Goal: Task Accomplishment & Management: Use online tool/utility

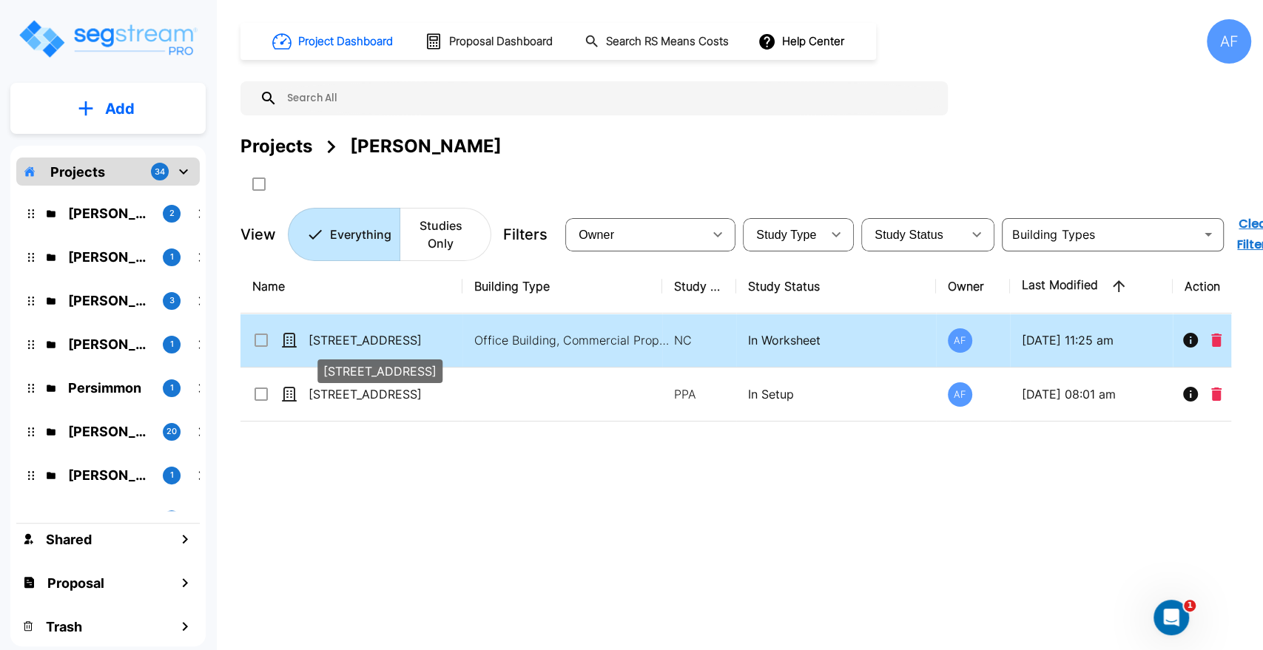
click at [363, 342] on p "[STREET_ADDRESS]" at bounding box center [383, 341] width 148 height 18
checkbox input "true"
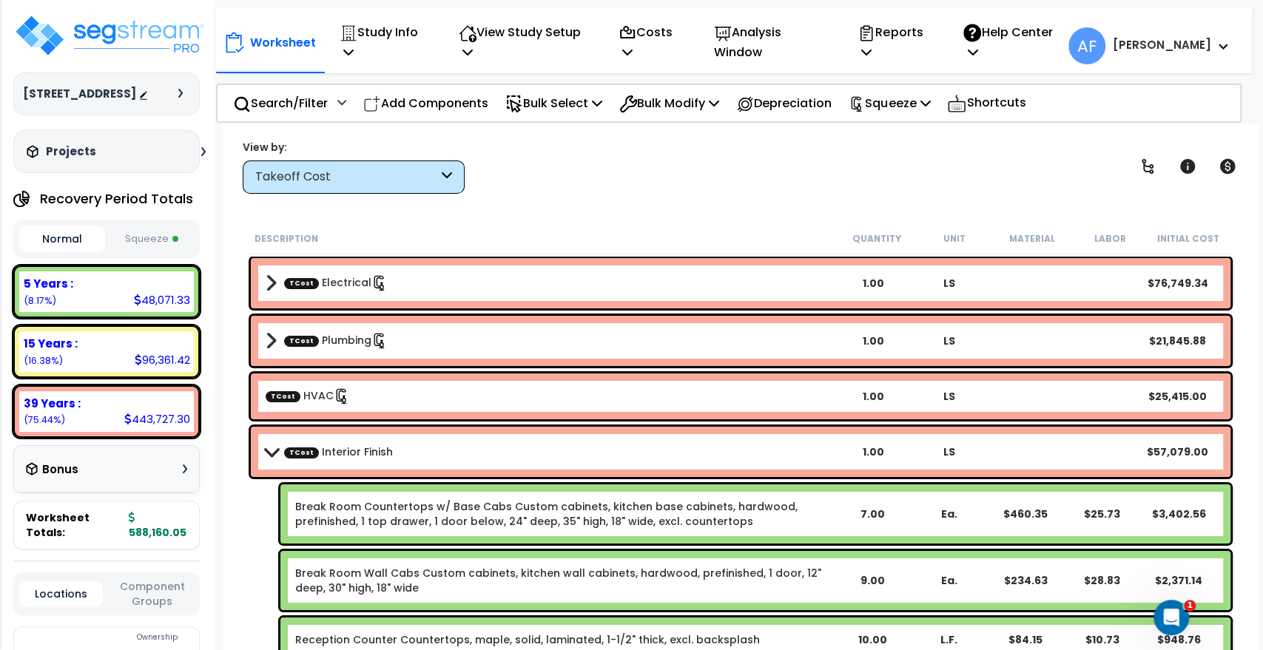
click at [275, 443] on b "TCost Interior Finish" at bounding box center [551, 452] width 570 height 21
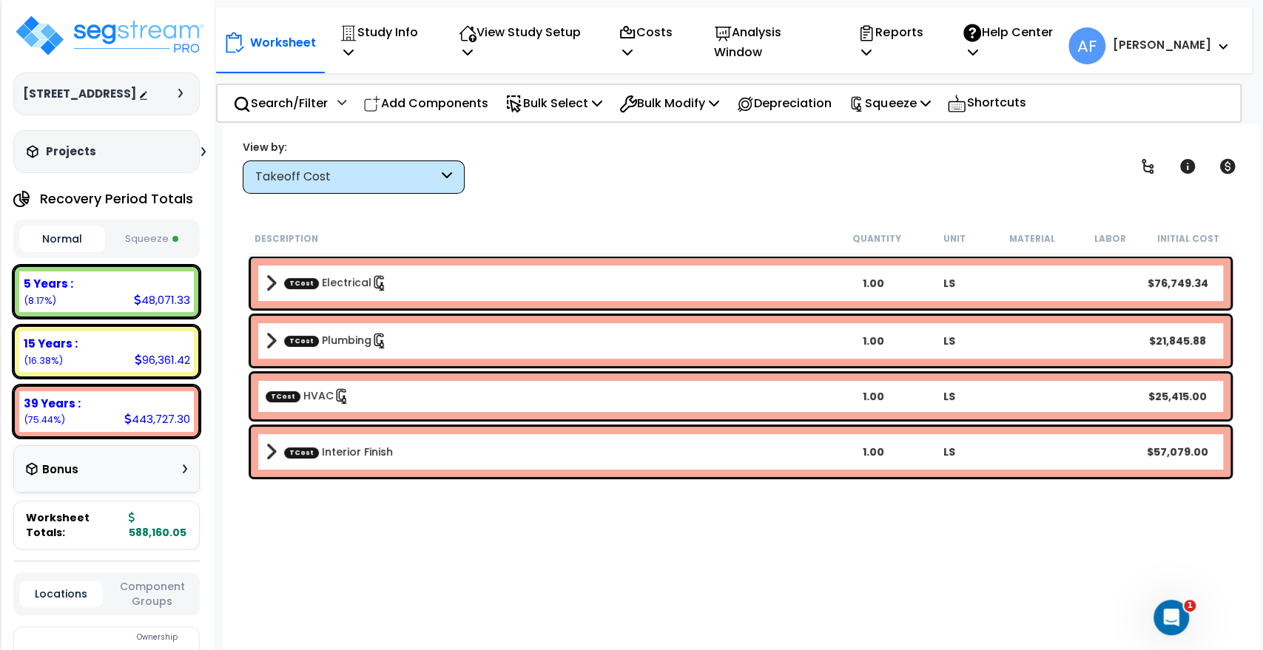
click at [270, 271] on div "TCost Electrical 1.00 LS $76,749.34" at bounding box center [741, 283] width 980 height 50
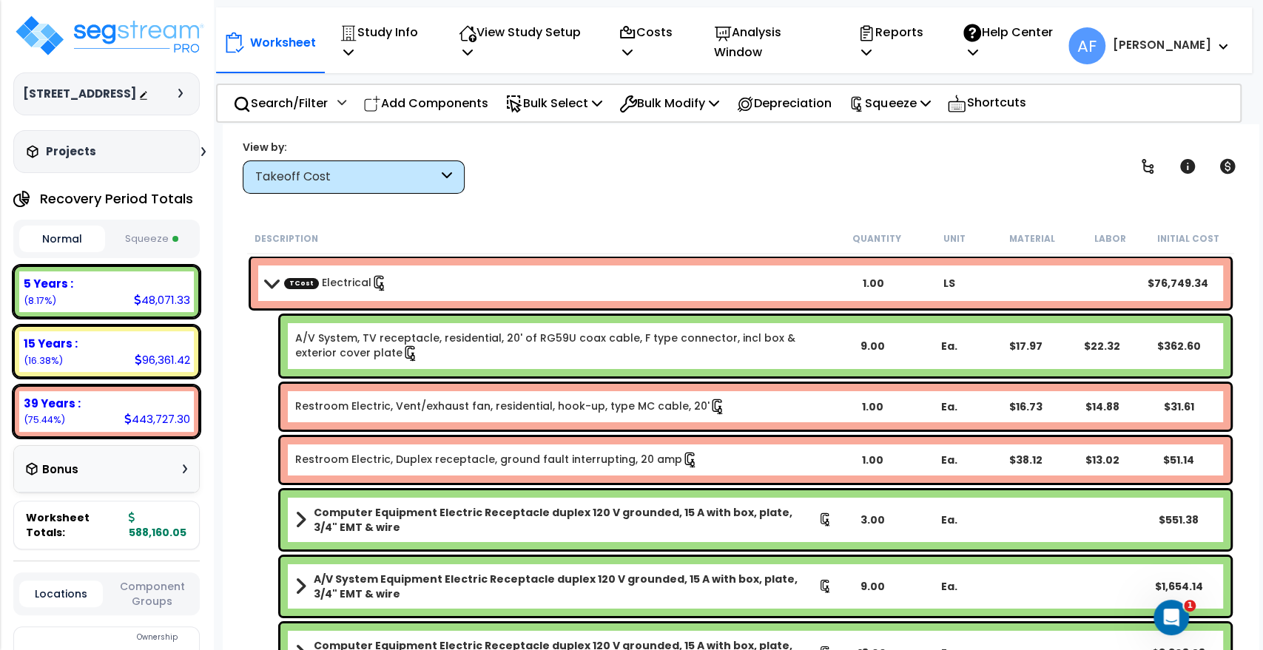
click at [269, 275] on b "TCost Electrical" at bounding box center [551, 283] width 570 height 21
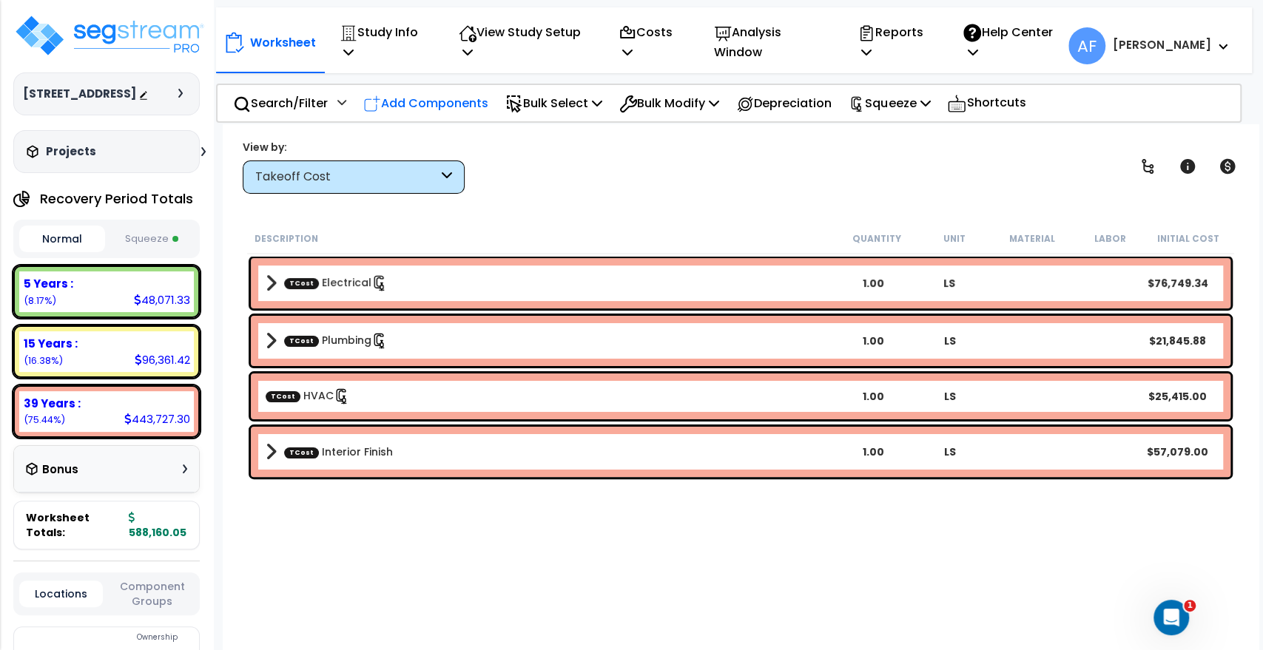
click at [428, 93] on p "Add Components" at bounding box center [425, 103] width 125 height 20
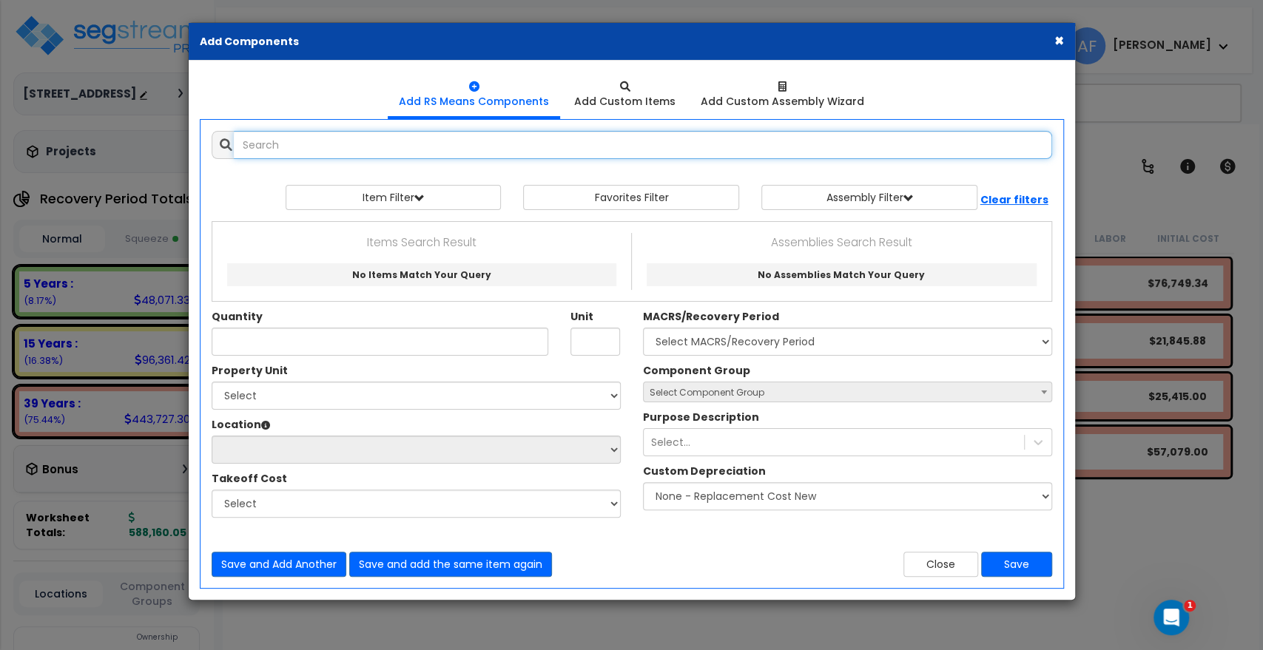
click at [349, 146] on input "text" at bounding box center [643, 145] width 818 height 28
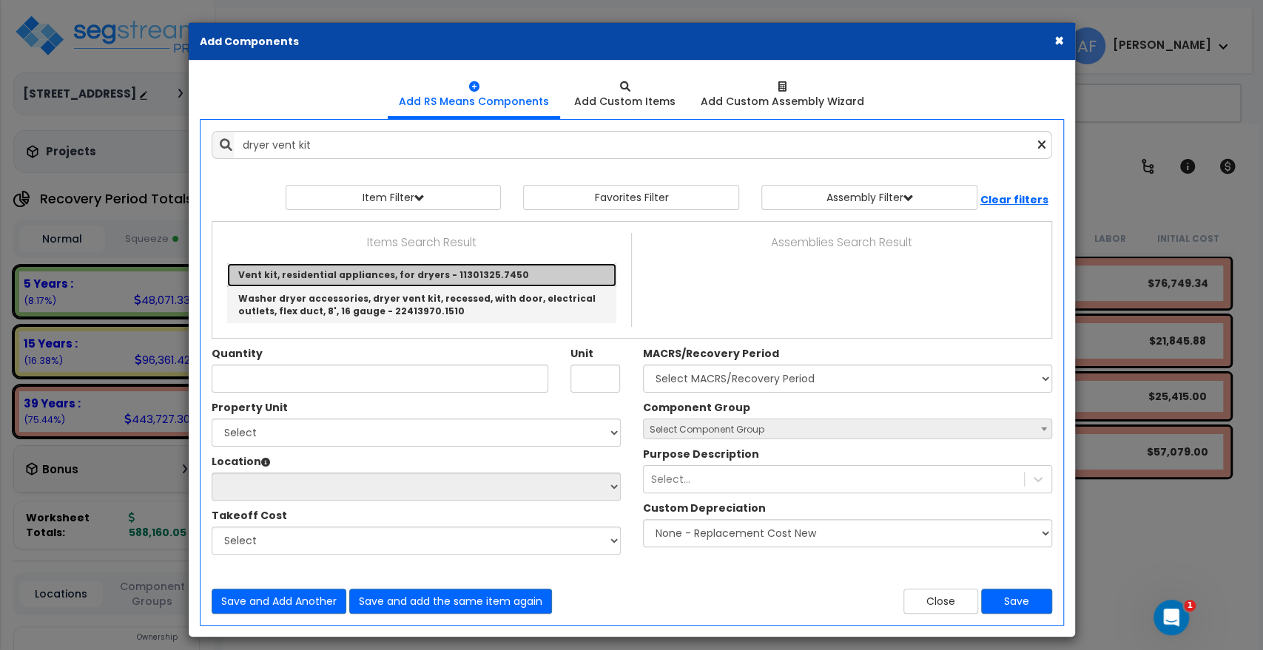
click at [385, 266] on link "Vent kit, residential appliances, for dryers - 11301325.7450" at bounding box center [421, 275] width 389 height 24
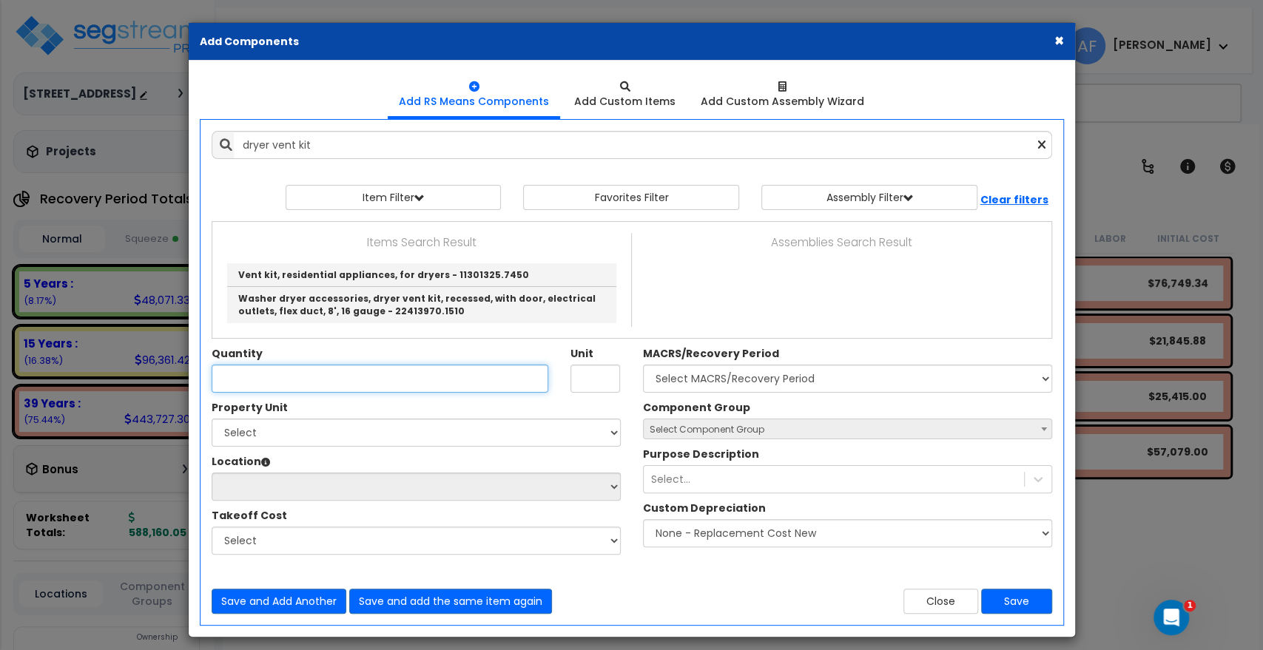
type input "Vent kit, residential appliances, for dryers - 11301325.7450"
type input "Ea."
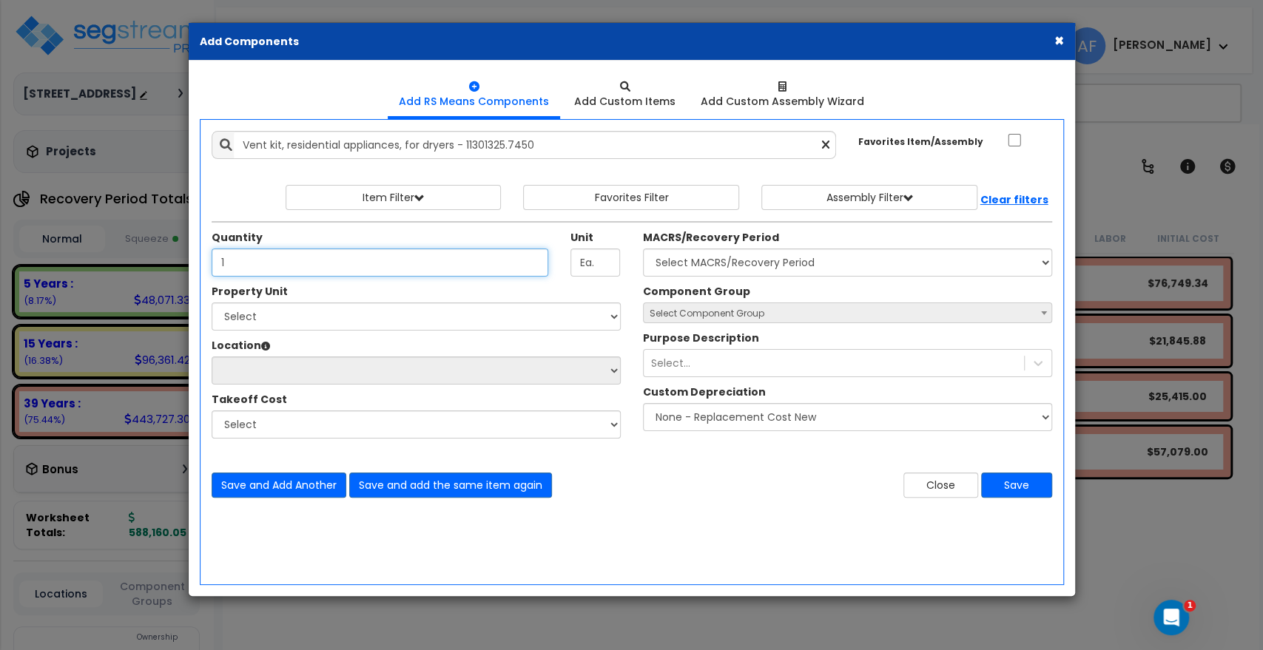
type input "1"
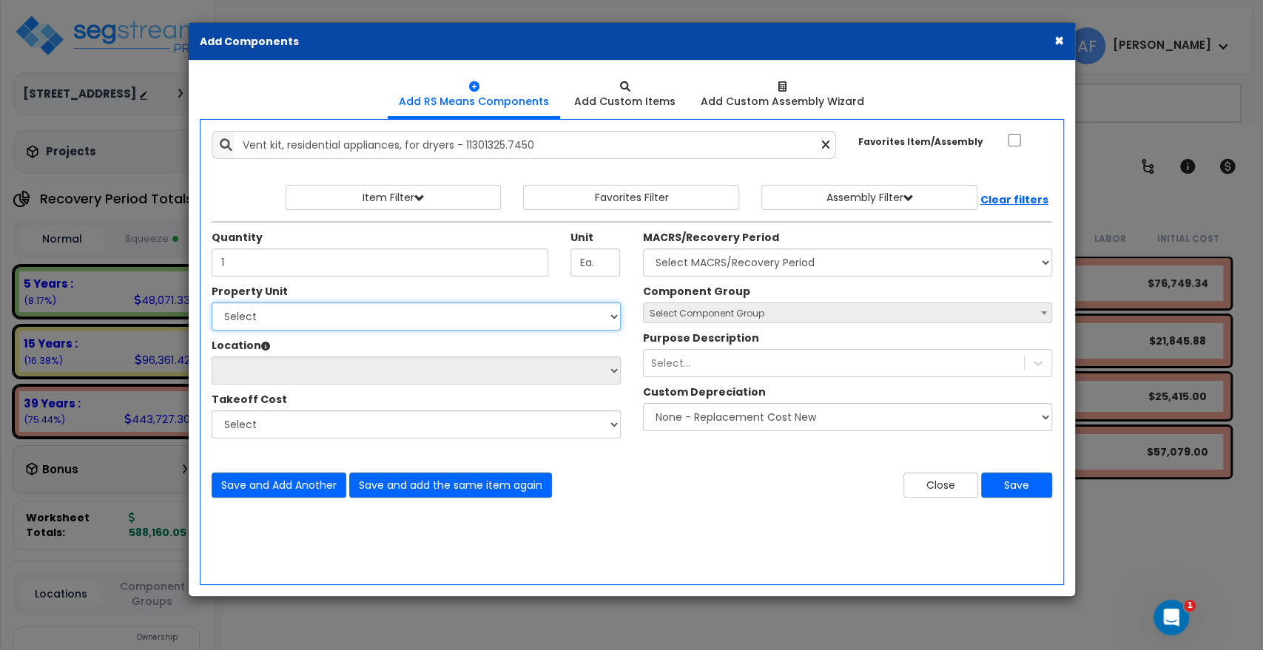
click at [308, 303] on select "Select 8805 Urbana Ave Site Improvements" at bounding box center [416, 317] width 409 height 28
select select "175637"
click at [212, 303] on select "Select 8805 Urbana Ave Site Improvements" at bounding box center [416, 317] width 409 height 28
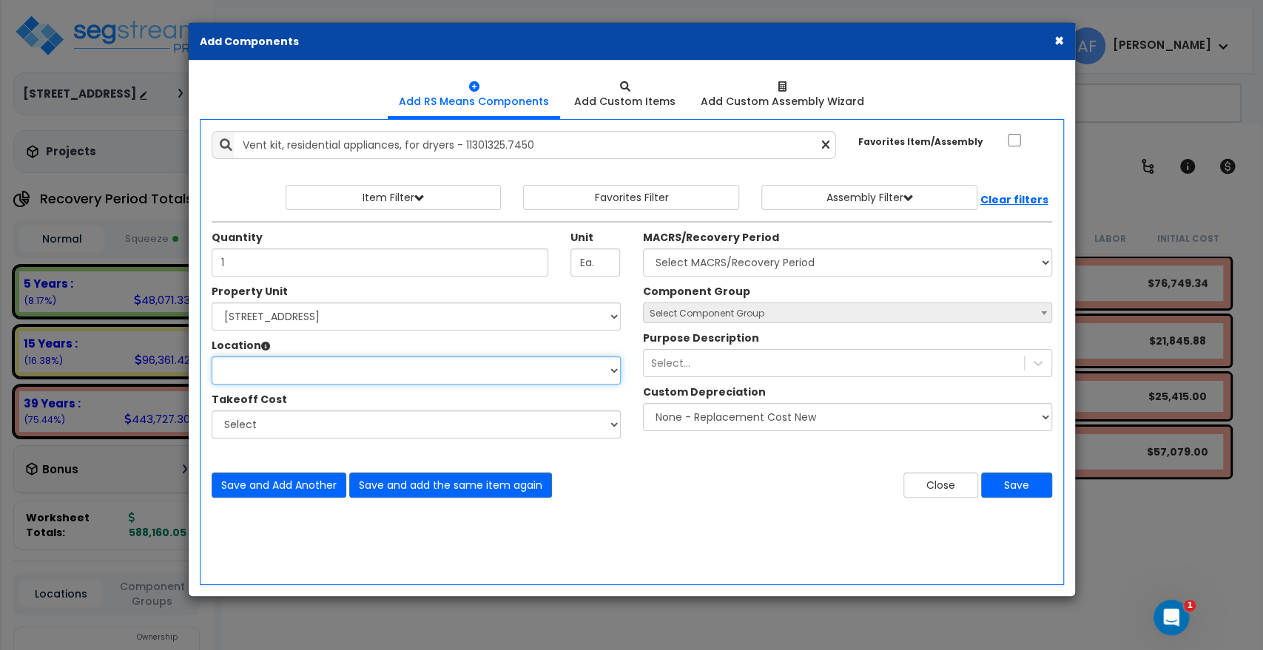
click at [290, 360] on select "Location:" at bounding box center [416, 371] width 409 height 28
select select "1074"
click at [212, 357] on select "Select Building Building Interior Office Add Additional Location" at bounding box center [416, 371] width 409 height 28
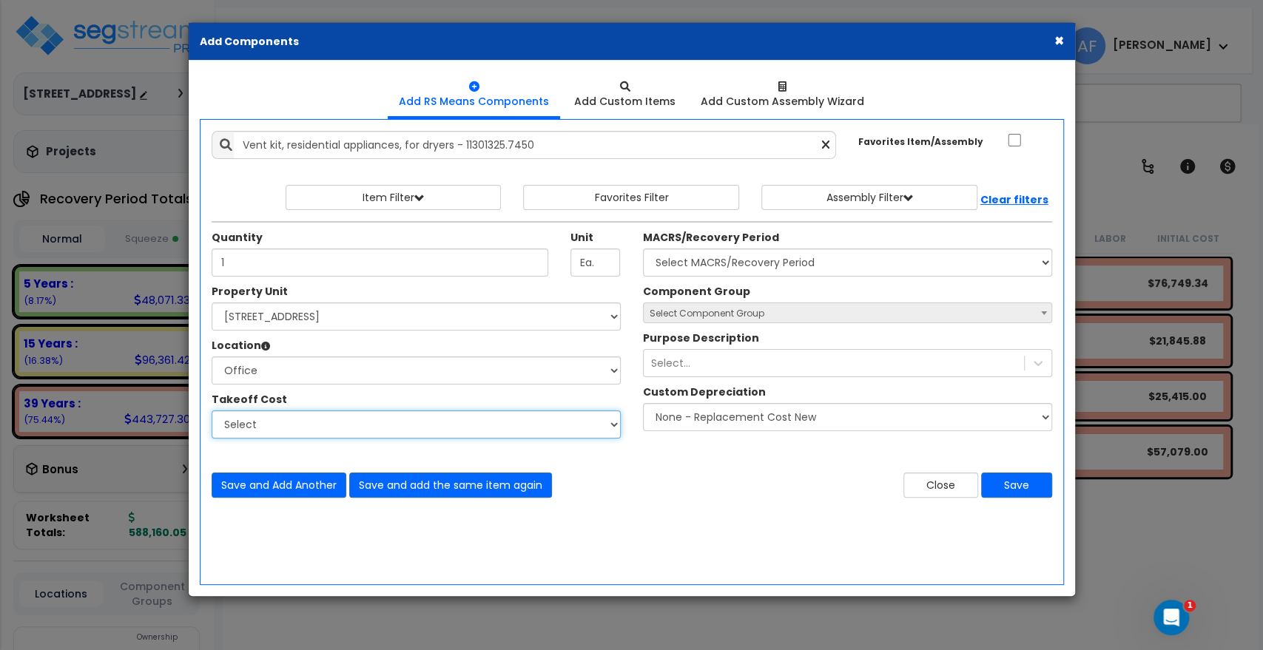
click at [272, 419] on select "Select Electrical HVAC Interior Finish Plumbing" at bounding box center [416, 425] width 409 height 28
select select "47180034"
click at [212, 411] on select "Select Electrical HVAC Interior Finish Plumbing" at bounding box center [416, 425] width 409 height 28
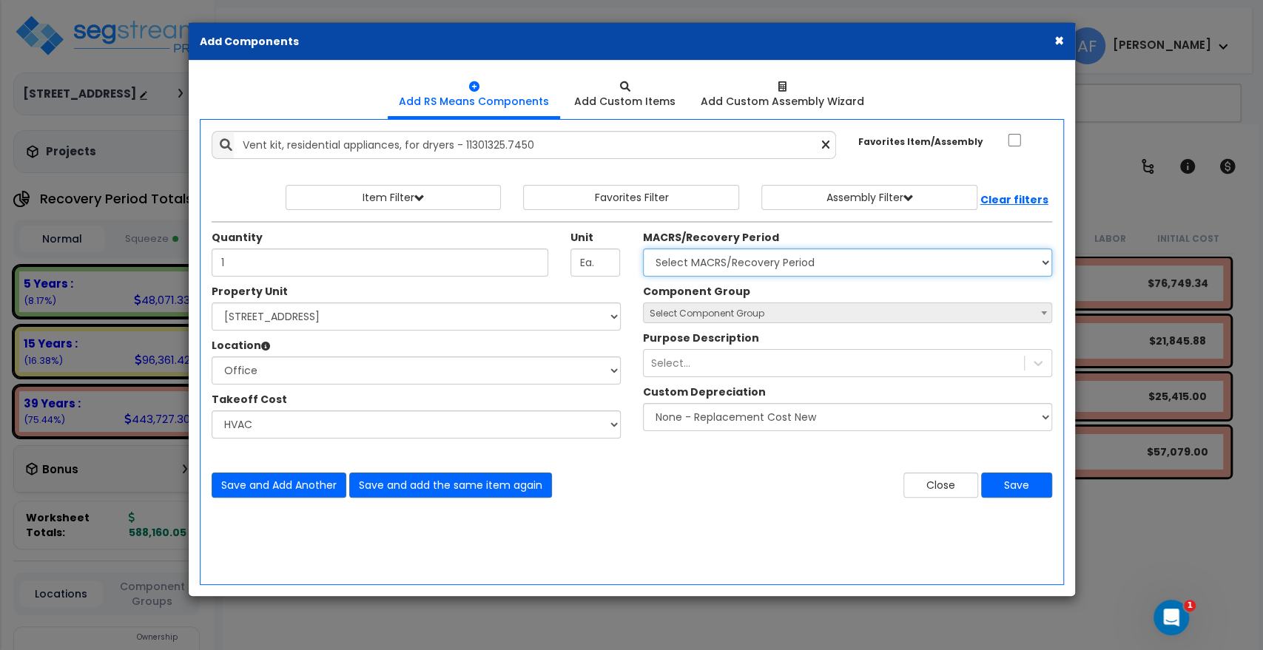
click at [798, 268] on select "Select MACRS/Recovery Period 5 Years - 57.0 - Distributive Trades & Services 5 …" at bounding box center [847, 263] width 409 height 28
select select "3667"
click at [643, 249] on select "Select MACRS/Recovery Period 5 Years - 57.0 - Distributive Trades & Services 5 …" at bounding box center [847, 263] width 409 height 28
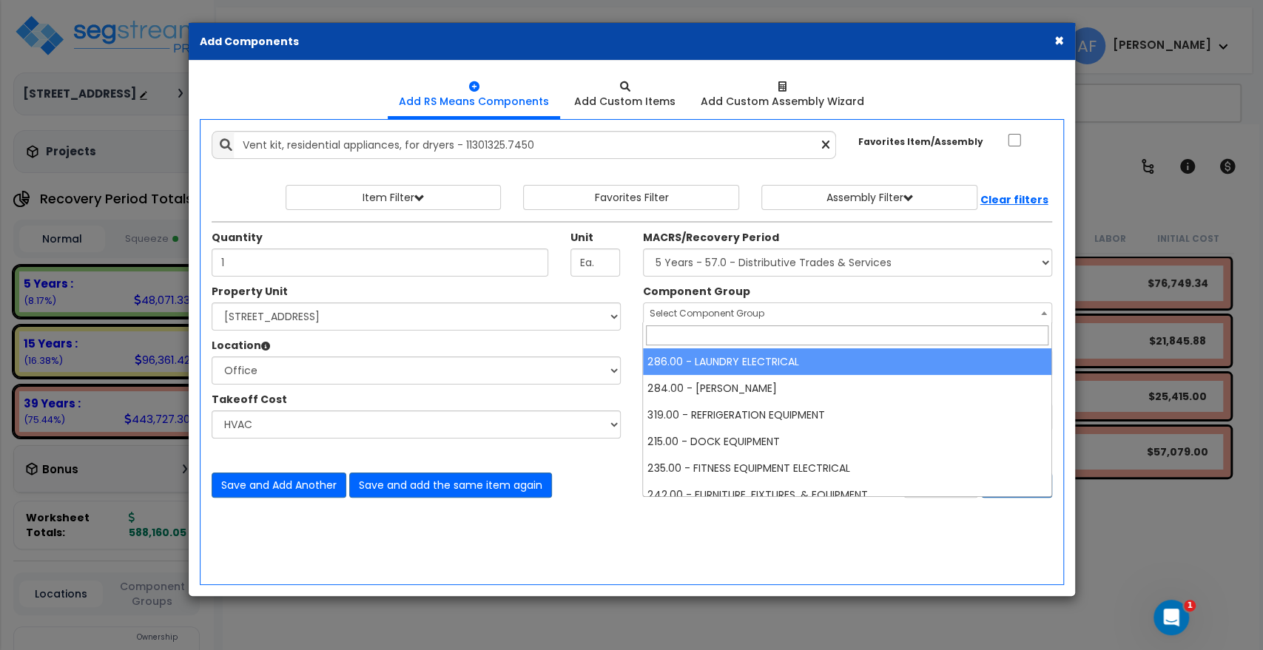
click at [716, 312] on span "Select Component Group" at bounding box center [707, 313] width 115 height 13
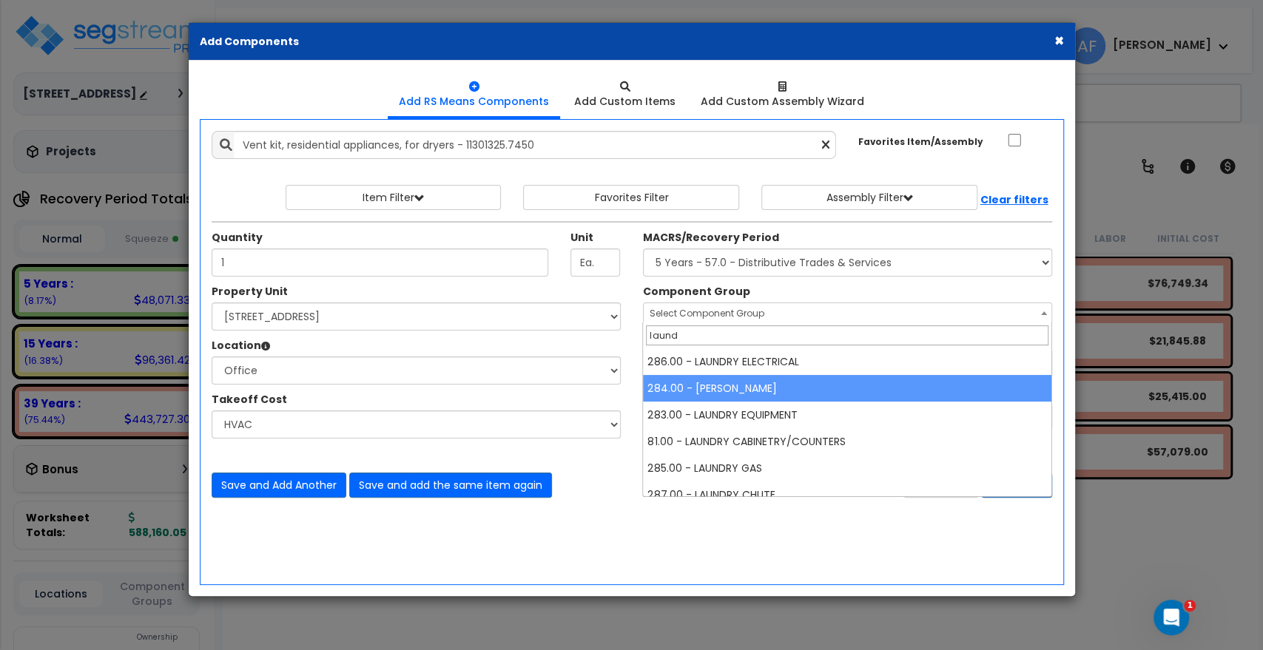
type input "laund"
select select "45348"
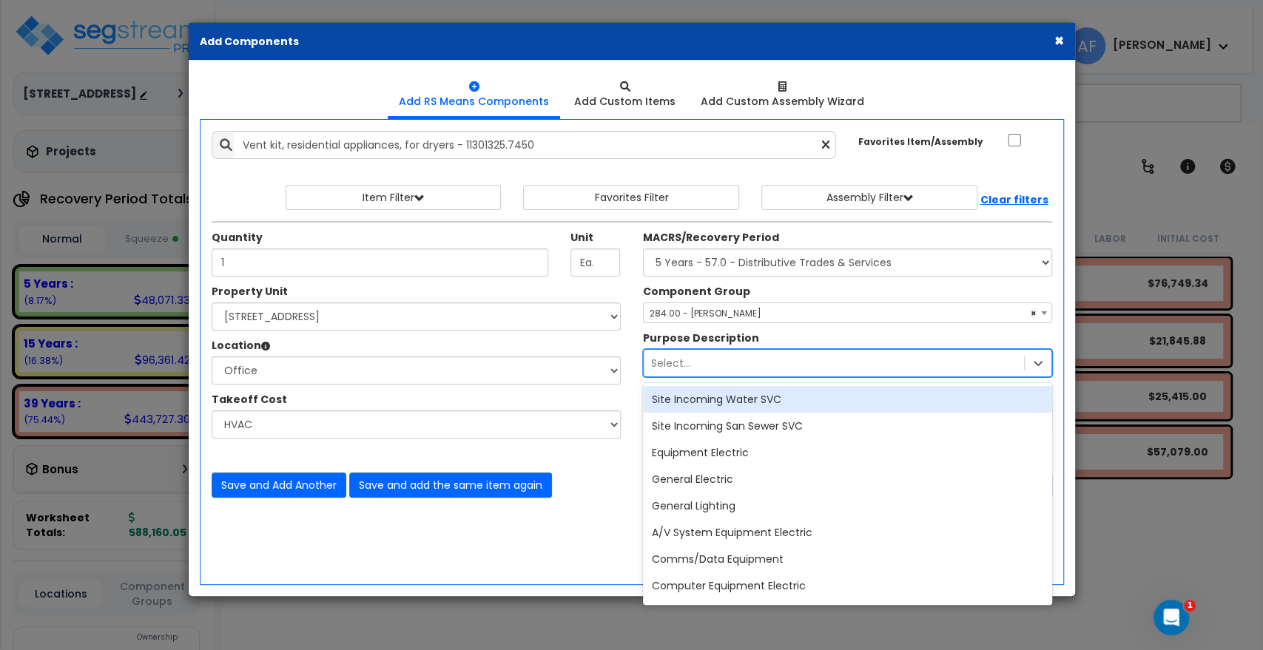
click at [745, 364] on div "Select..." at bounding box center [834, 364] width 380 height 24
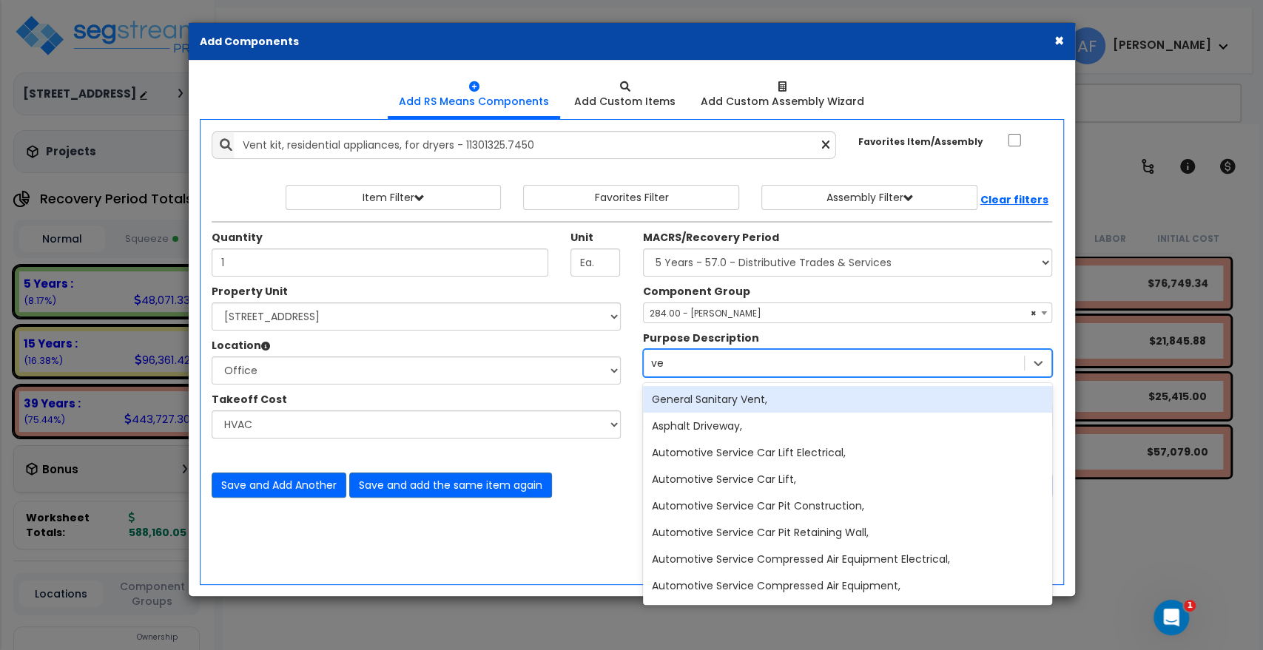
type input "v"
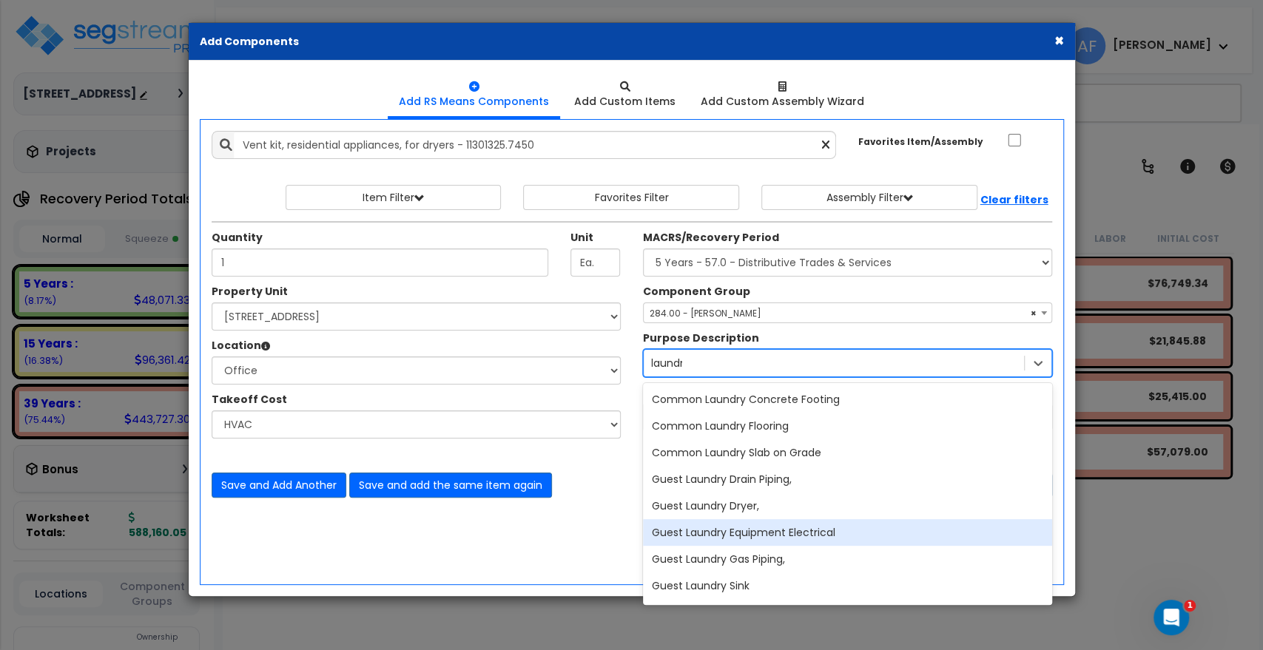
type input "laundry"
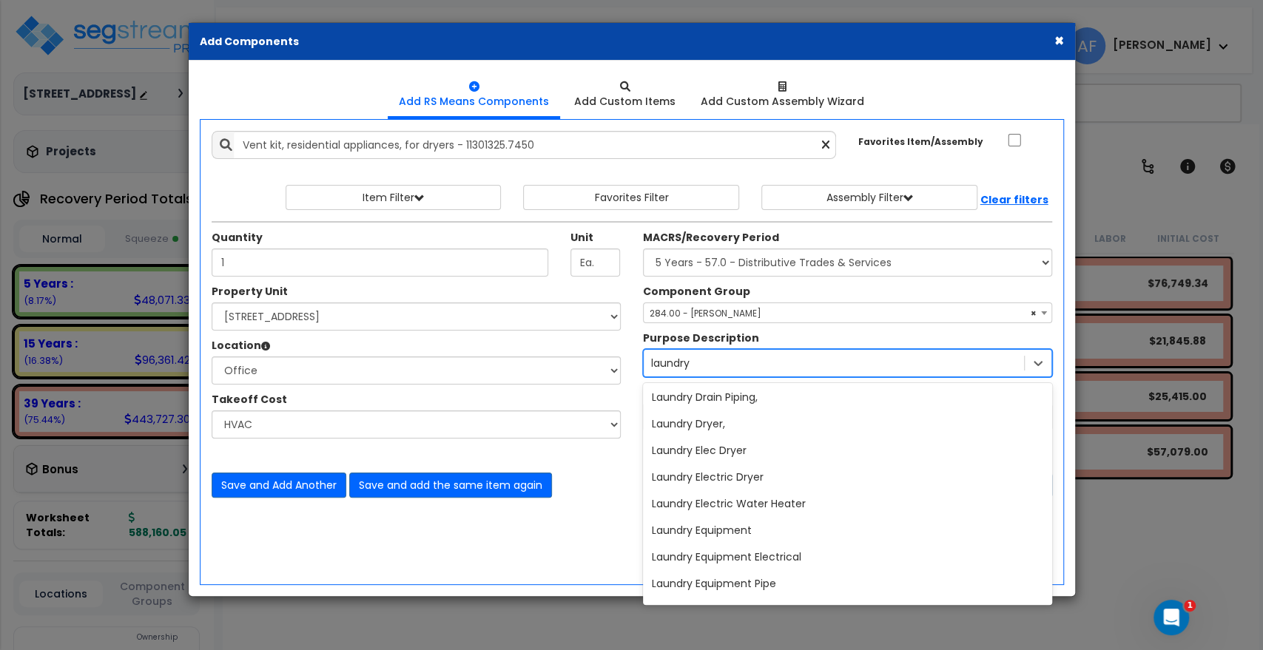
scroll to position [575, 0]
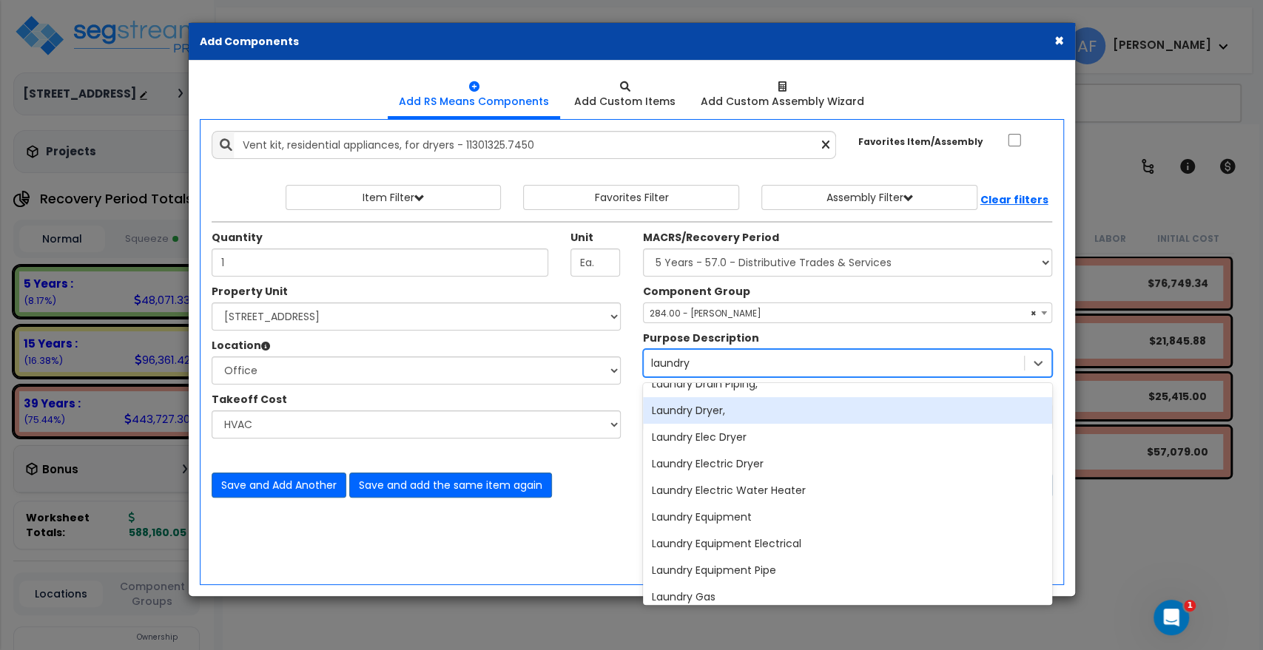
click at [734, 406] on div "Laundry Dryer," at bounding box center [847, 410] width 409 height 27
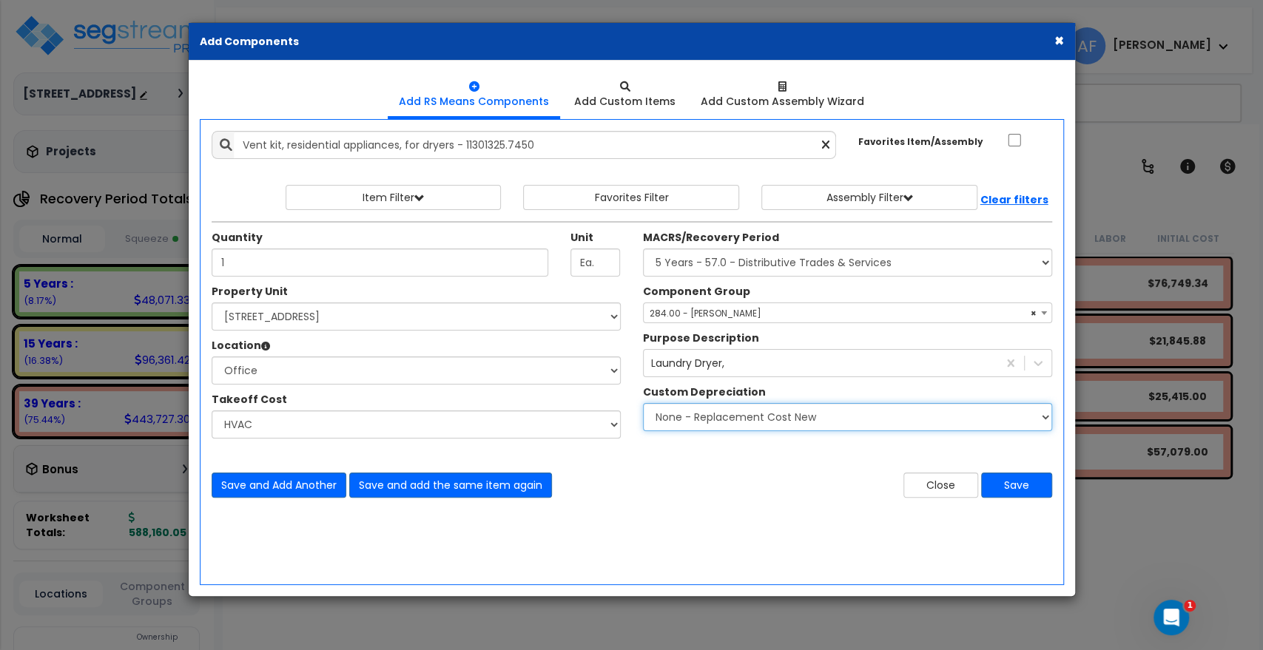
click at [739, 420] on select "None - Replacement Cost New Excellent - 90% Good - 75% Fair - 50% Bad - 25% Rep…" at bounding box center [847, 417] width 409 height 28
drag, startPoint x: 590, startPoint y: 485, endPoint x: 613, endPoint y: 488, distance: 23.2
click at [590, 485] on div "Save and Add Another Save and add the same item again" at bounding box center [416, 485] width 431 height 25
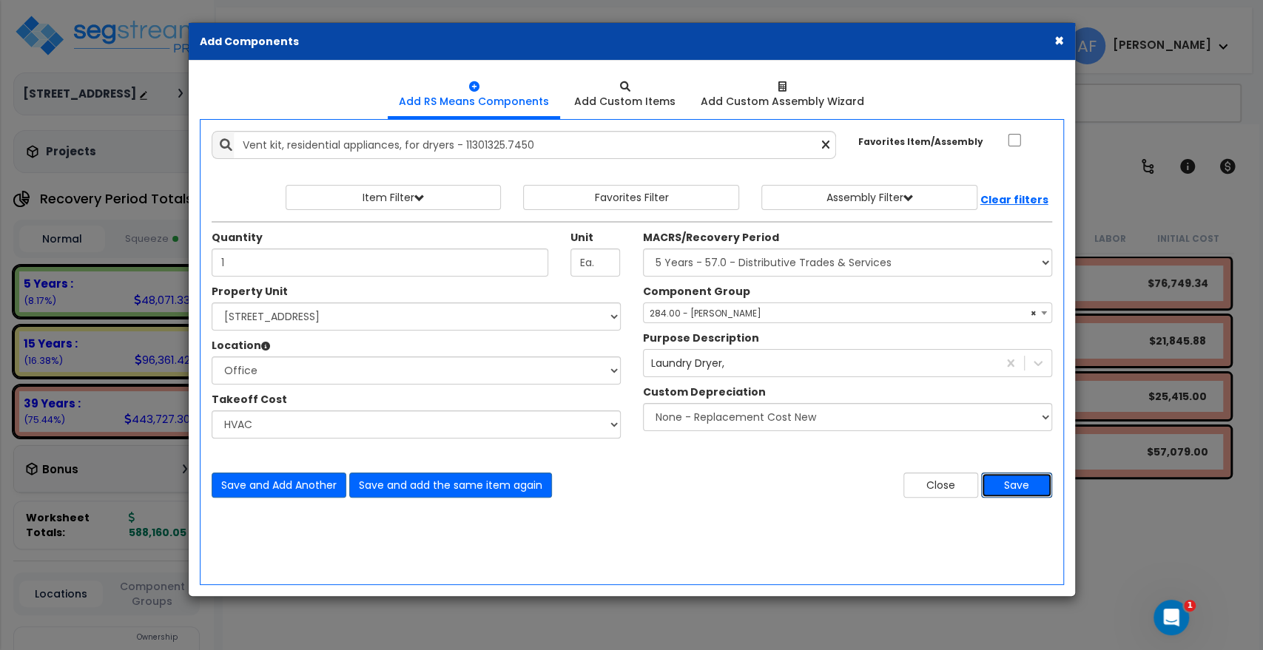
click at [1028, 476] on button "Save" at bounding box center [1016, 485] width 71 height 25
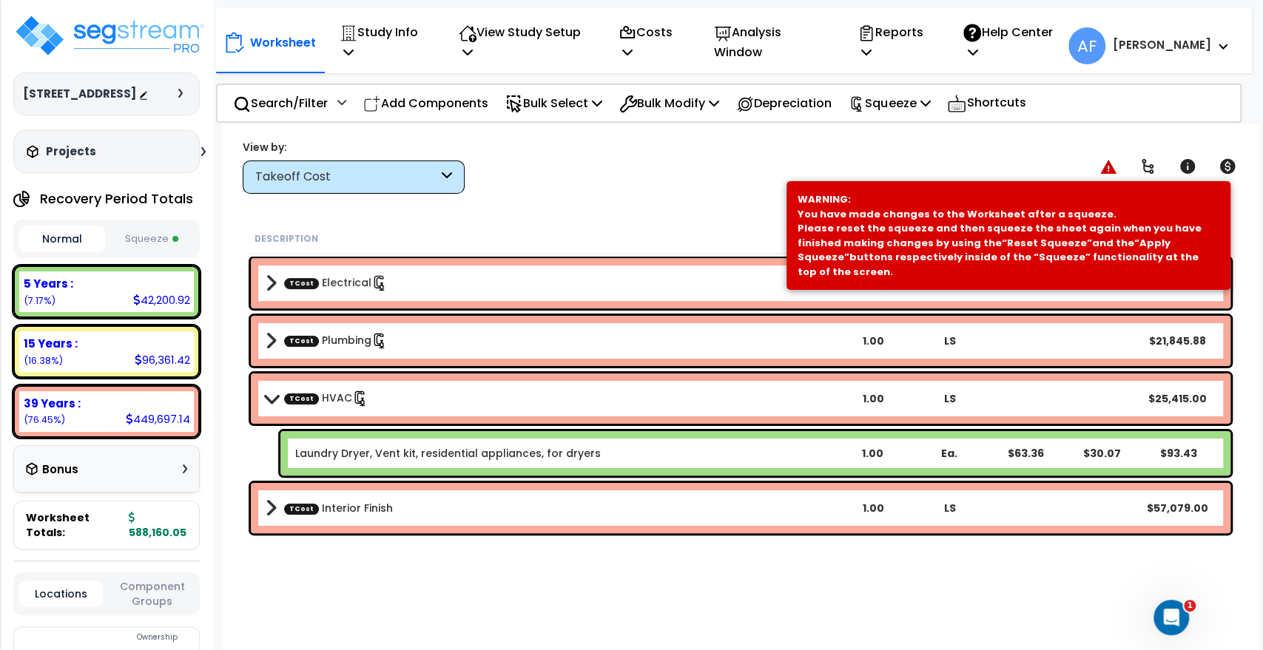
click at [578, 196] on div "Worksheet Study Info Study Setup Add Property Unit Template study Clone study AF" at bounding box center [741, 449] width 1036 height 650
click at [544, 575] on div "Description Quantity Unit Material Labor Initial Cost TCost Electrical 1.00 LS …" at bounding box center [741, 441] width 992 height 436
drag, startPoint x: 371, startPoint y: 568, endPoint x: 358, endPoint y: 495, distance: 73.6
click at [371, 567] on div "Description Quantity Unit Material Labor Initial Cost TCost Electrical 1.00 LS …" at bounding box center [741, 441] width 992 height 436
click at [268, 290] on span at bounding box center [271, 283] width 11 height 21
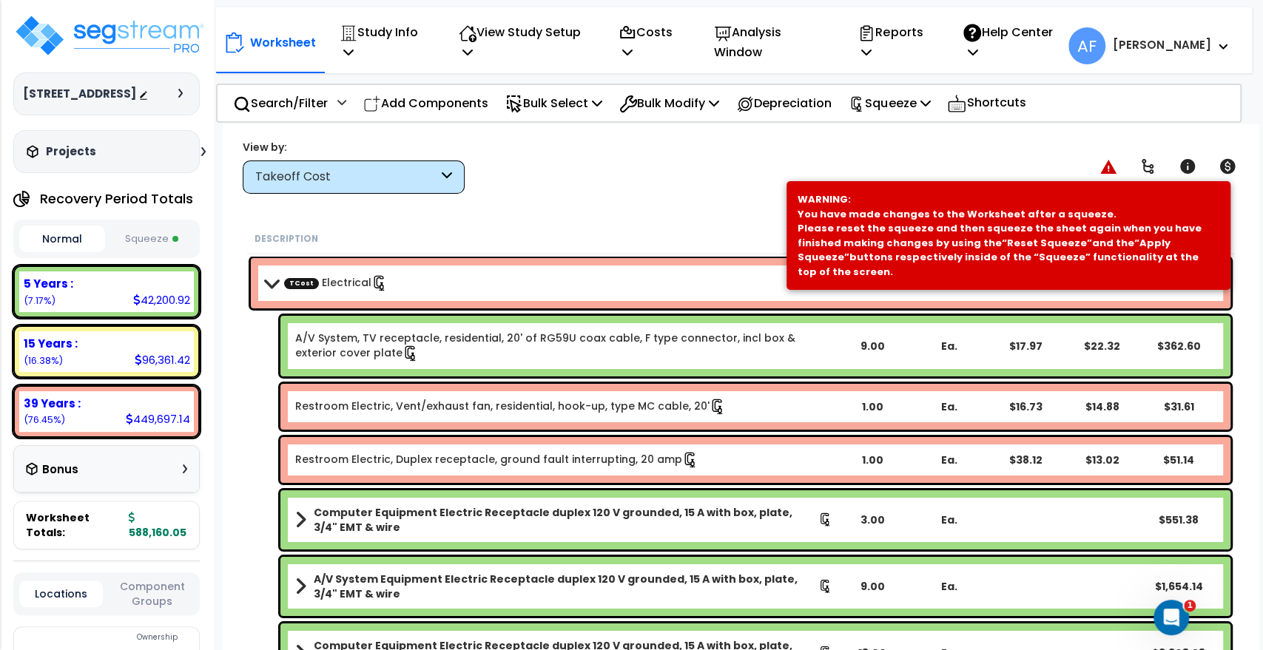
click at [588, 178] on div "View by: Takeoff Cost Takeoff Cost" at bounding box center [741, 166] width 1006 height 55
click at [818, 147] on div "View by: Takeoff Cost Takeoff Cost" at bounding box center [741, 166] width 1006 height 55
click at [923, 93] on p "Squeeze" at bounding box center [889, 103] width 81 height 20
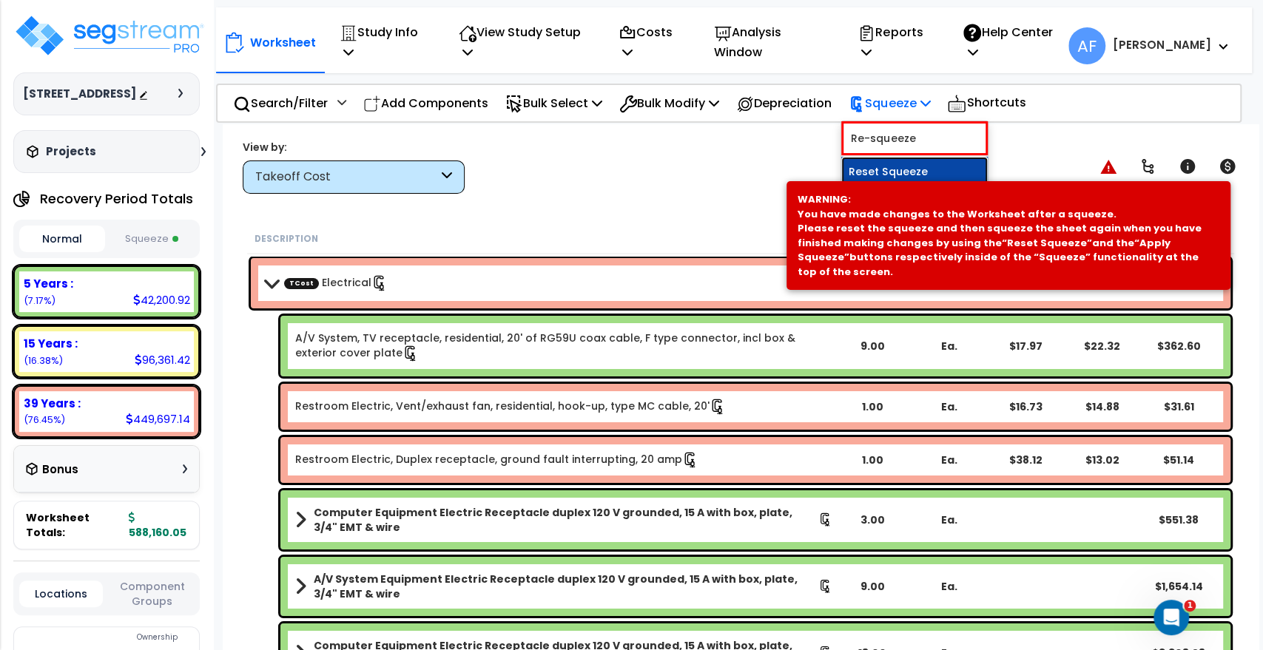
click at [892, 166] on link "Reset Squeeze" at bounding box center [914, 172] width 147 height 30
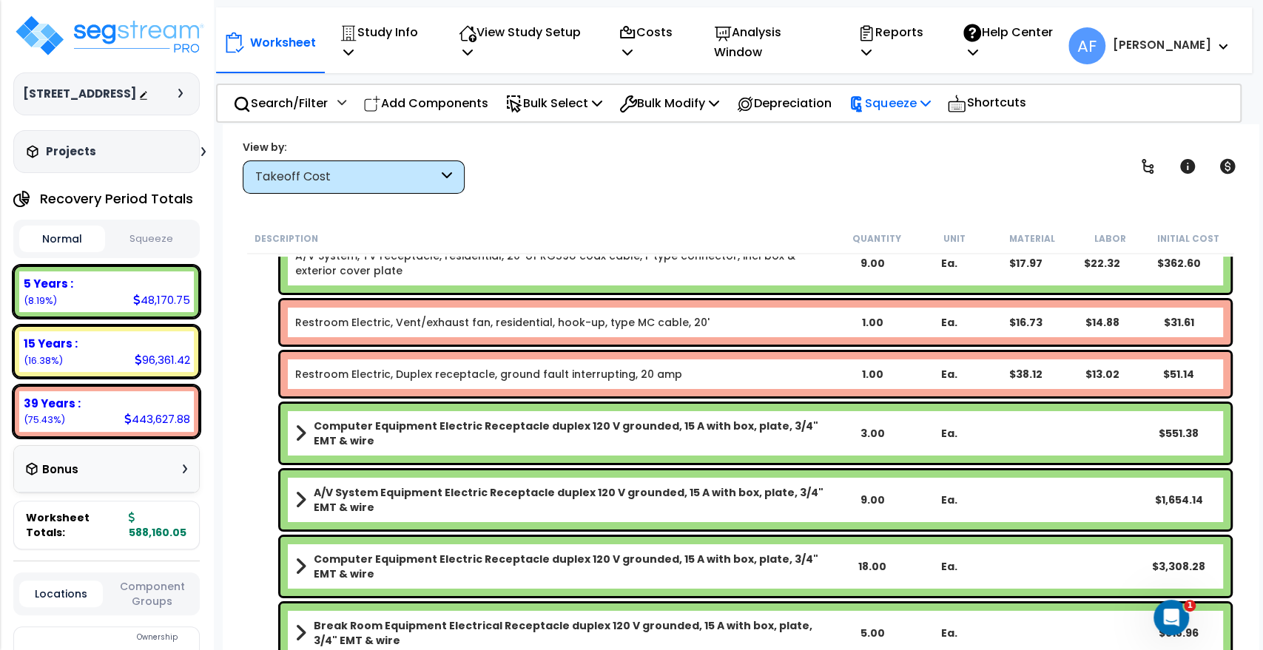
click at [930, 93] on p "Squeeze" at bounding box center [889, 103] width 81 height 20
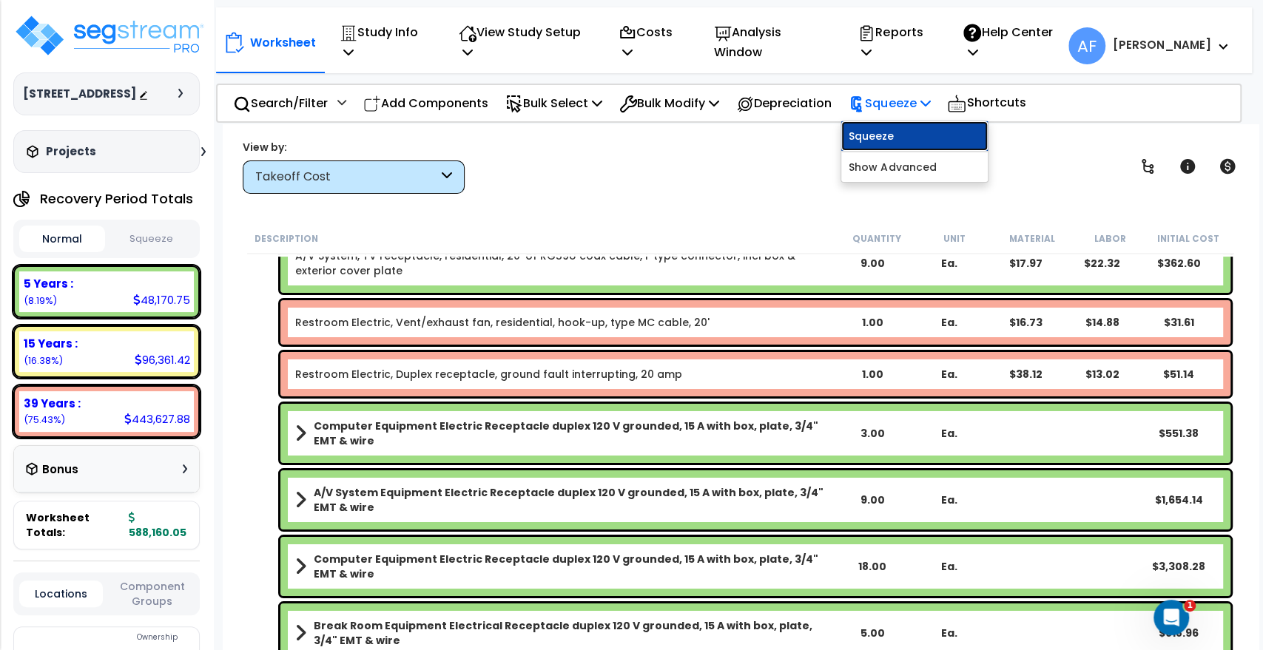
click at [909, 131] on link "Squeeze" at bounding box center [914, 136] width 147 height 30
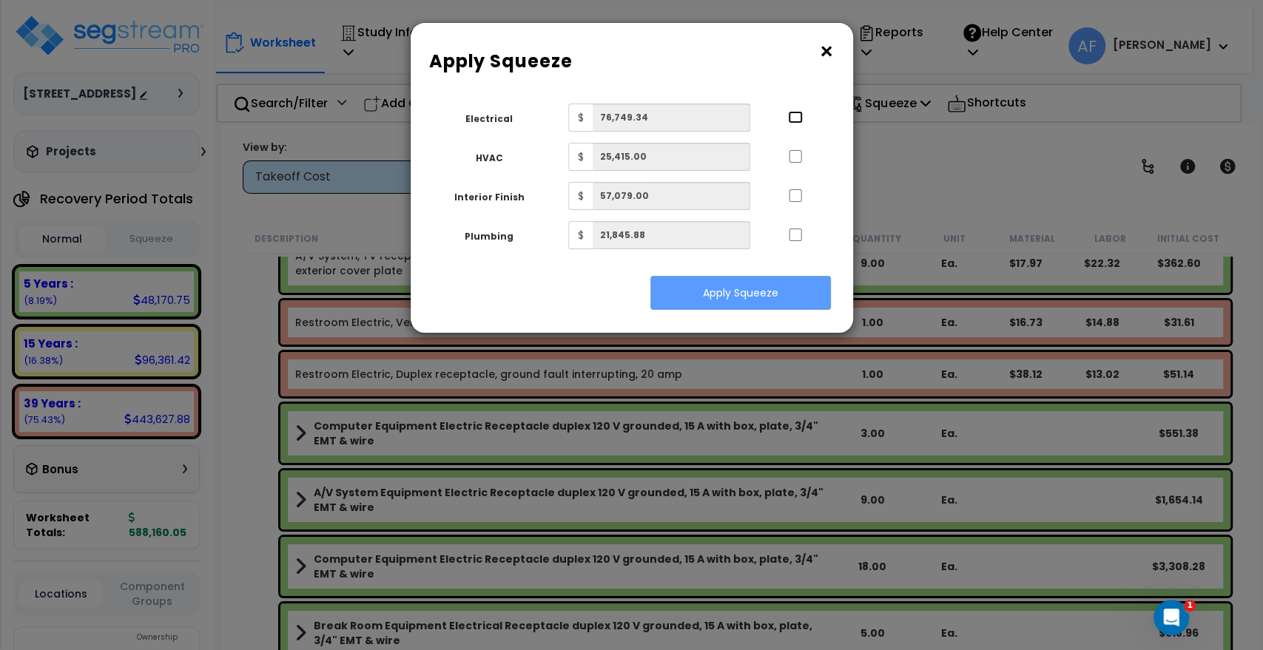
click at [796, 113] on input "..." at bounding box center [795, 117] width 15 height 13
checkbox input "true"
drag, startPoint x: 826, startPoint y: 52, endPoint x: 827, endPoint y: 68, distance: 16.3
click at [827, 52] on button "×" at bounding box center [826, 52] width 16 height 24
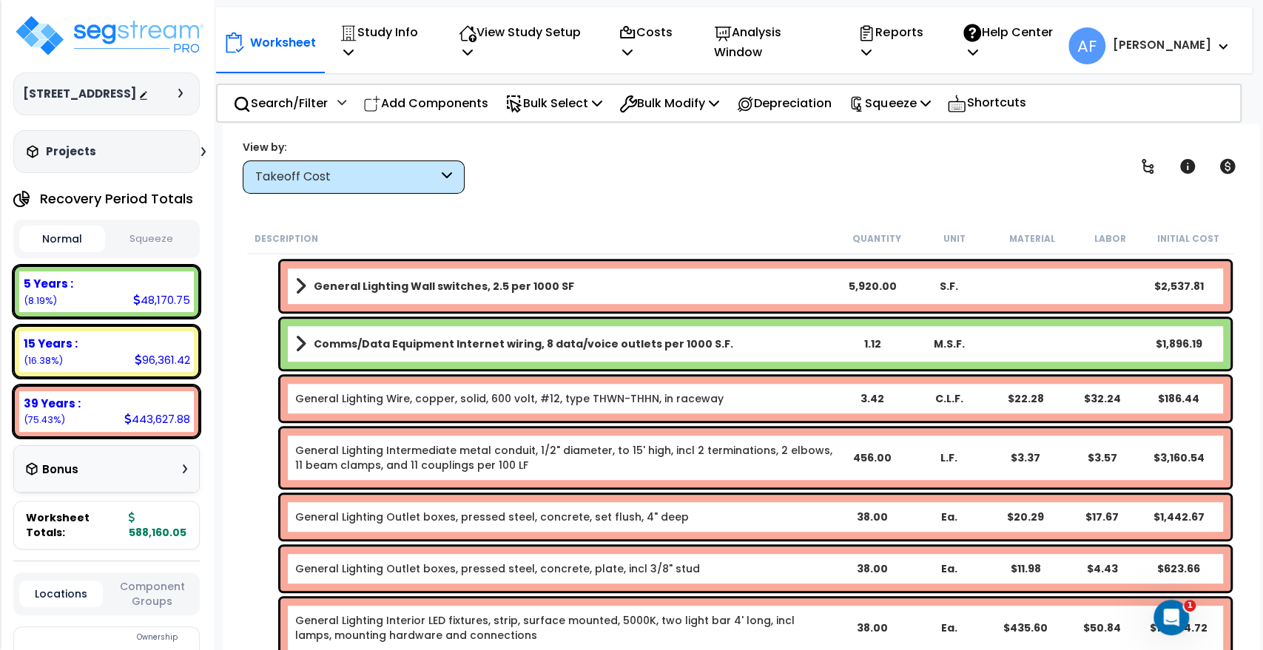
scroll to position [460, 0]
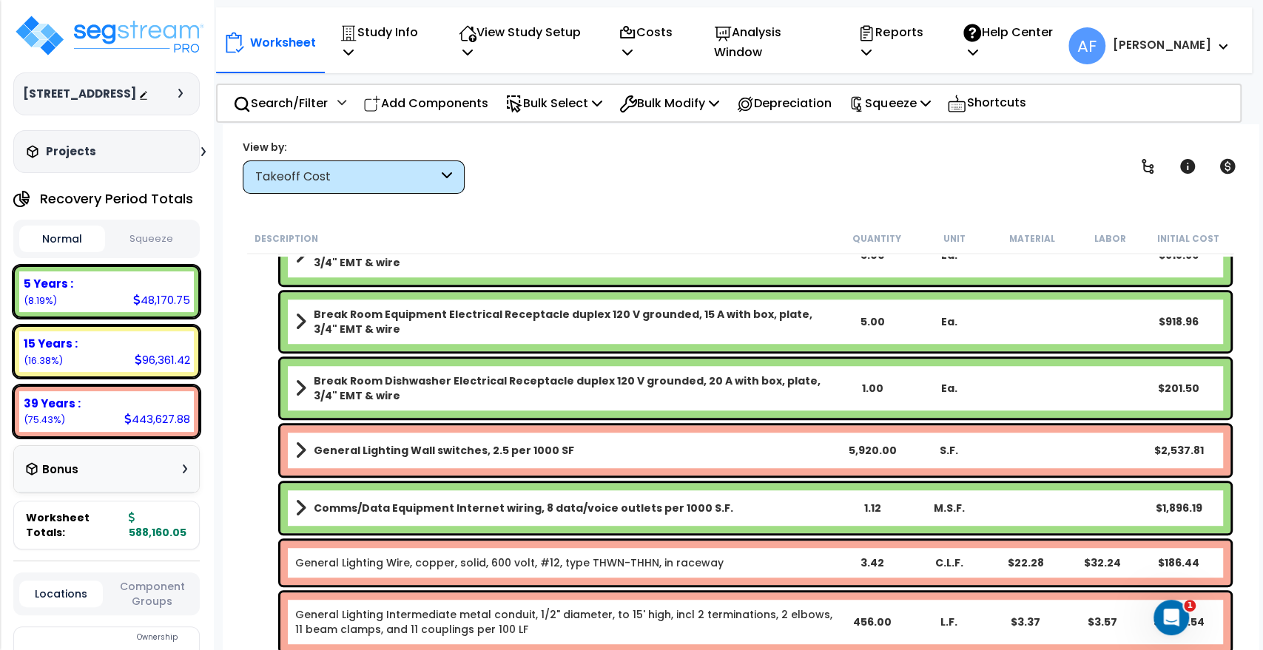
click at [869, 510] on div "1.12" at bounding box center [871, 508] width 73 height 15
click at [811, 155] on div "View by: Takeoff Cost Takeoff Cost" at bounding box center [741, 166] width 1006 height 55
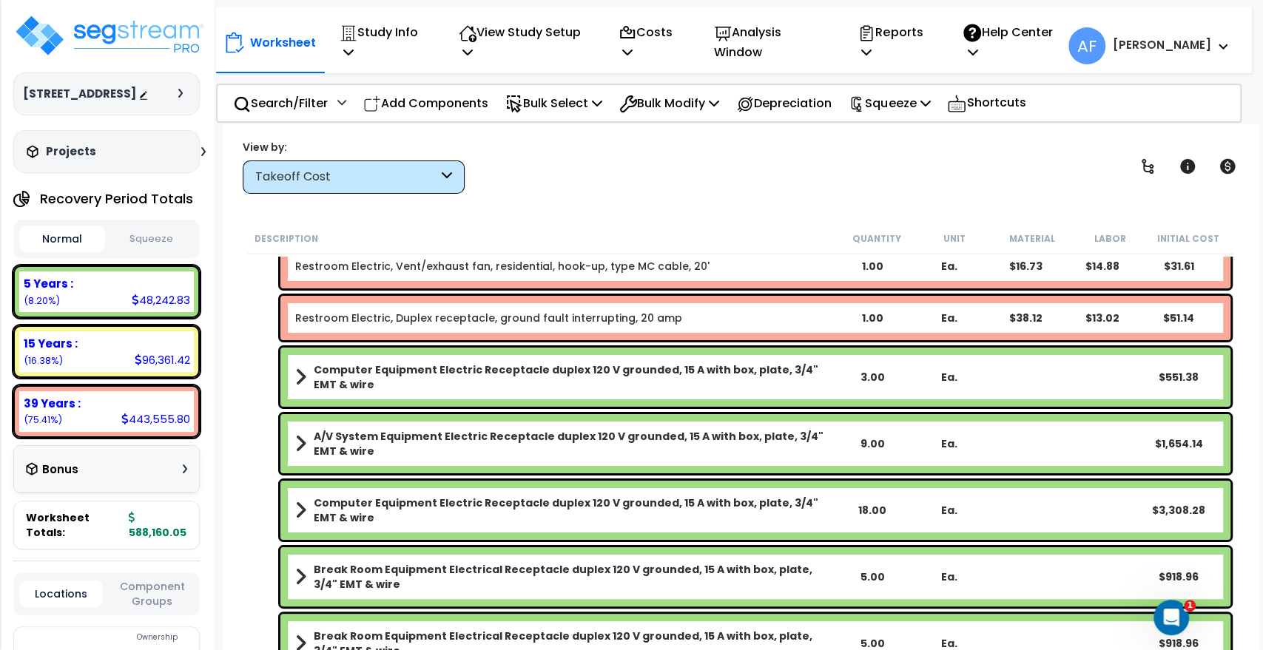
scroll to position [164, 0]
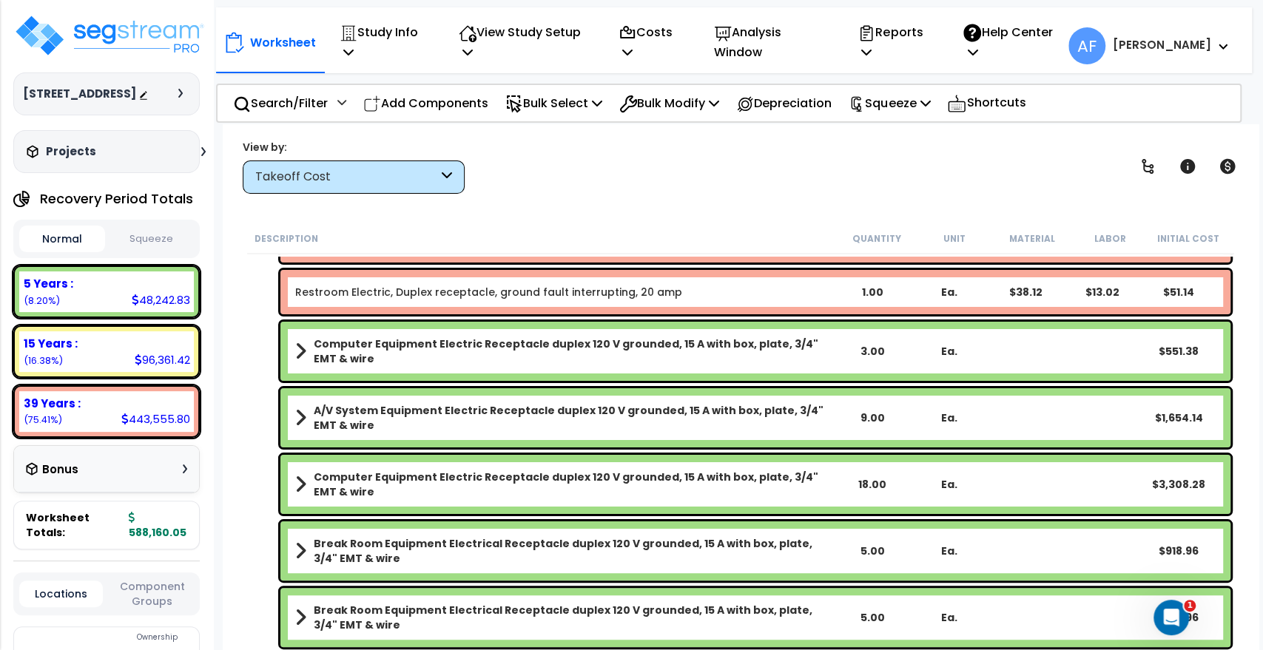
click at [874, 346] on div "3.00" at bounding box center [871, 351] width 73 height 15
click at [990, 146] on div "View by: Takeoff Cost Takeoff Cost" at bounding box center [741, 166] width 1006 height 55
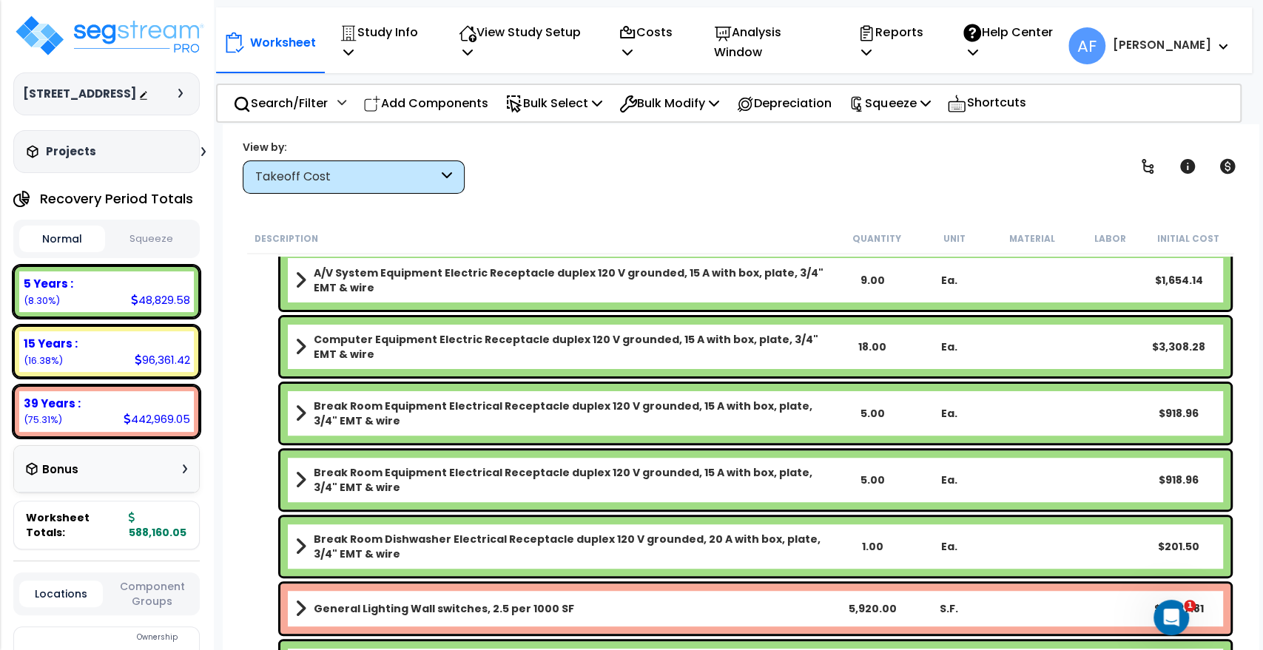
scroll to position [329, 0]
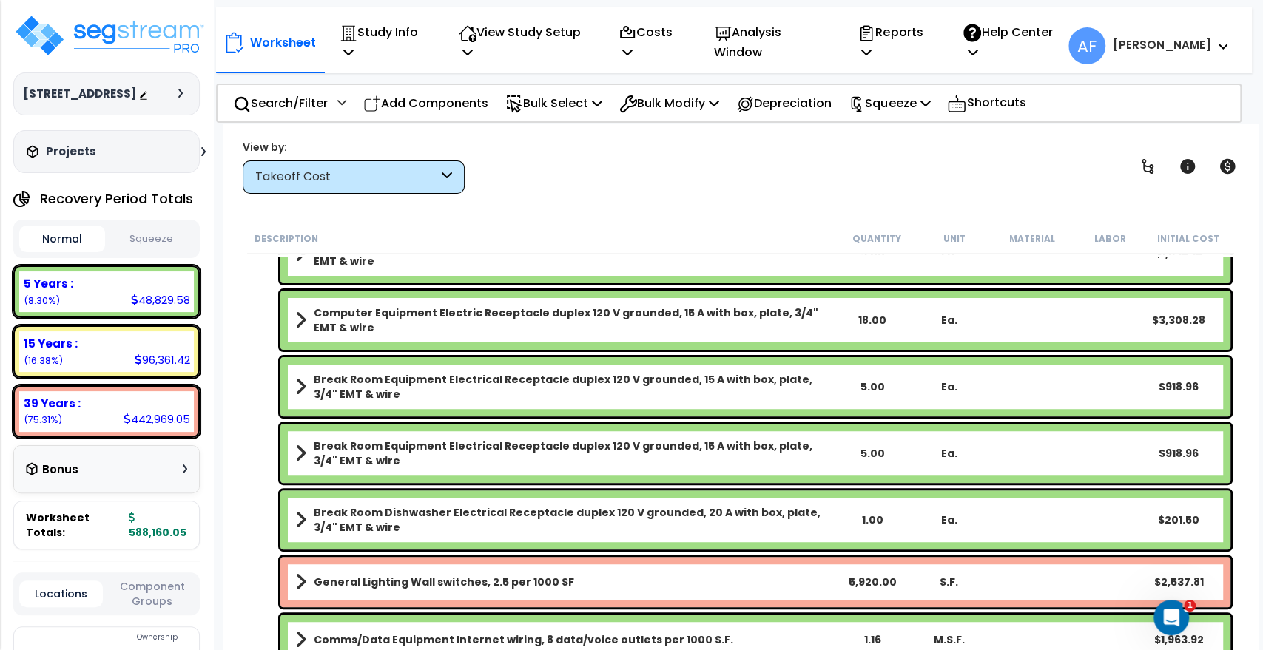
click at [865, 519] on div "1.00" at bounding box center [871, 520] width 73 height 15
click at [946, 155] on div "View by: Takeoff Cost Takeoff Cost" at bounding box center [741, 166] width 1006 height 55
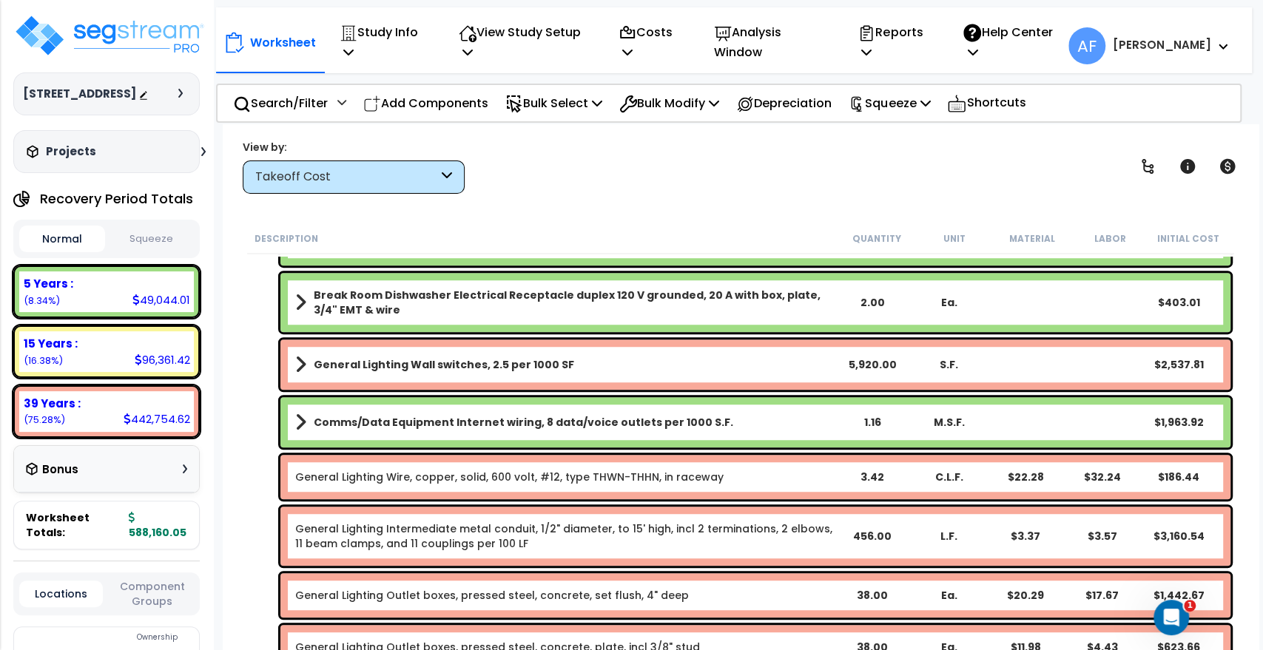
scroll to position [575, 0]
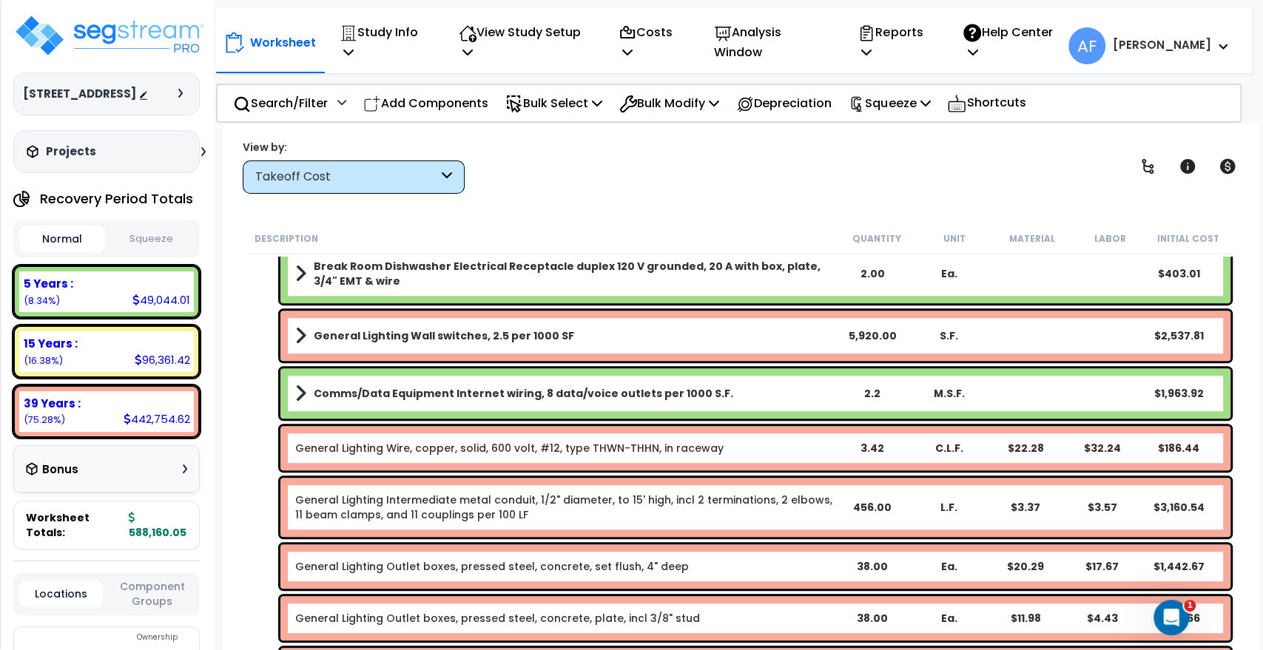
click at [870, 167] on div "View by: Takeoff Cost Takeoff Cost" at bounding box center [741, 166] width 1006 height 55
click at [865, 390] on div "2.20" at bounding box center [871, 393] width 73 height 15
click at [765, 158] on div "View by: Takeoff Cost Takeoff Cost" at bounding box center [741, 166] width 1006 height 55
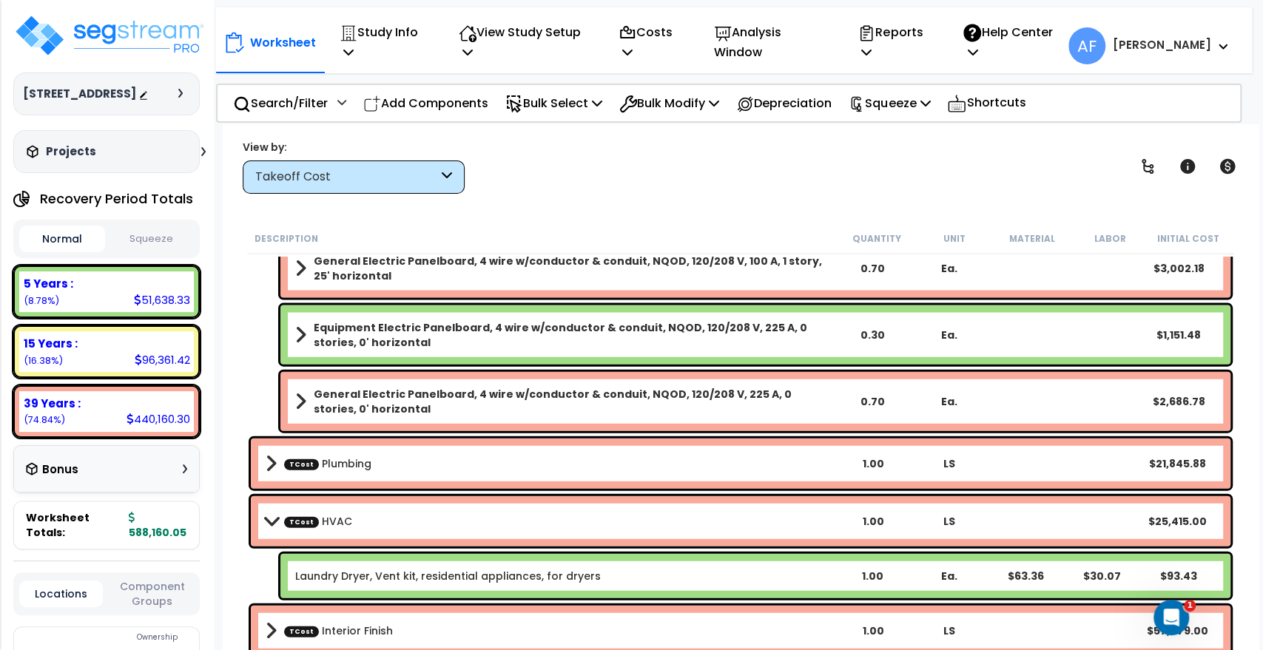
scroll to position [0, 0]
drag, startPoint x: 267, startPoint y: 454, endPoint x: 289, endPoint y: 457, distance: 21.6
click at [278, 454] on b "TCost Plumbing" at bounding box center [551, 464] width 570 height 21
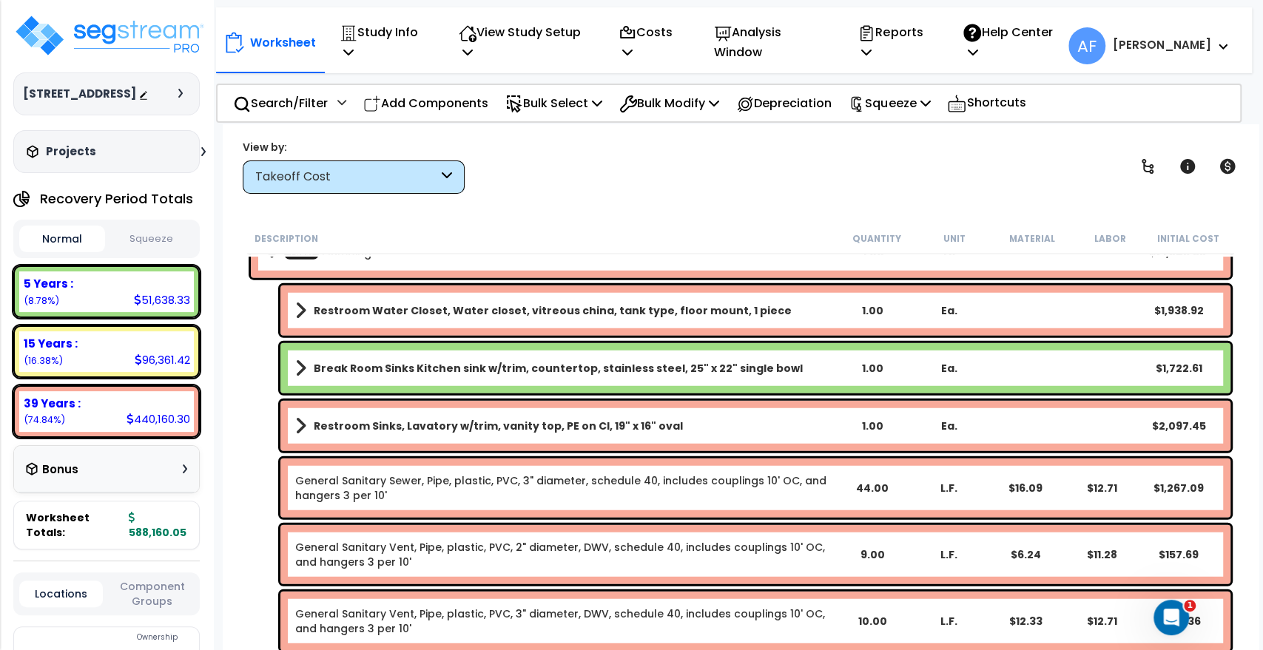
scroll to position [2253, 0]
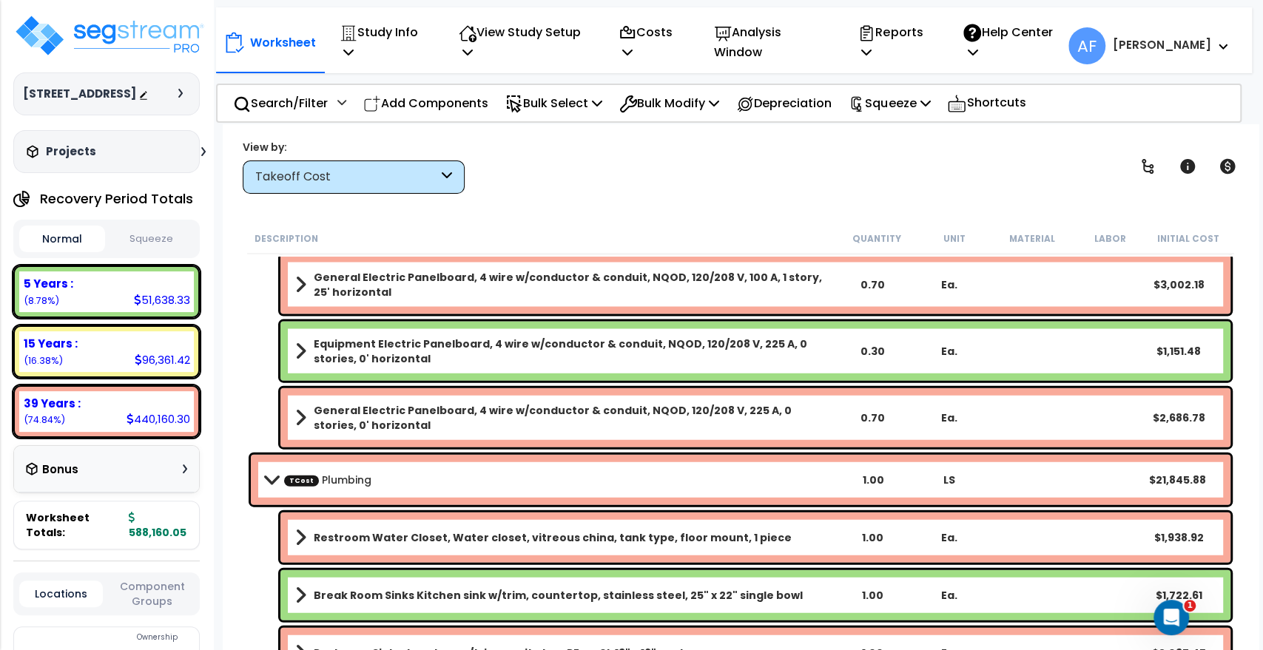
click at [272, 483] on span at bounding box center [271, 479] width 21 height 11
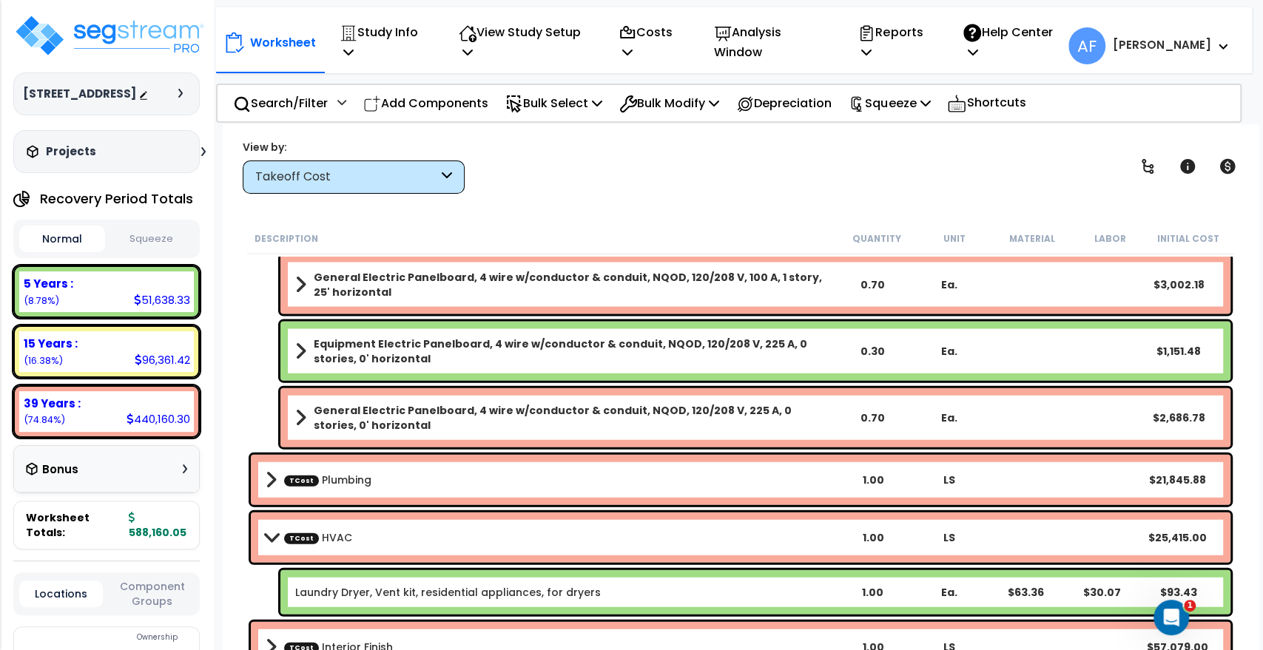
click at [269, 474] on span at bounding box center [271, 480] width 11 height 21
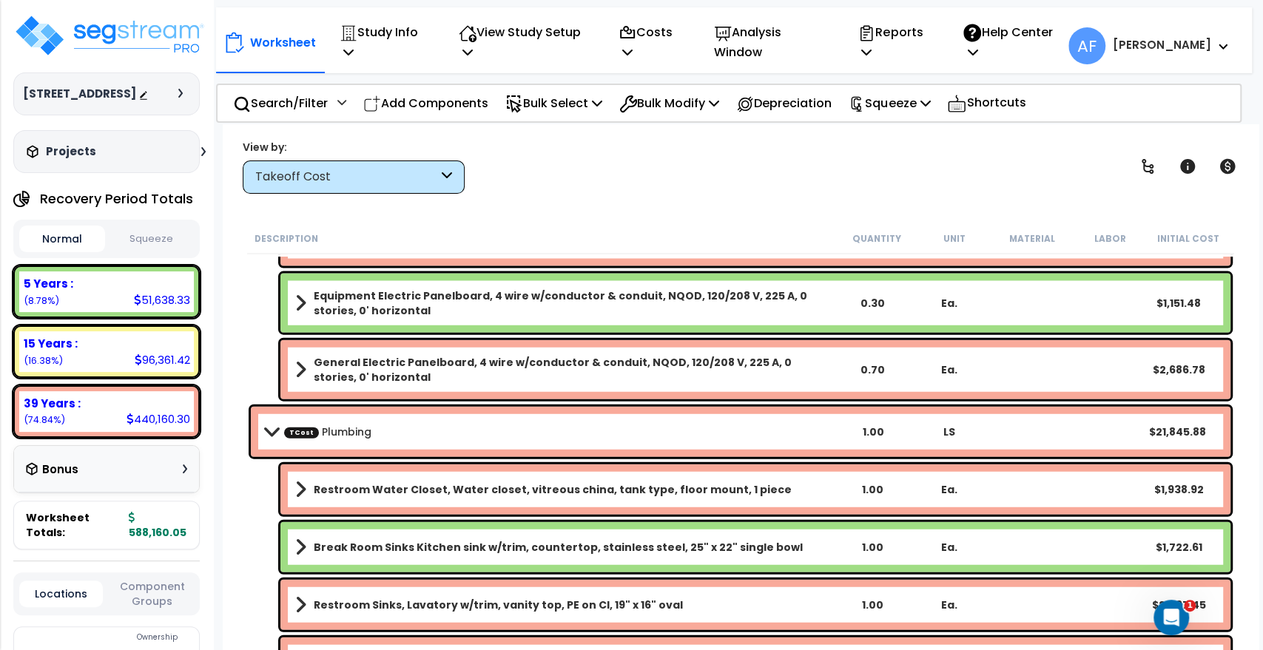
scroll to position [2499, 0]
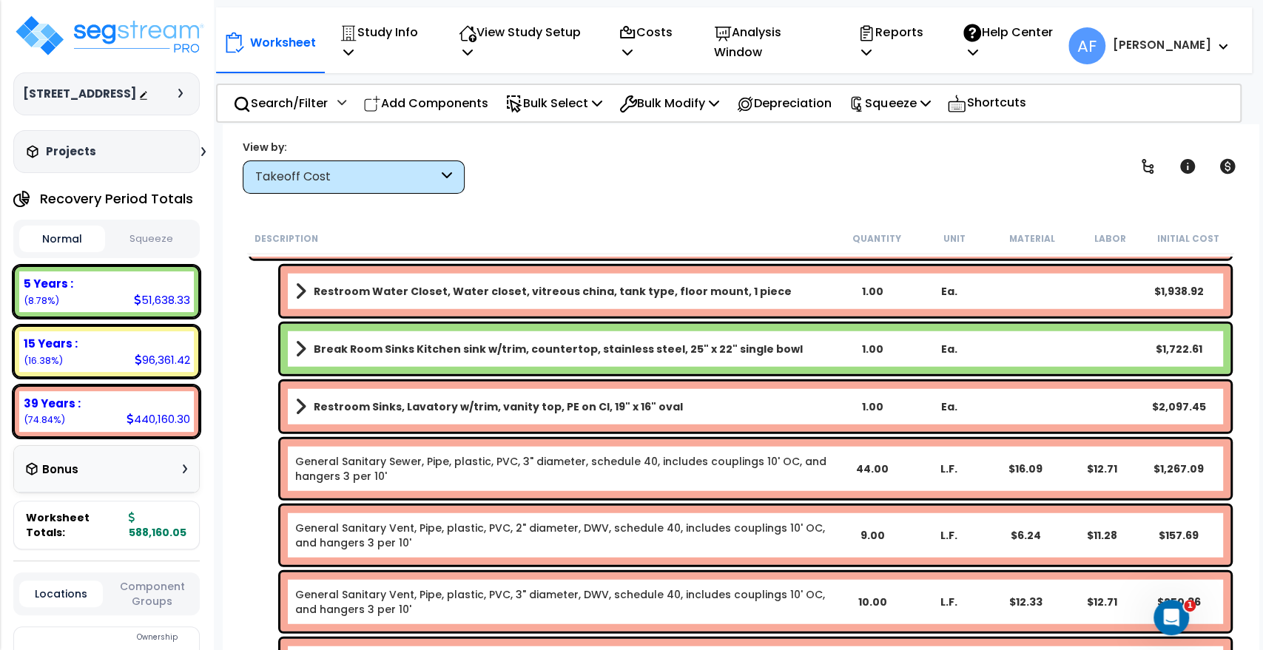
click at [305, 349] on span at bounding box center [300, 349] width 11 height 21
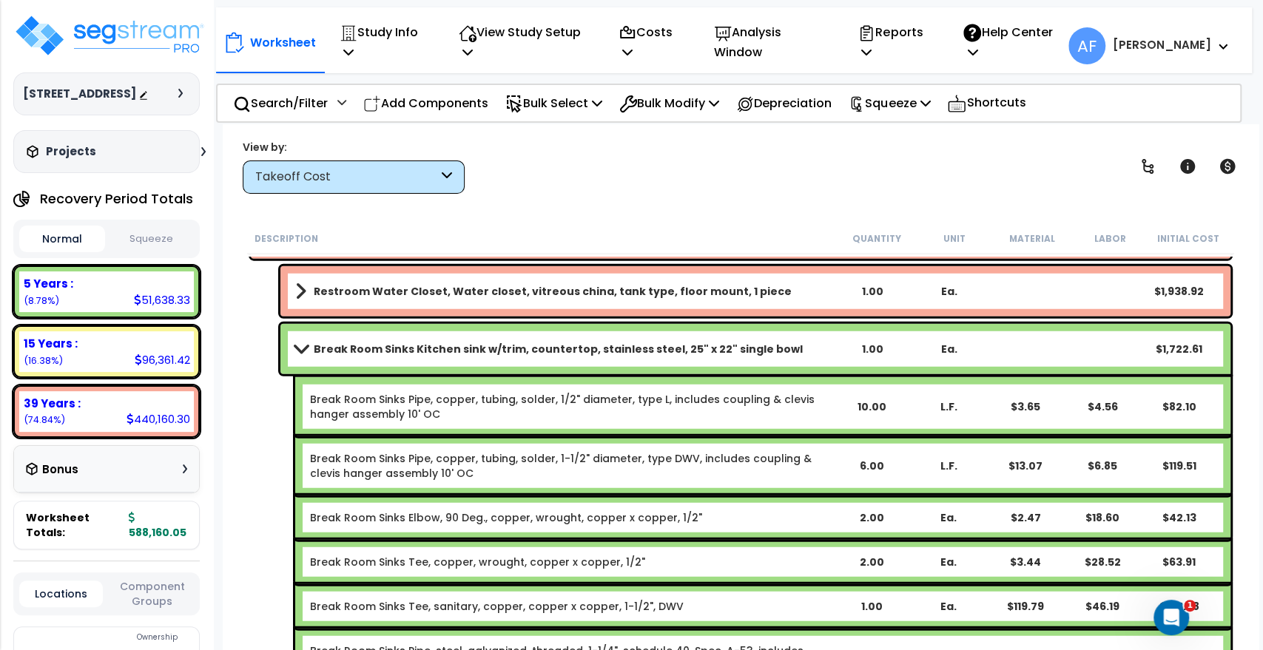
click at [870, 405] on div "10.00" at bounding box center [871, 407] width 73 height 15
click at [853, 172] on div "View by: Takeoff Cost Takeoff Cost" at bounding box center [741, 166] width 1006 height 55
click at [867, 462] on div "6.00" at bounding box center [871, 466] width 73 height 15
drag, startPoint x: 821, startPoint y: 155, endPoint x: 828, endPoint y: 147, distance: 10.5
click at [828, 147] on div "View by: Takeoff Cost Takeoff Cost" at bounding box center [741, 166] width 1006 height 55
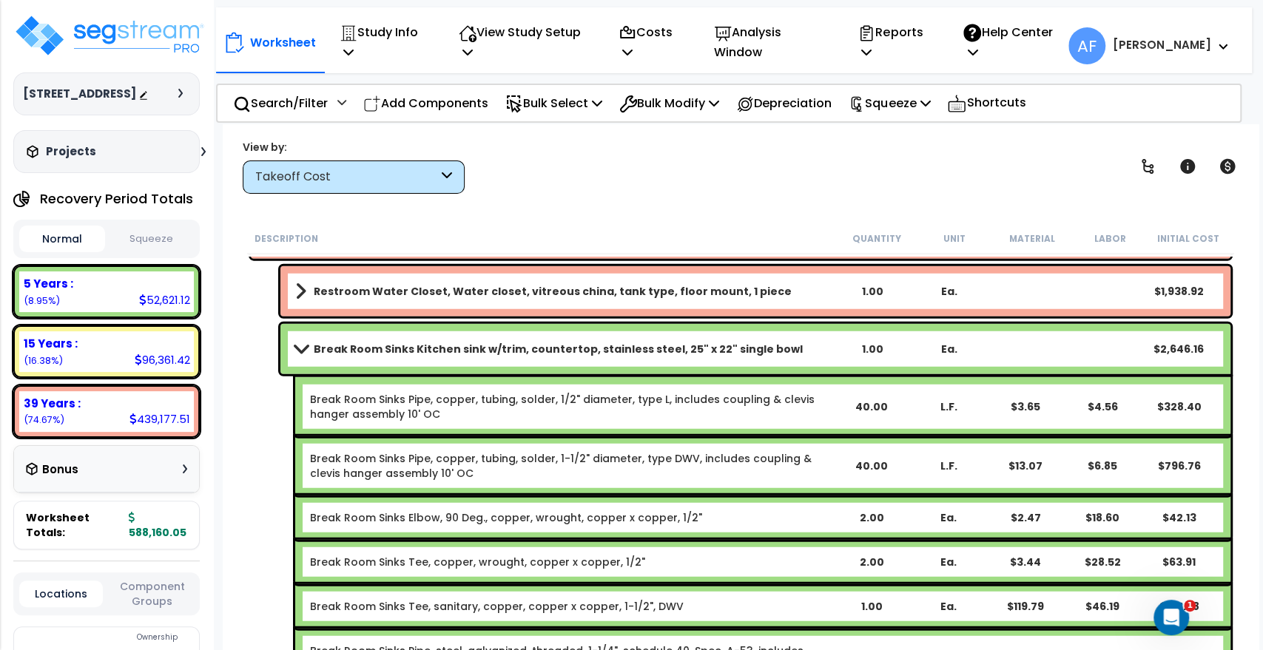
click at [301, 352] on span at bounding box center [301, 348] width 21 height 11
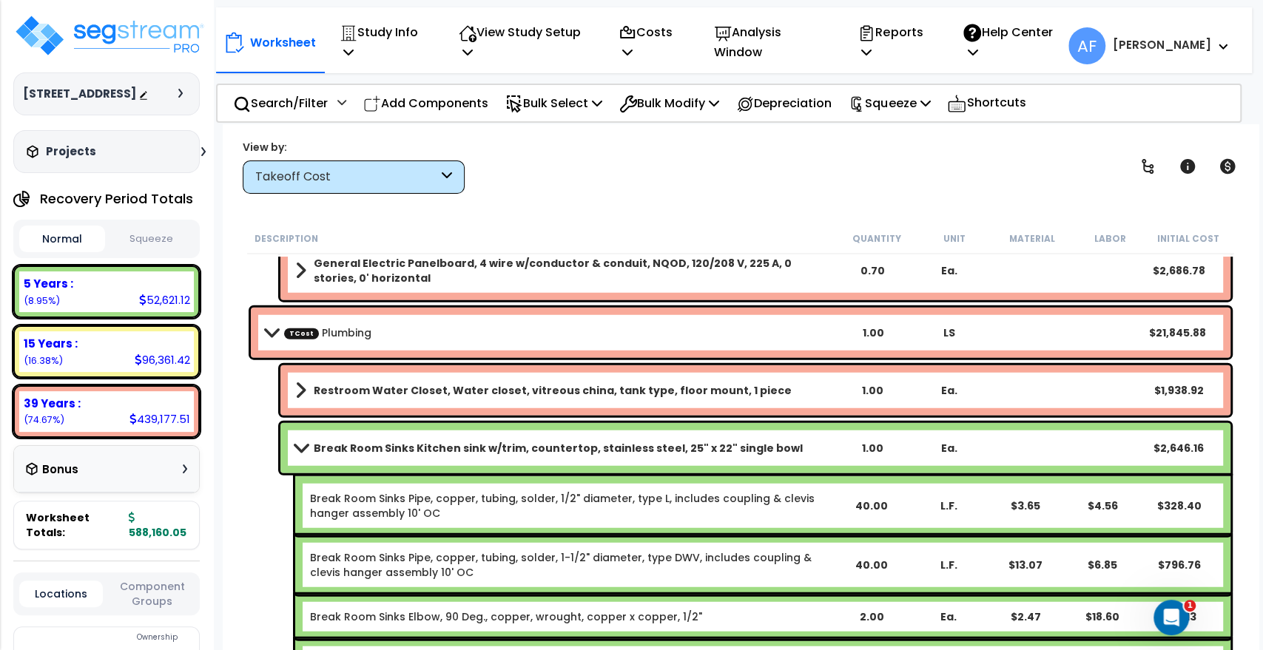
scroll to position [2335, 0]
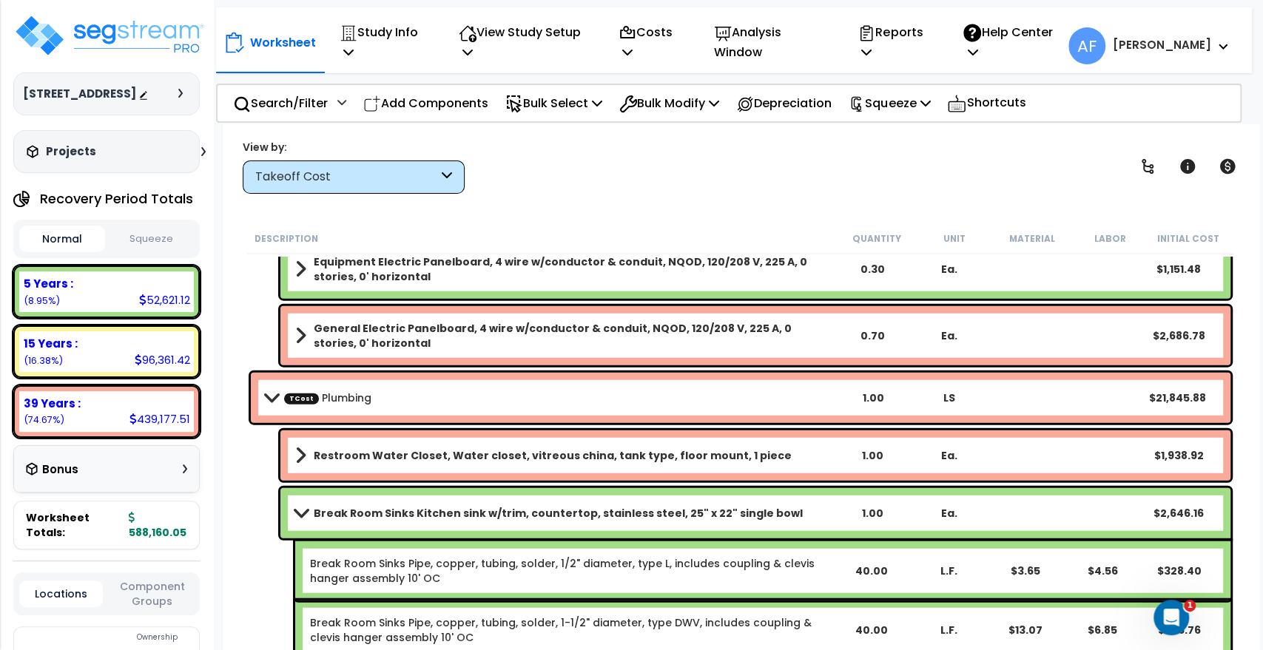
click at [306, 506] on link "Break Room Sinks Kitchen sink w/trim, countertop, stainless steel, 25" x 22" si…" at bounding box center [563, 513] width 537 height 21
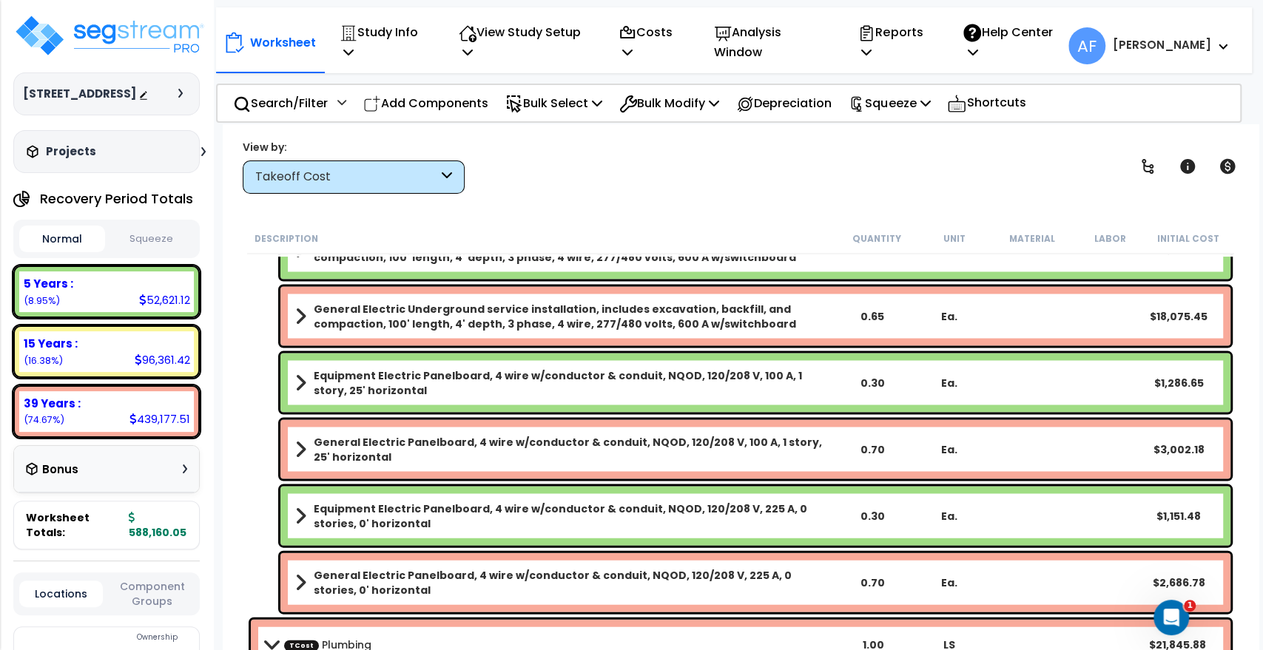
scroll to position [2006, 0]
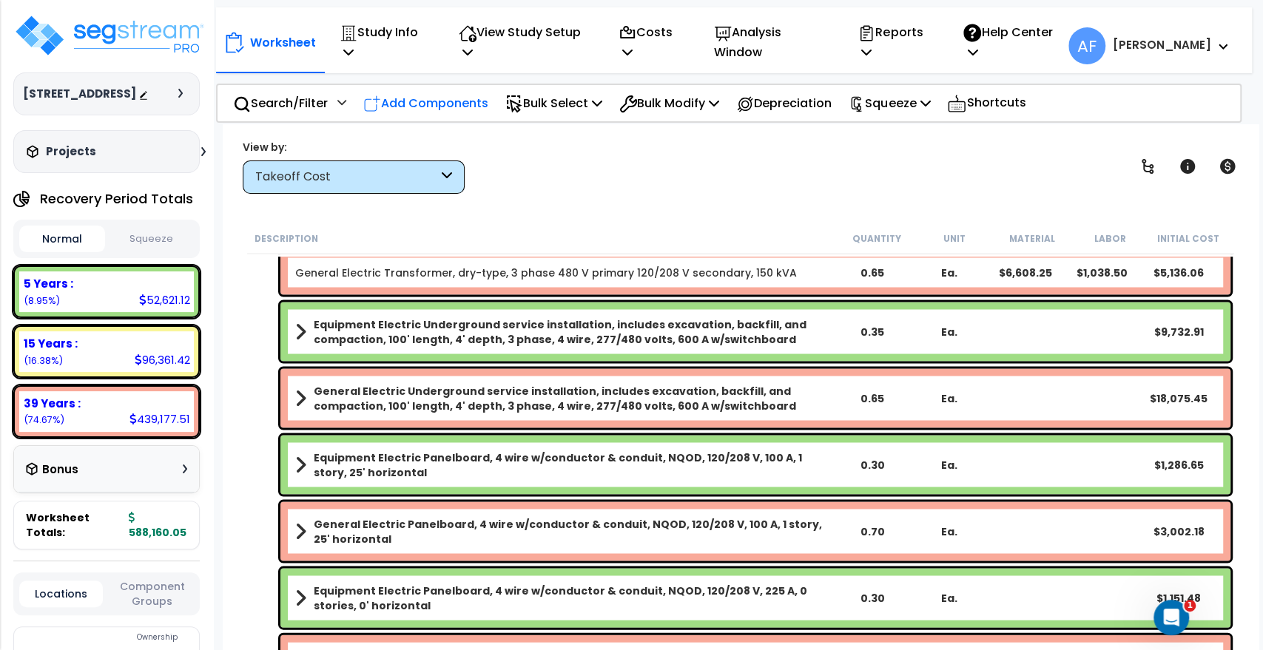
click at [434, 93] on p "Add Components" at bounding box center [425, 103] width 125 height 20
select select
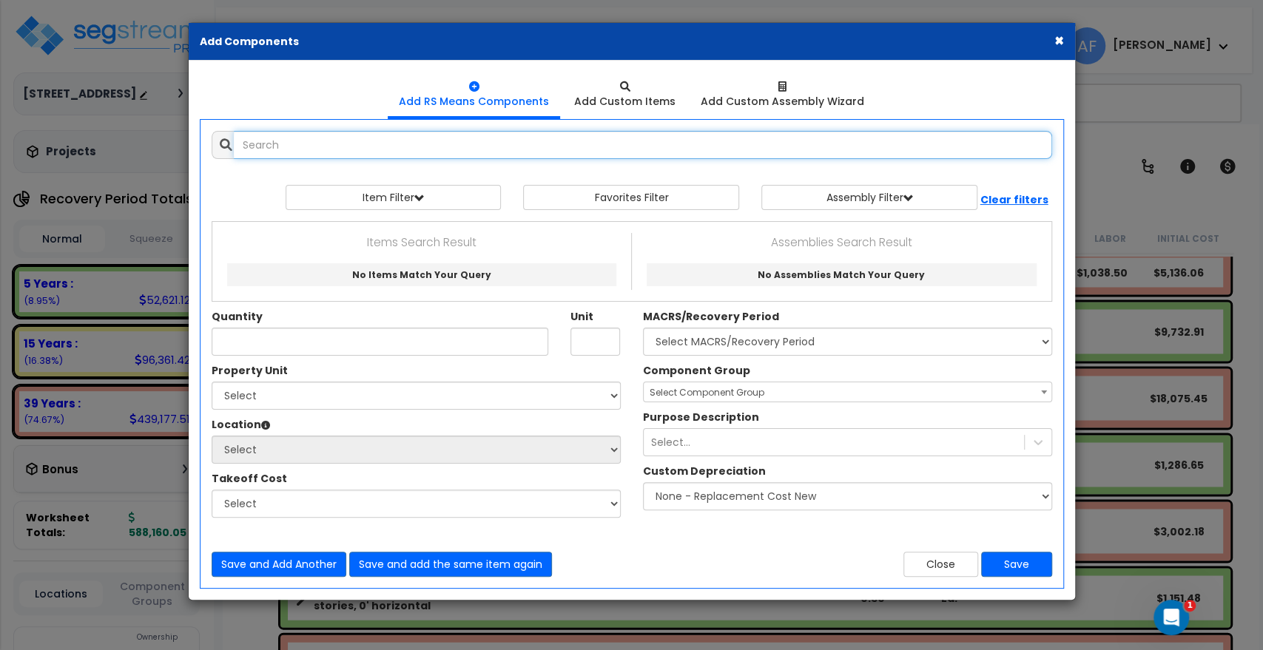
select select
click at [313, 143] on input "text" at bounding box center [643, 145] width 818 height 28
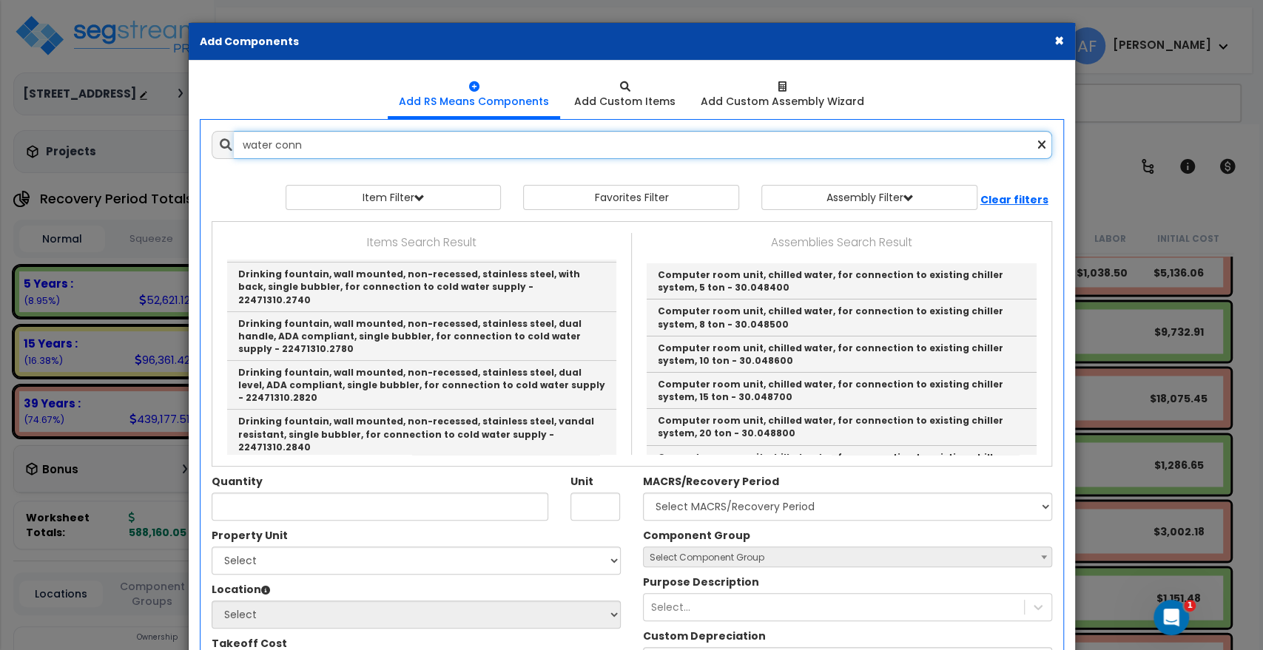
scroll to position [904, 0]
drag, startPoint x: 358, startPoint y: 135, endPoint x: 225, endPoint y: 129, distance: 133.3
click at [225, 129] on div "Add Items Add Assemblies Both water conn Select" at bounding box center [632, 436] width 863 height 633
type input "water conn"
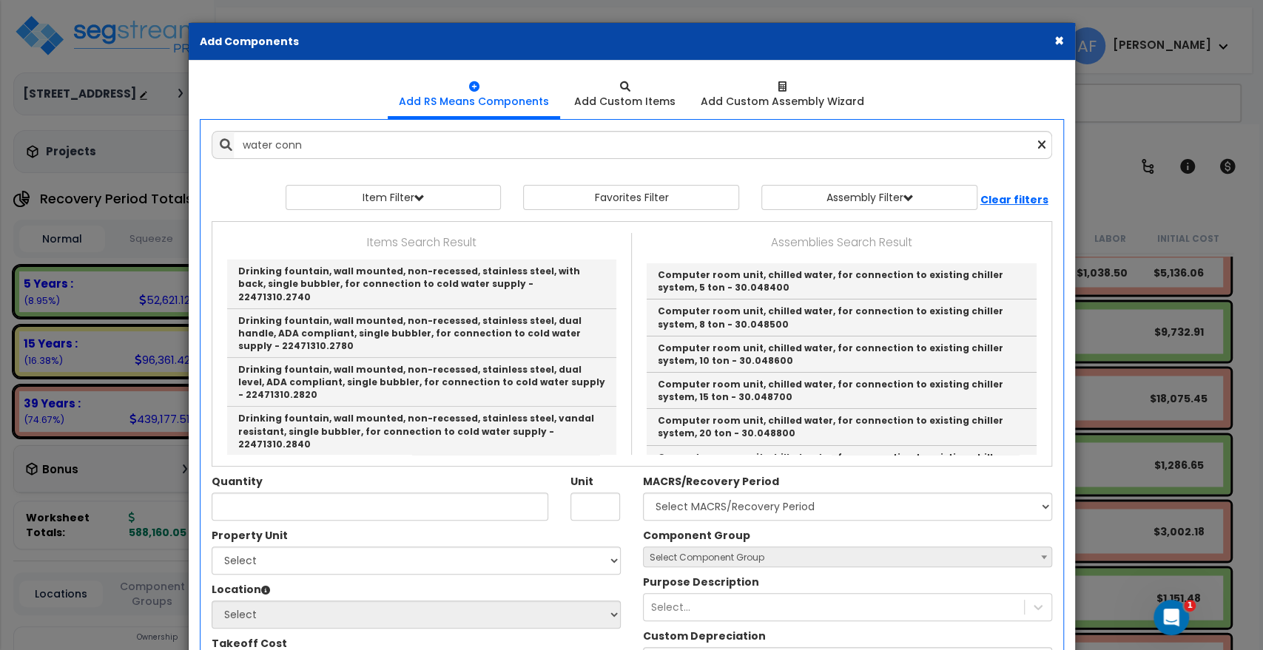
click at [1059, 42] on button "×" at bounding box center [1060, 41] width 10 height 16
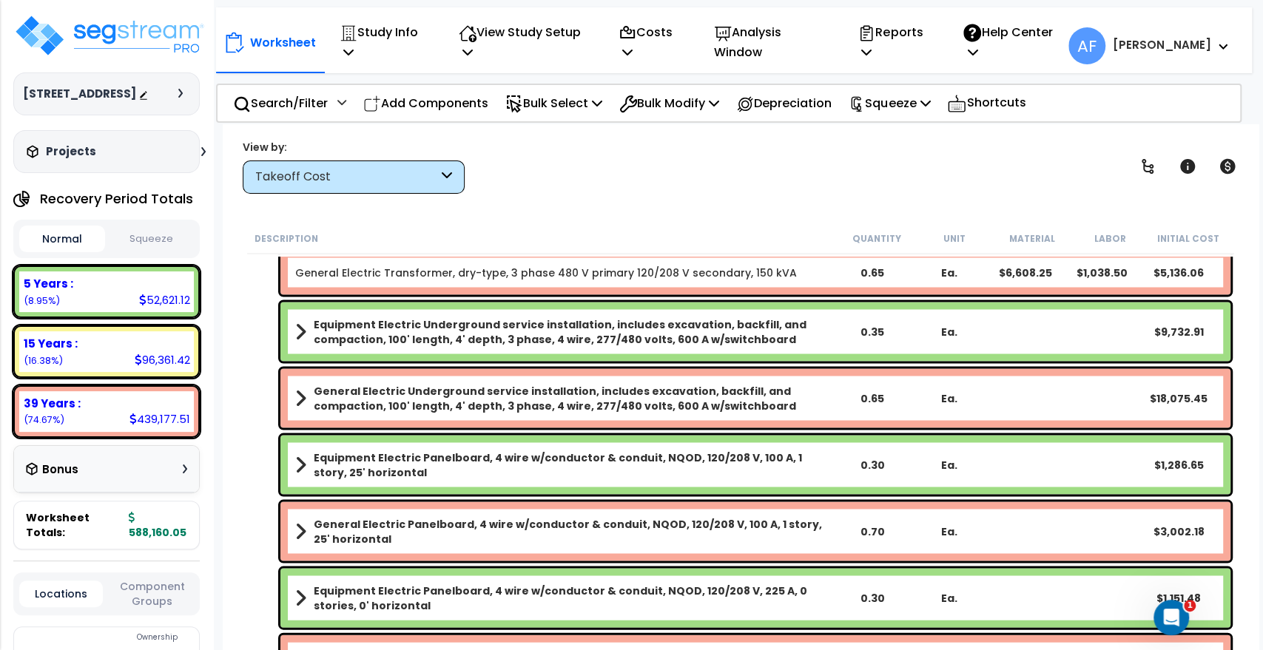
click at [569, 153] on div "View by: Takeoff Cost Takeoff Cost" at bounding box center [741, 166] width 1006 height 55
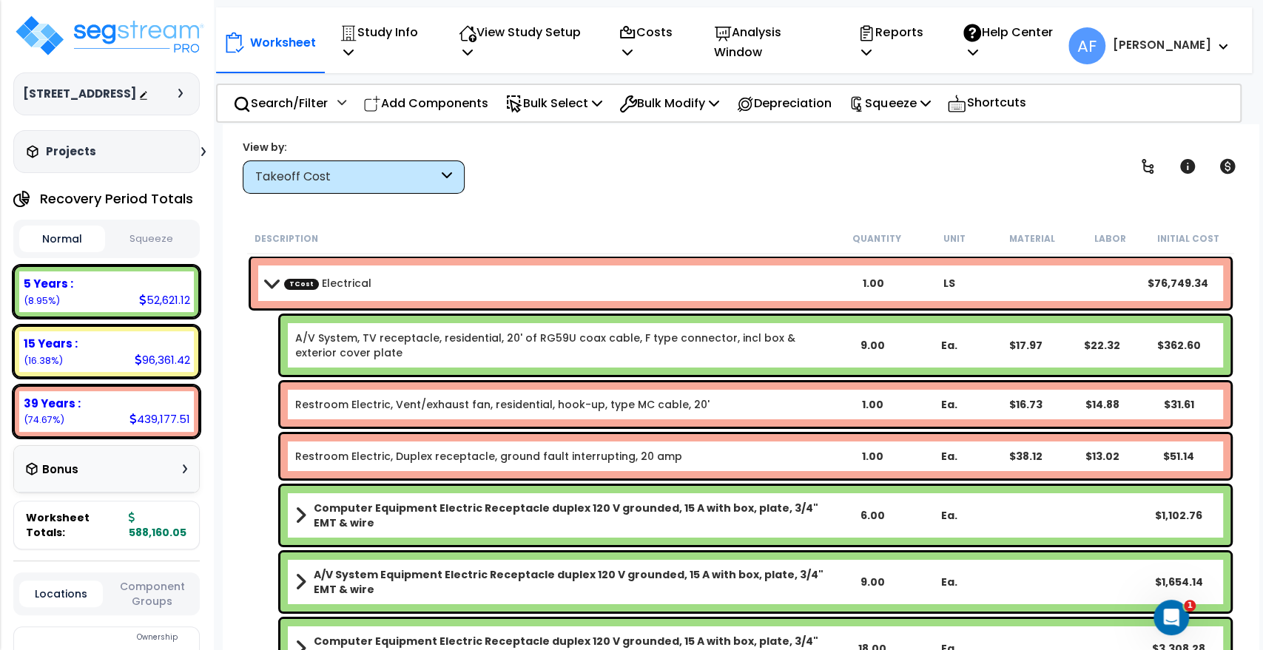
scroll to position [0, 0]
click at [272, 295] on div "TCost Electrical 1.00 LS $76,749.34" at bounding box center [741, 283] width 980 height 50
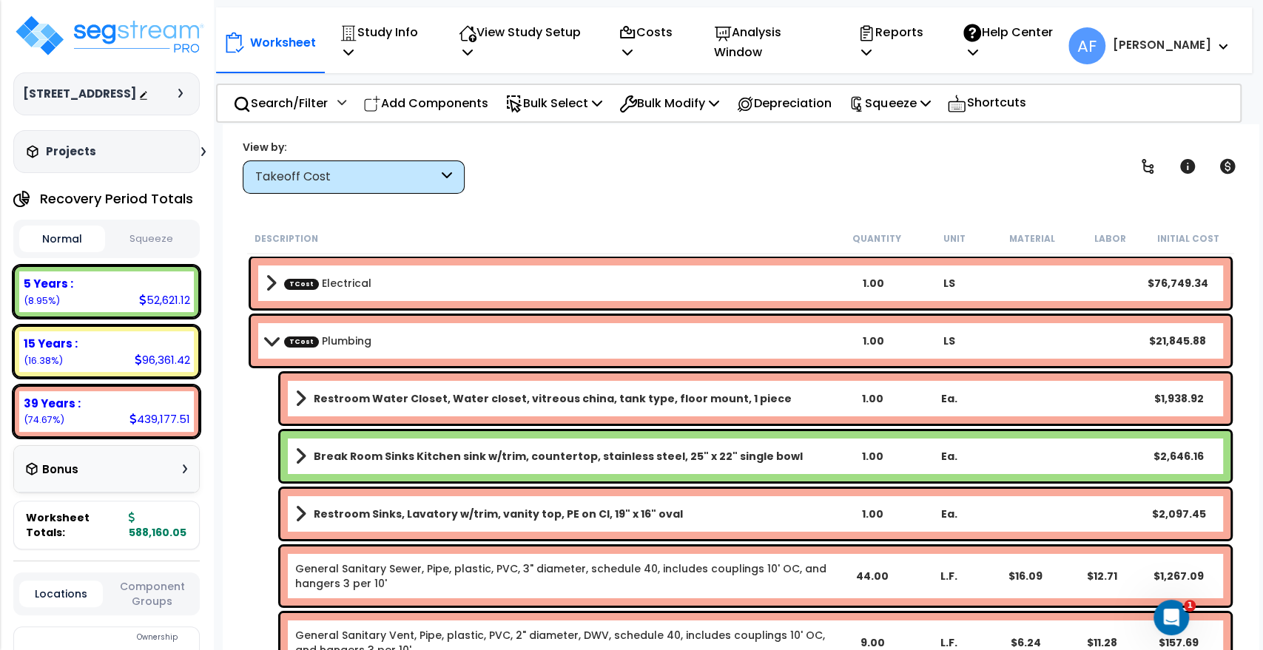
click at [265, 340] on span at bounding box center [271, 340] width 21 height 11
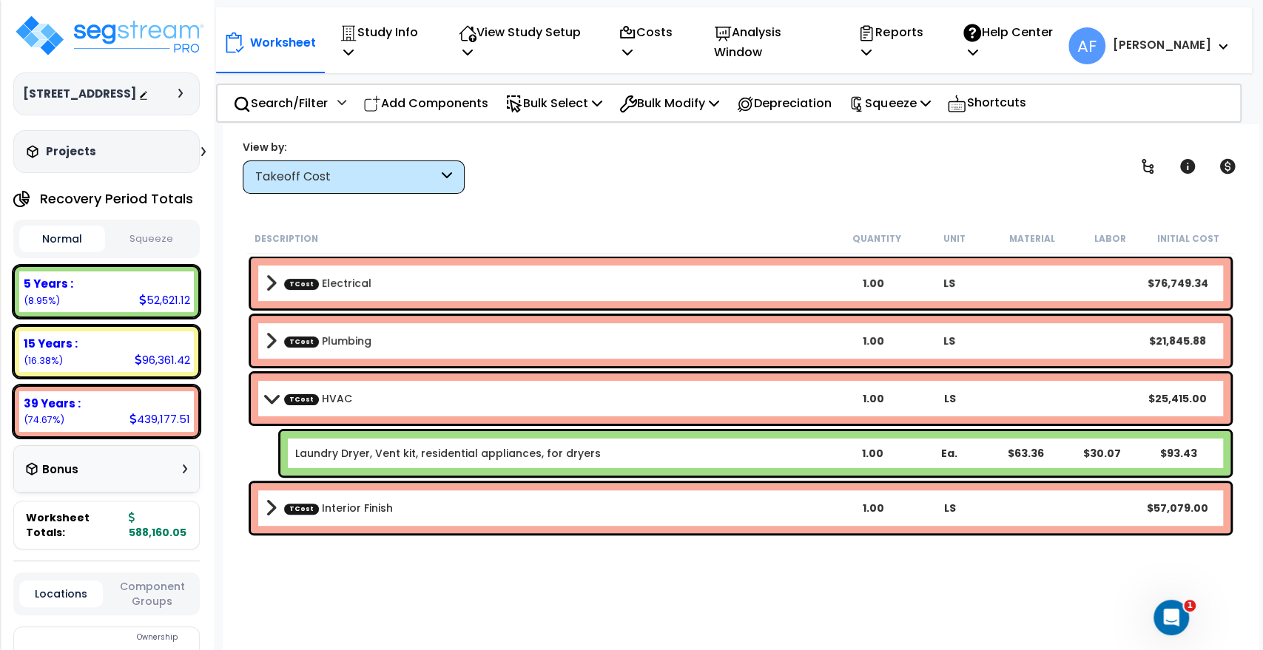
click at [268, 507] on span at bounding box center [271, 508] width 11 height 21
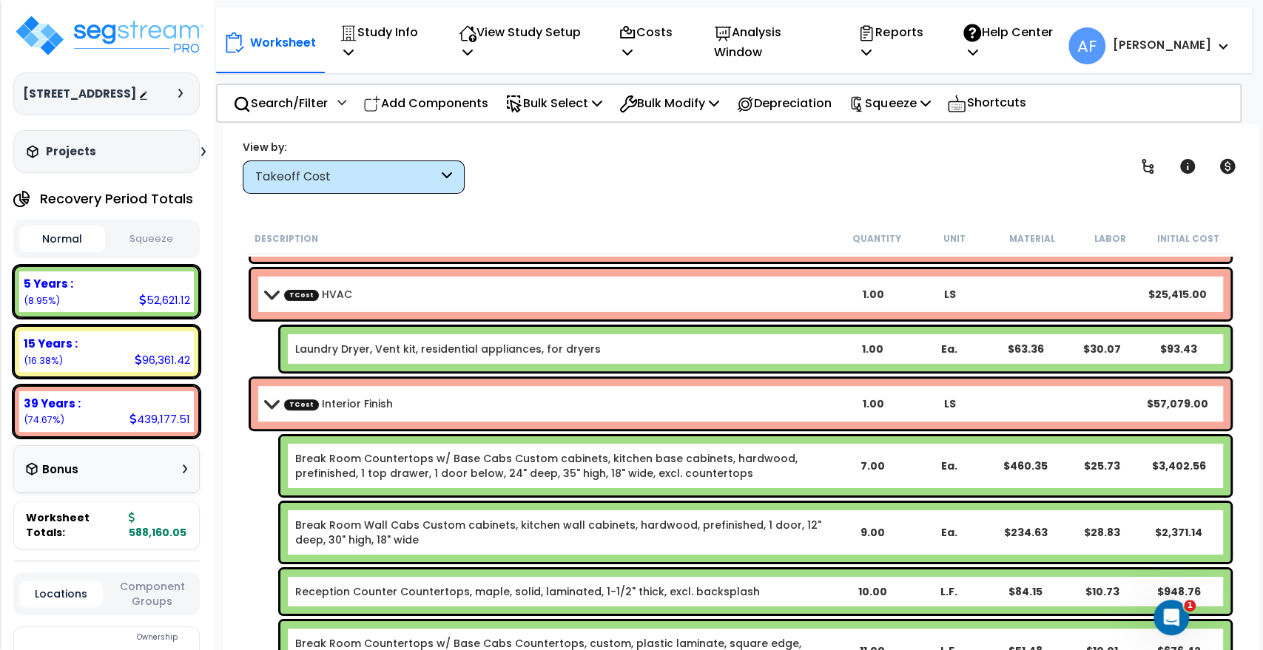
scroll to position [238, 0]
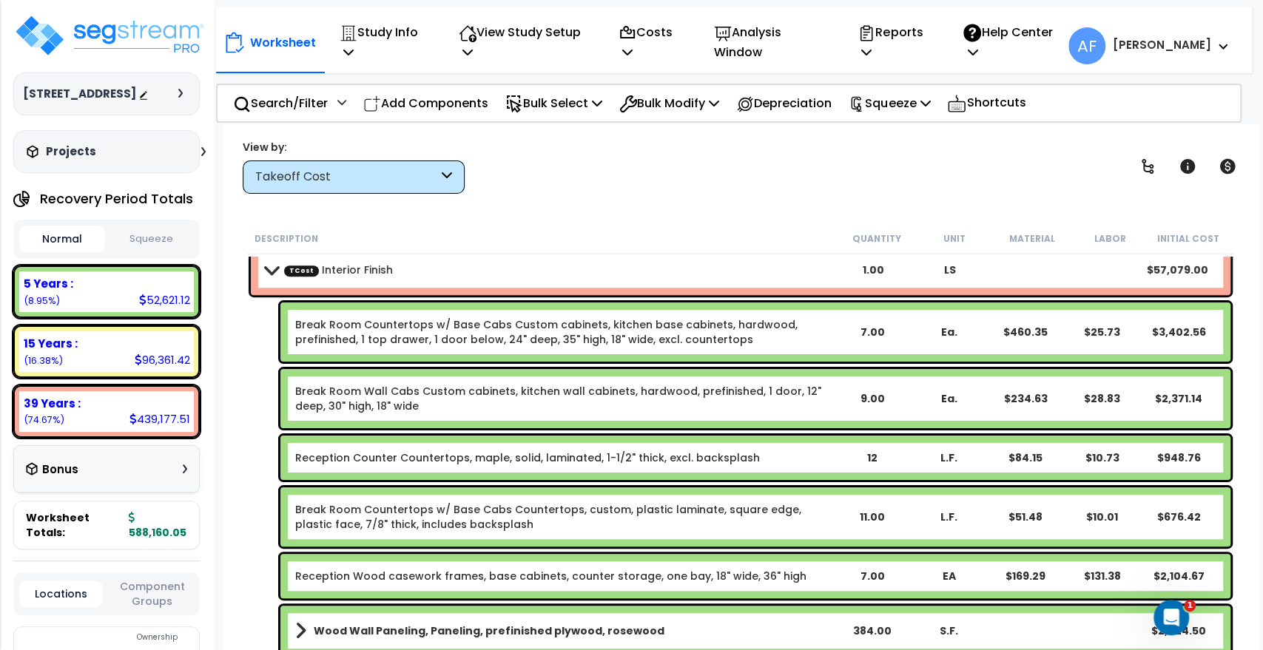
click at [787, 129] on div "Worksheet Study Info Study Setup Add Property Unit Template study Clone study AF" at bounding box center [741, 449] width 1036 height 650
click at [300, 621] on span at bounding box center [300, 631] width 11 height 21
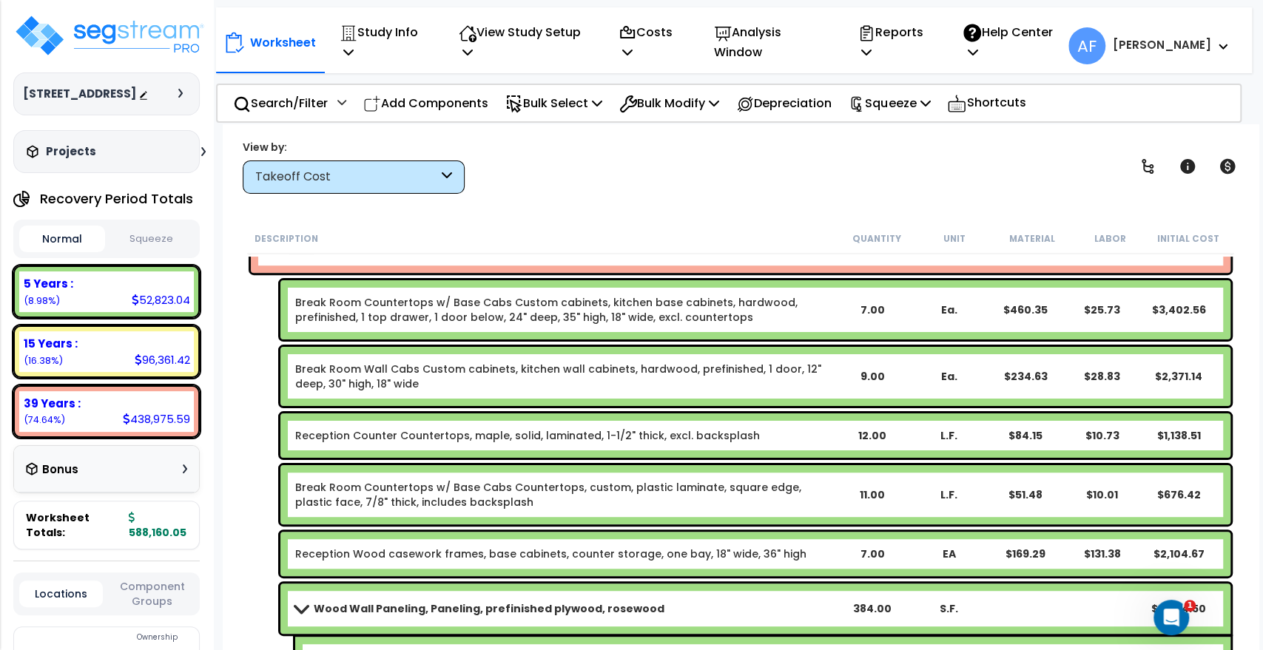
scroll to position [300, 0]
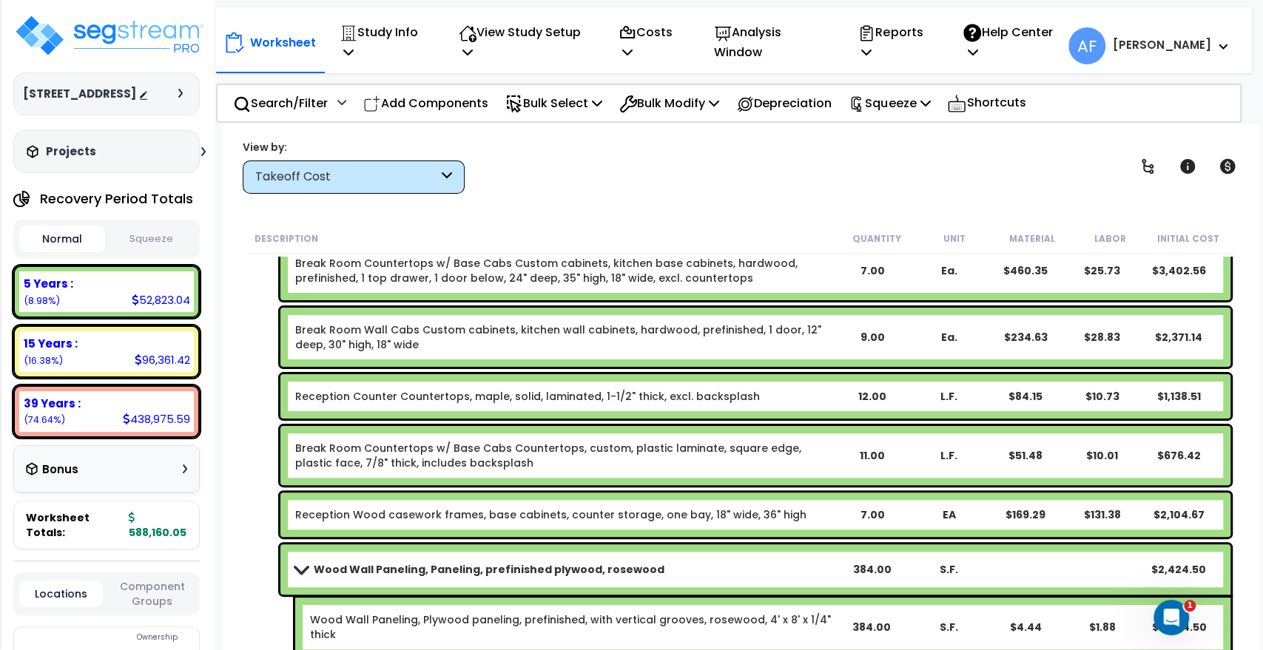
drag, startPoint x: 295, startPoint y: 565, endPoint x: 882, endPoint y: 540, distance: 587.4
click at [296, 565] on span at bounding box center [301, 569] width 21 height 11
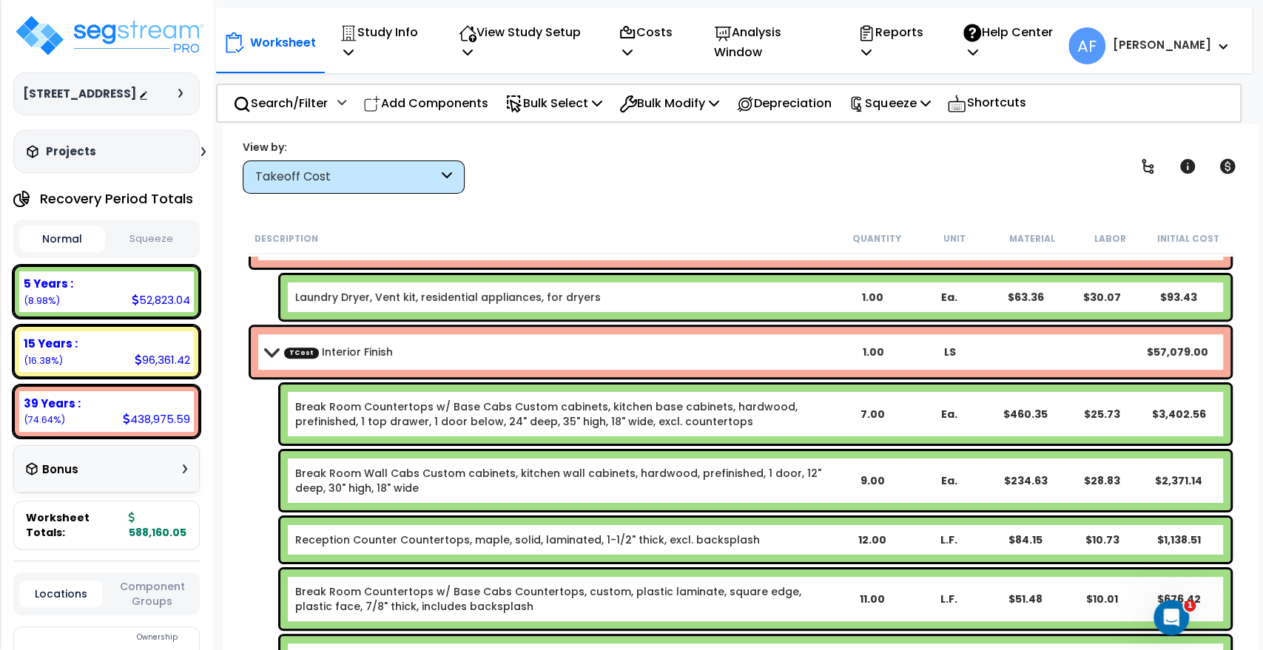
scroll to position [238, 0]
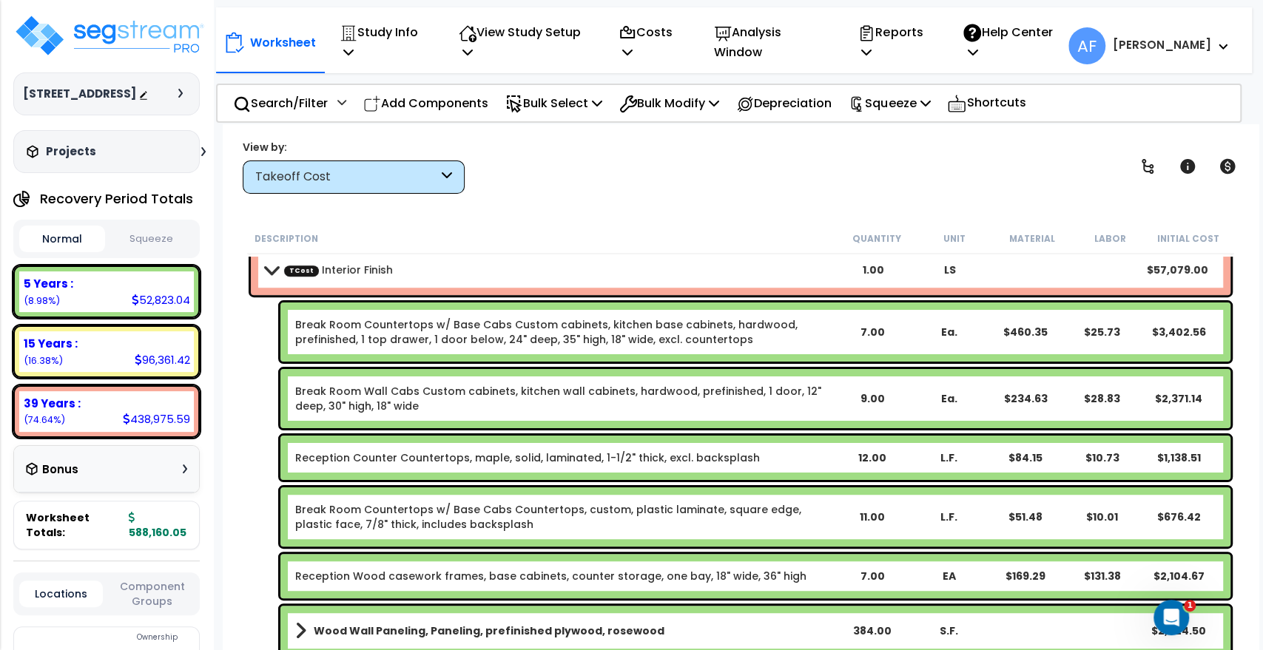
click at [868, 329] on div "7.00" at bounding box center [871, 332] width 73 height 15
click at [830, 158] on div "View by: Takeoff Cost Takeoff Cost" at bounding box center [741, 166] width 1006 height 55
click at [414, 93] on p "Add Components" at bounding box center [425, 103] width 125 height 20
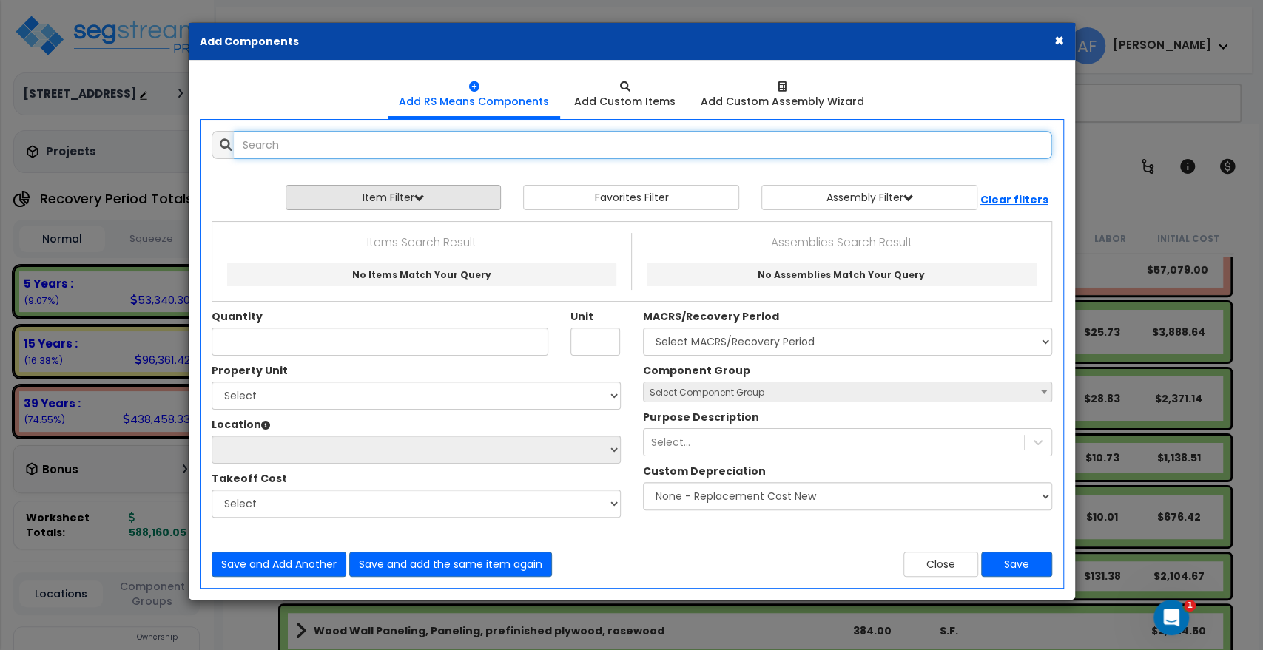
scroll to position [0, 0]
click at [303, 148] on input "text" at bounding box center [643, 145] width 818 height 28
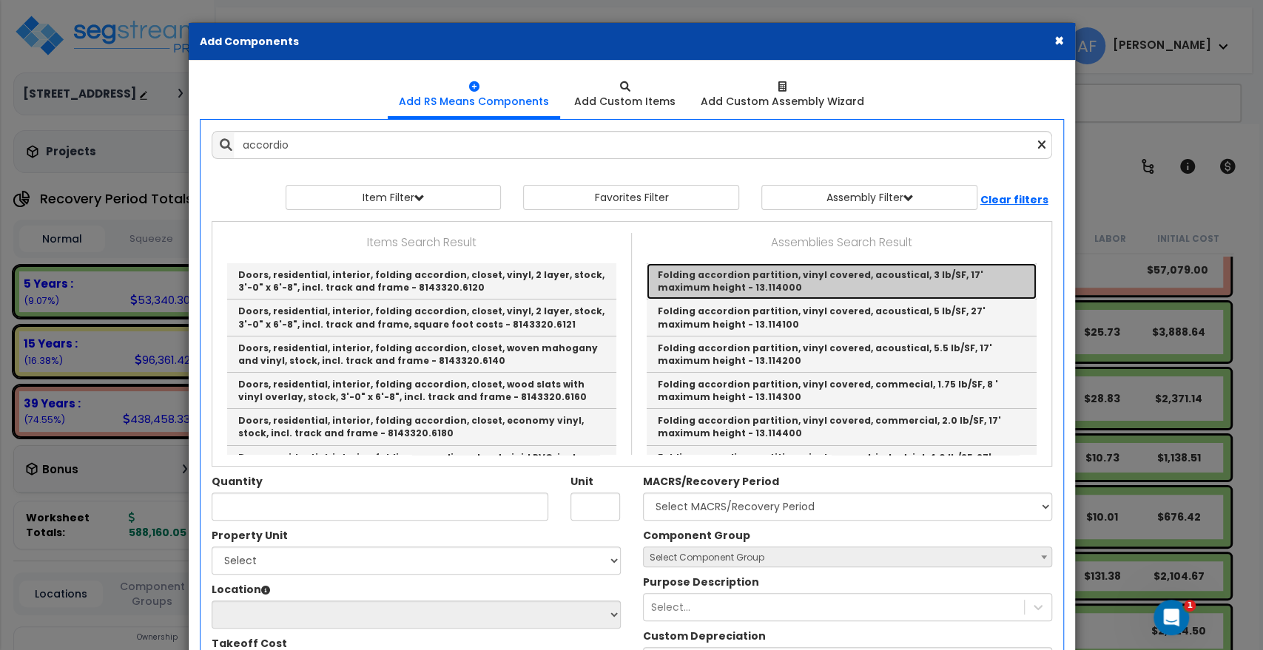
click at [771, 283] on link "Folding accordion partition, vinyl covered, acoustical, 3 lb/SF, 17' maximum he…" at bounding box center [842, 281] width 390 height 36
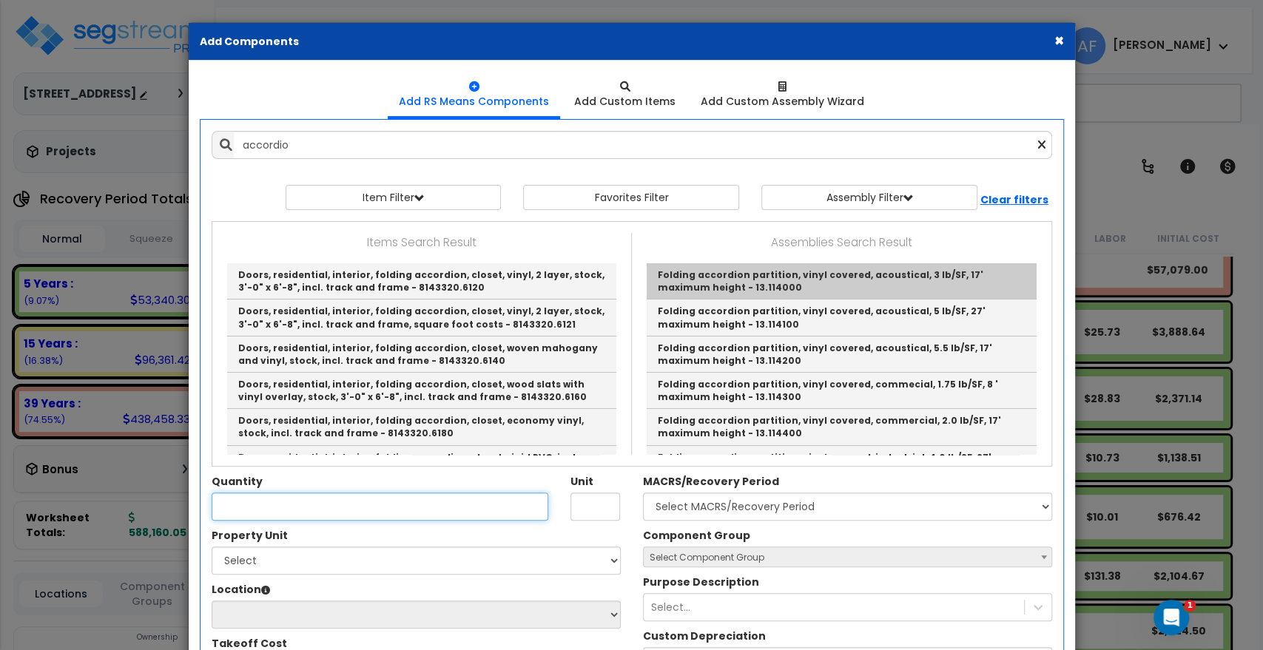
type input "Folding accordion partition, vinyl covered, acoustical, 3 lb/SF, 17' maximum he…"
type input "S.F."
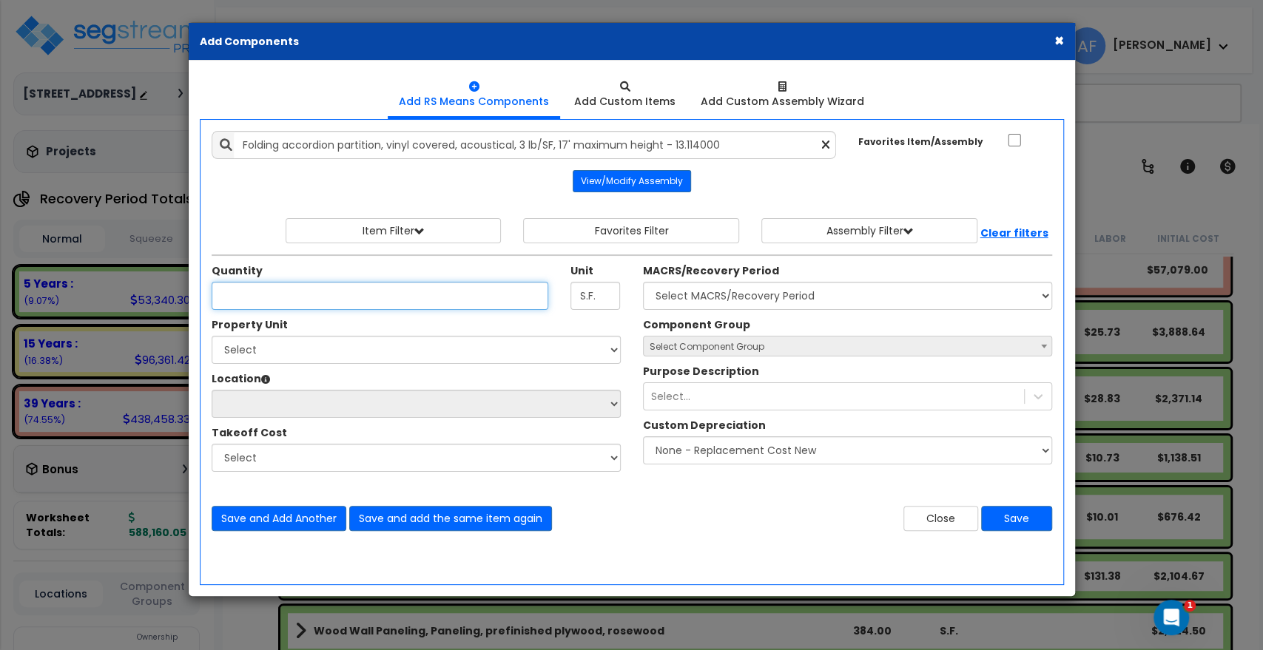
click at [286, 302] on input "Quantity" at bounding box center [380, 296] width 337 height 28
type input "40"
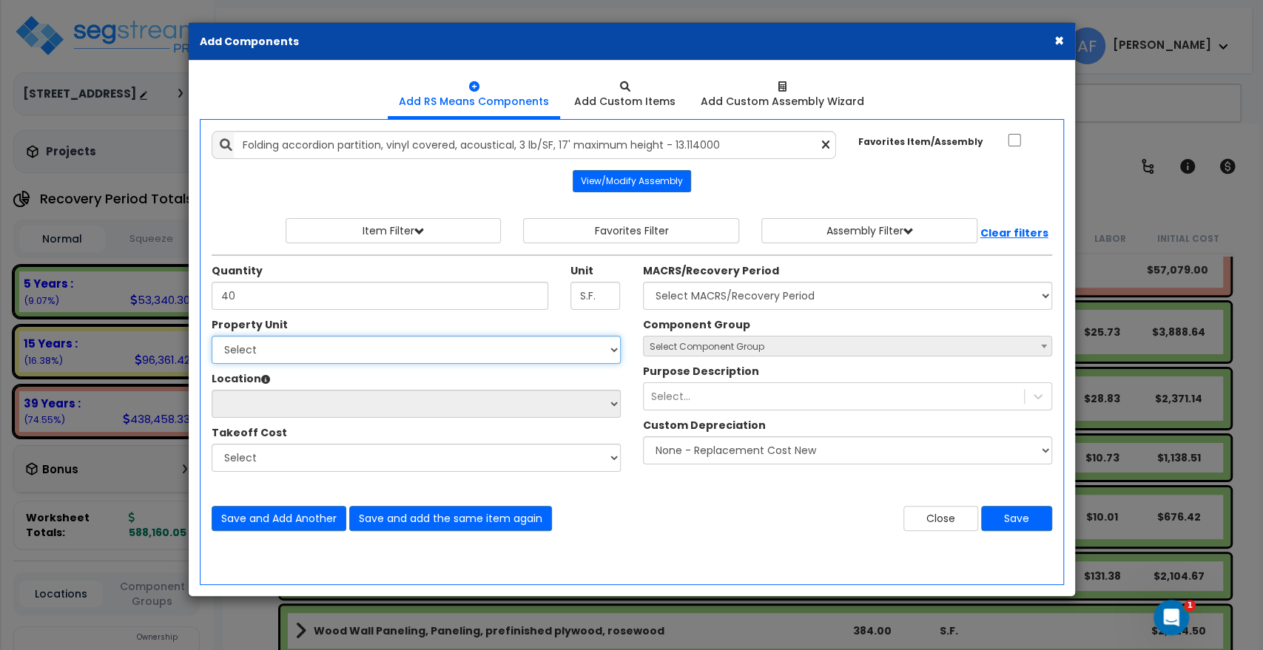
click at [394, 355] on select "Select 8805 Urbana Ave Site Improvements" at bounding box center [416, 350] width 409 height 28
select select "175637"
click at [212, 336] on select "Select 8805 Urbana Ave Site Improvements" at bounding box center [416, 350] width 409 height 28
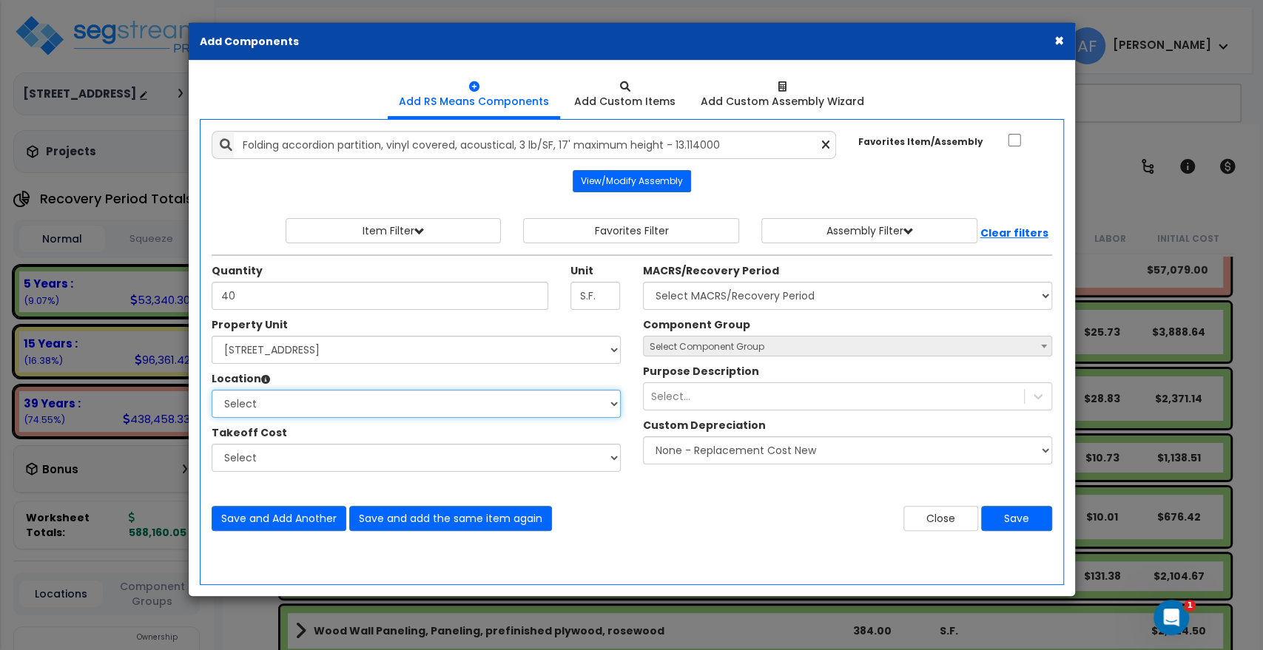
click at [318, 398] on select "Select Building Building Interior Office Add Additional Location" at bounding box center [416, 404] width 409 height 28
select select "1074"
click at [212, 390] on select "Select Building Building Interior Office Add Additional Location" at bounding box center [416, 404] width 409 height 28
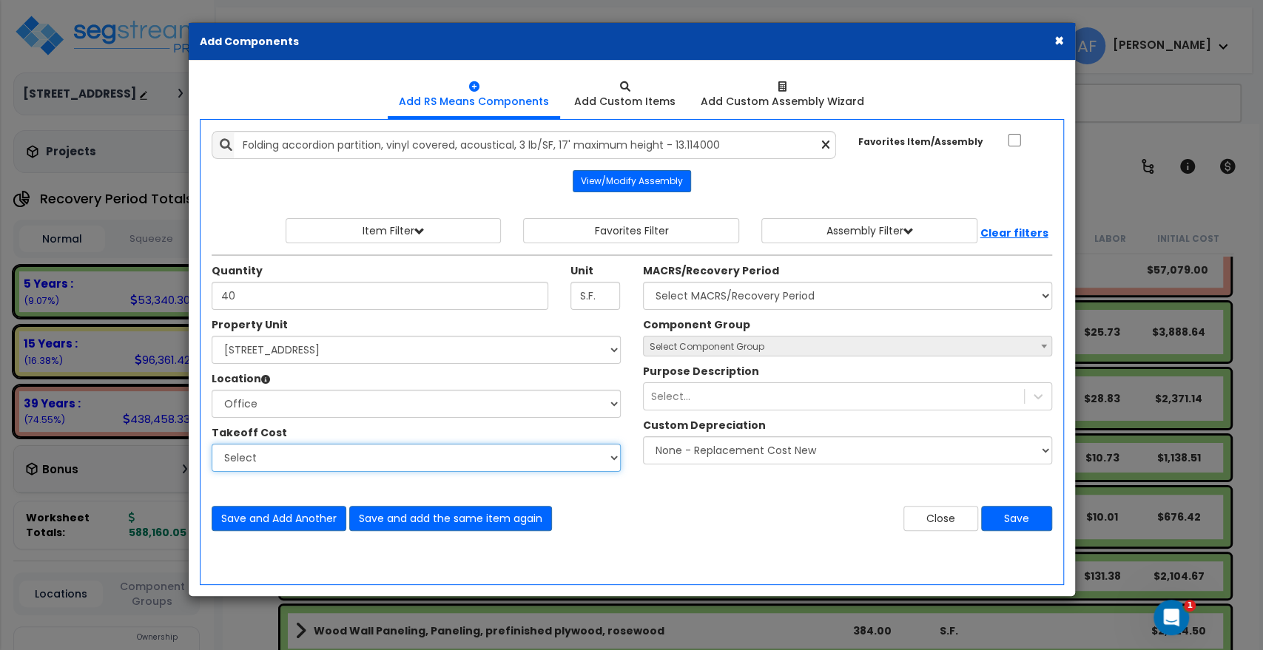
click at [317, 446] on select "Select Electrical Plumbing HVAC Interior Finish" at bounding box center [416, 458] width 409 height 28
select select "47180041"
click at [212, 444] on select "Select Electrical Plumbing HVAC Interior Finish" at bounding box center [416, 458] width 409 height 28
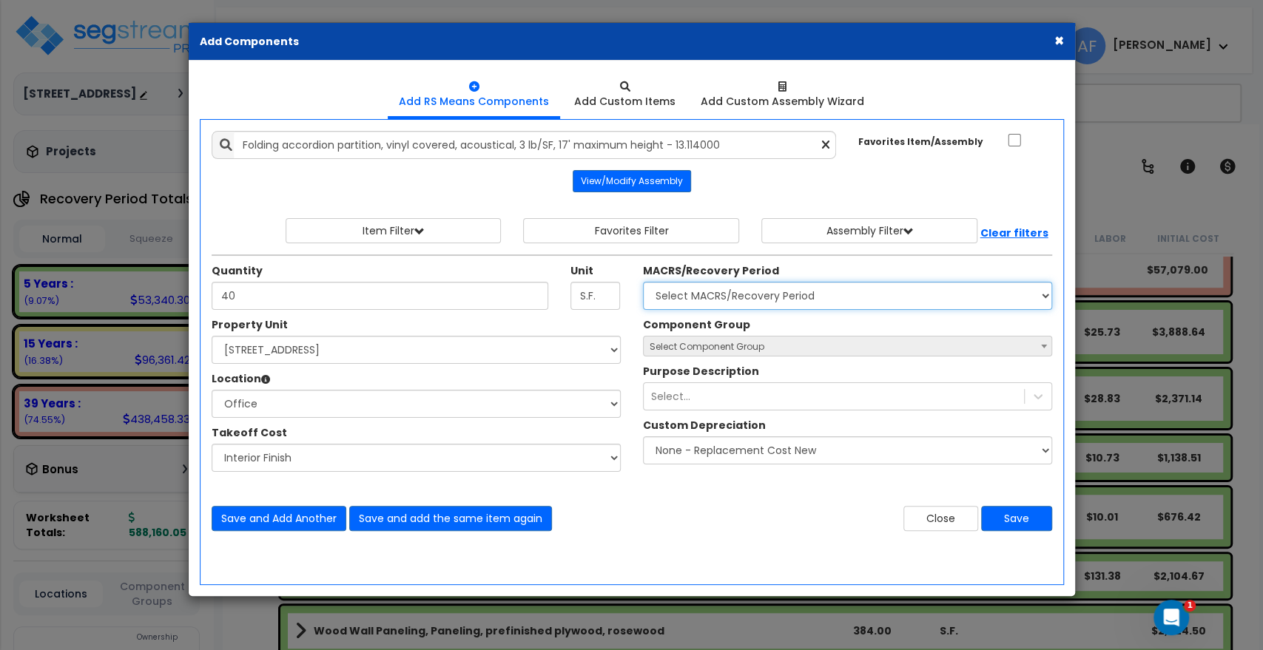
click at [850, 283] on select "Select MACRS/Recovery Period 5 Years - 57.0 - Distributive Trades & Services 5 …" at bounding box center [847, 296] width 409 height 28
select select "3667"
click at [643, 282] on select "Select MACRS/Recovery Period 5 Years - 57.0 - Distributive Trades & Services 5 …" at bounding box center [847, 296] width 409 height 28
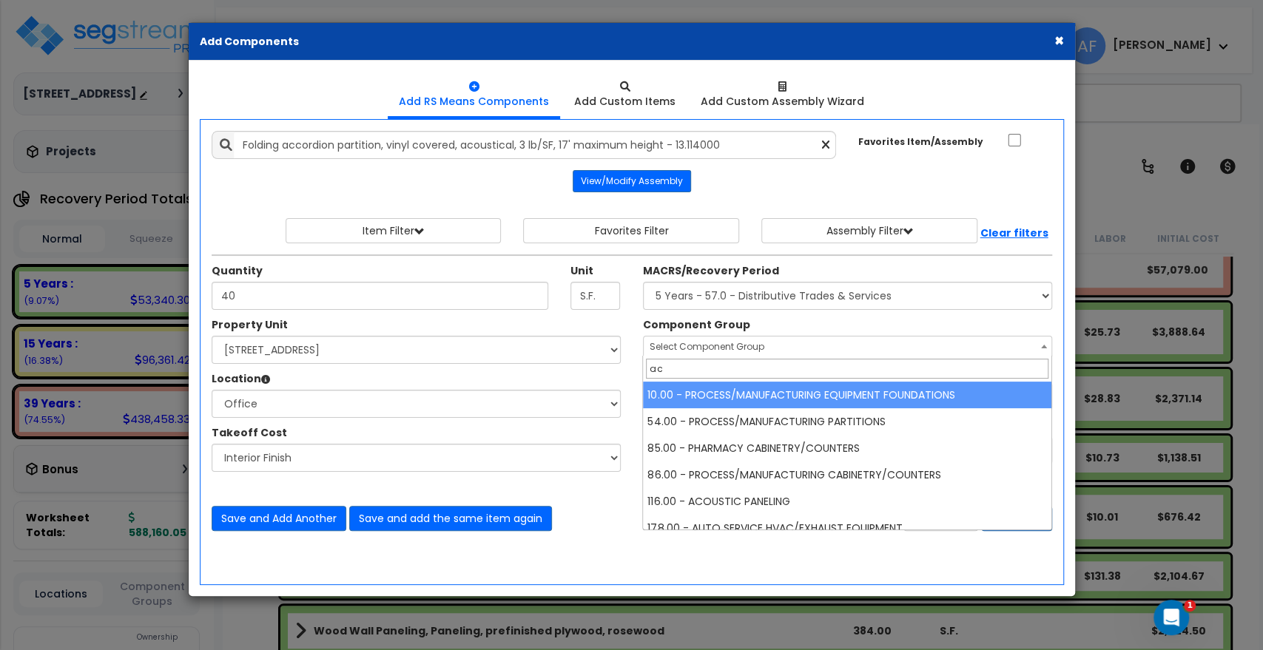
type input "a"
type input "part"
select select "45362"
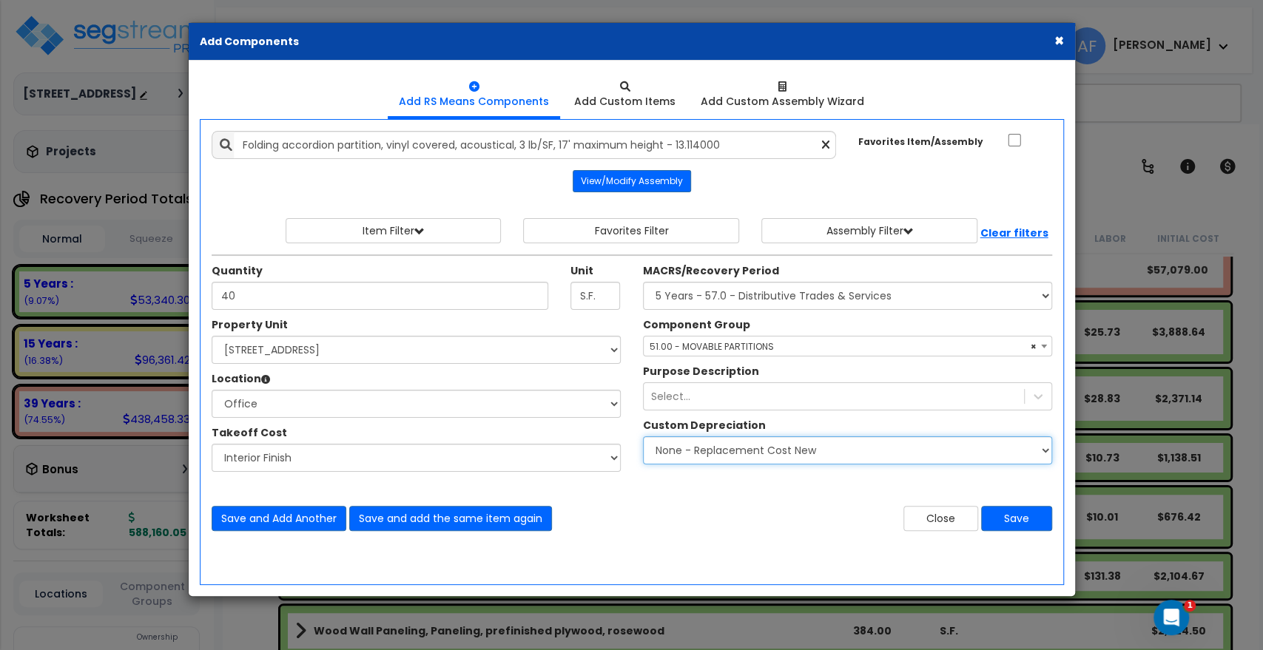
click at [725, 449] on select "None - Replacement Cost New Excellent - 90% Good - 75% Fair - 50% Bad - 25% Rep…" at bounding box center [847, 451] width 409 height 28
click at [719, 387] on div "Select..." at bounding box center [834, 397] width 380 height 24
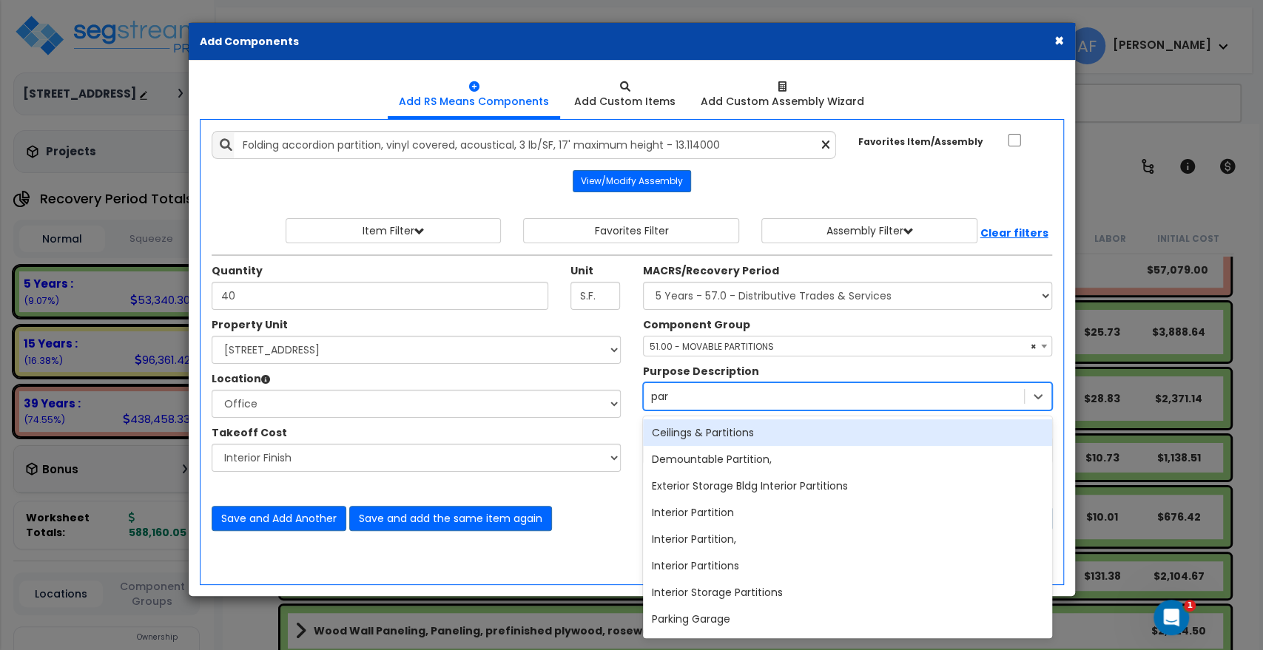
type input "part"
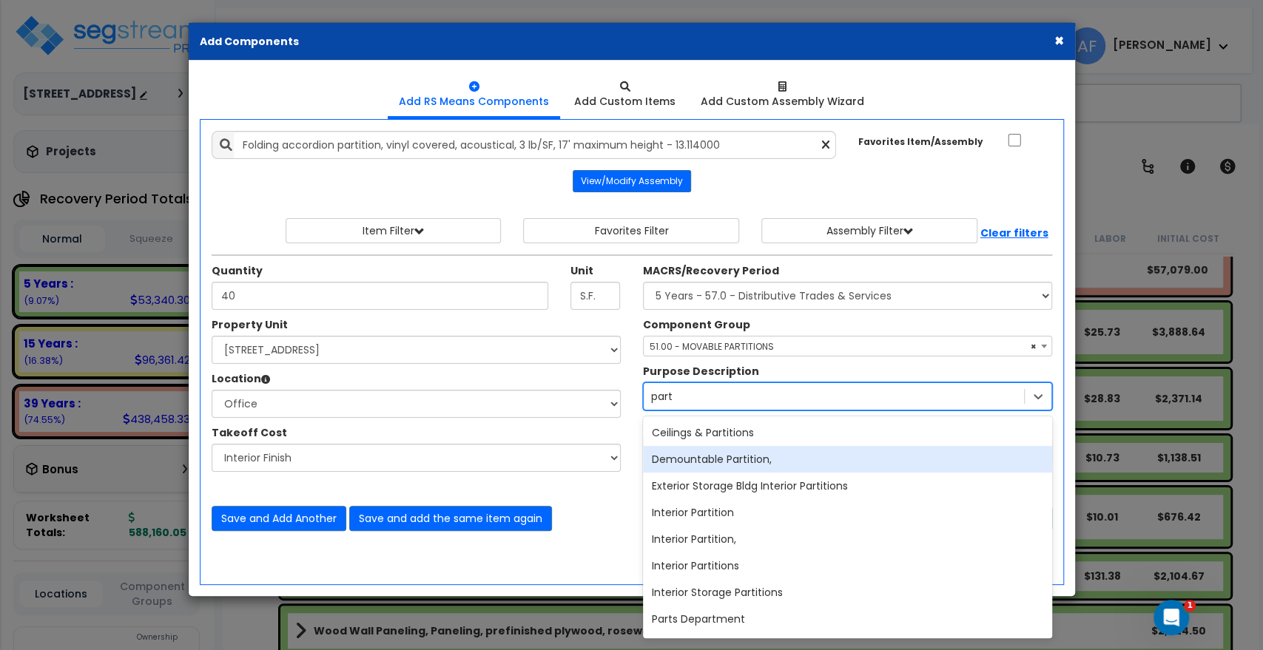
click at [728, 459] on div "Demountable Partition," at bounding box center [847, 459] width 409 height 27
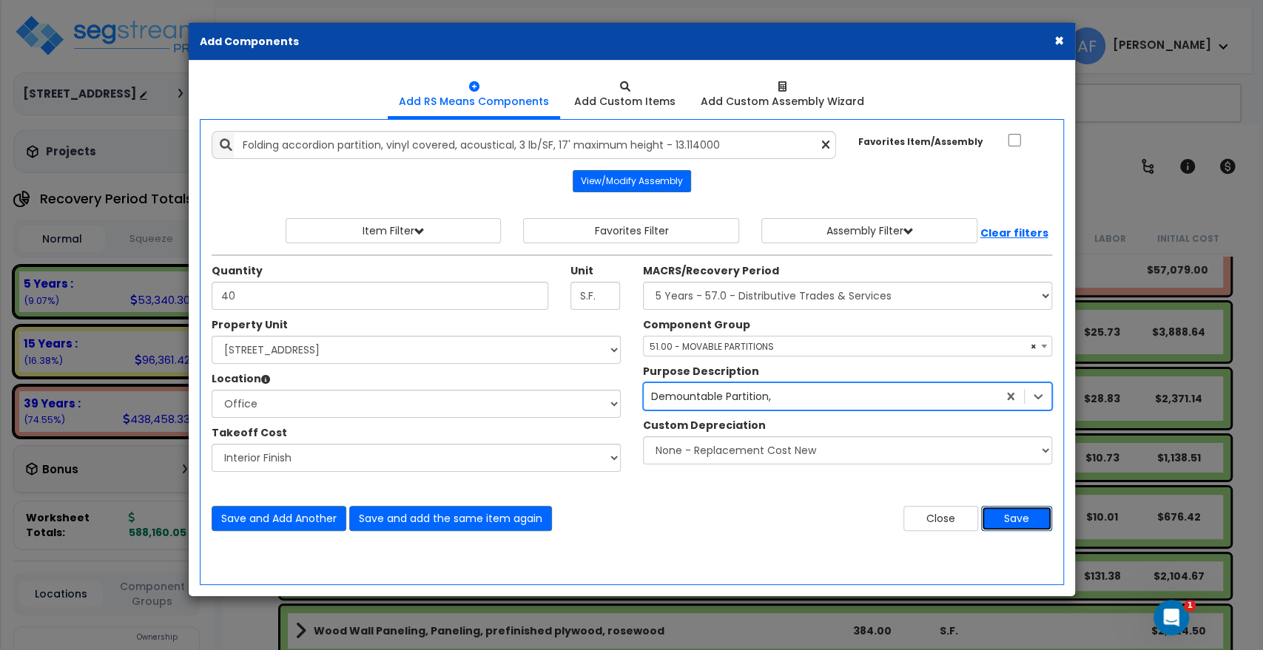
click at [1015, 519] on button "Save" at bounding box center [1016, 518] width 71 height 25
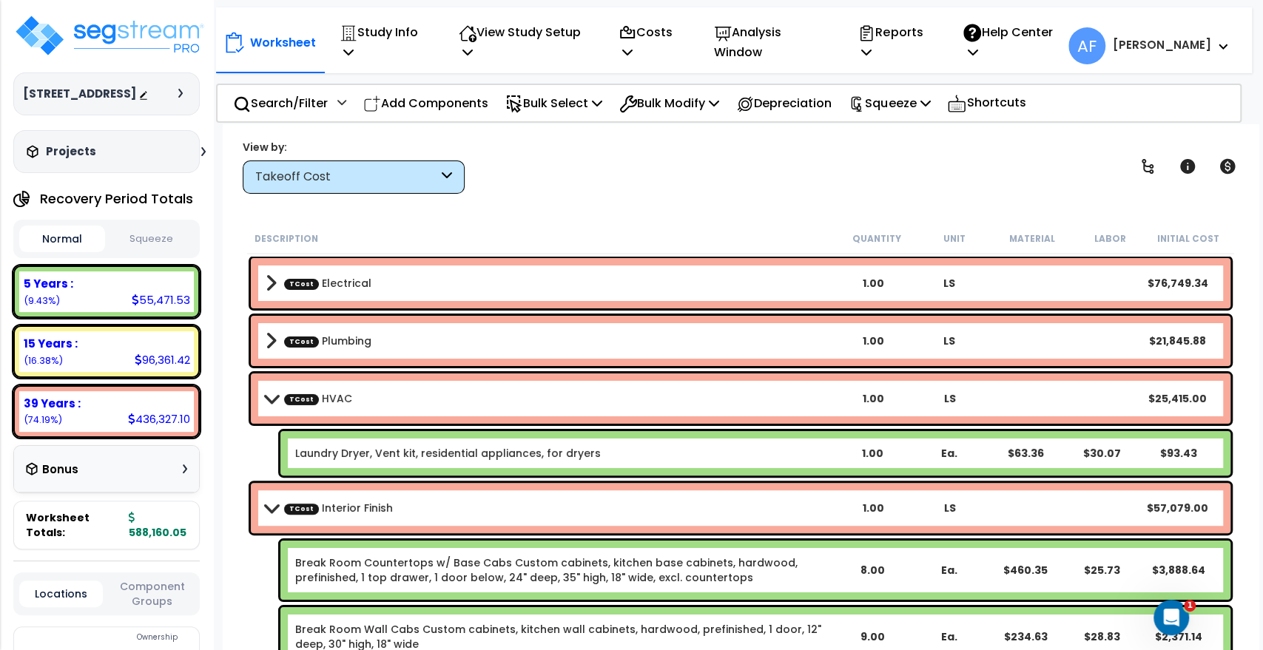
click at [268, 510] on span at bounding box center [271, 507] width 21 height 11
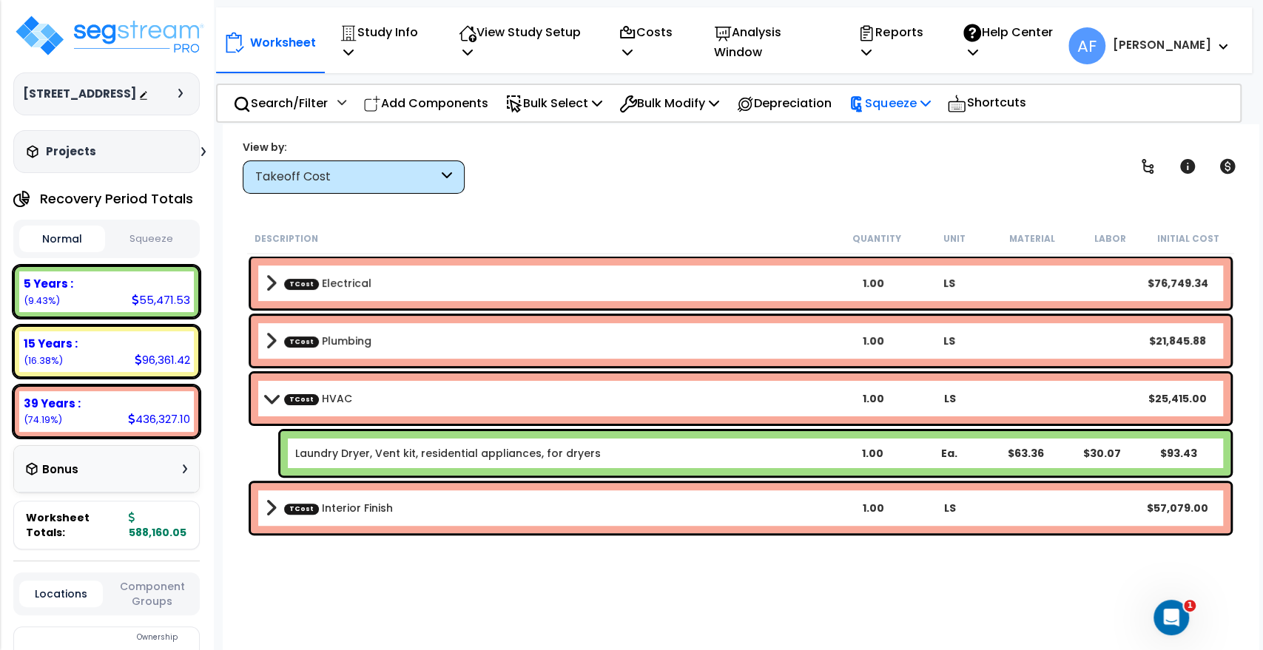
click at [898, 93] on p "Squeeze" at bounding box center [889, 103] width 81 height 20
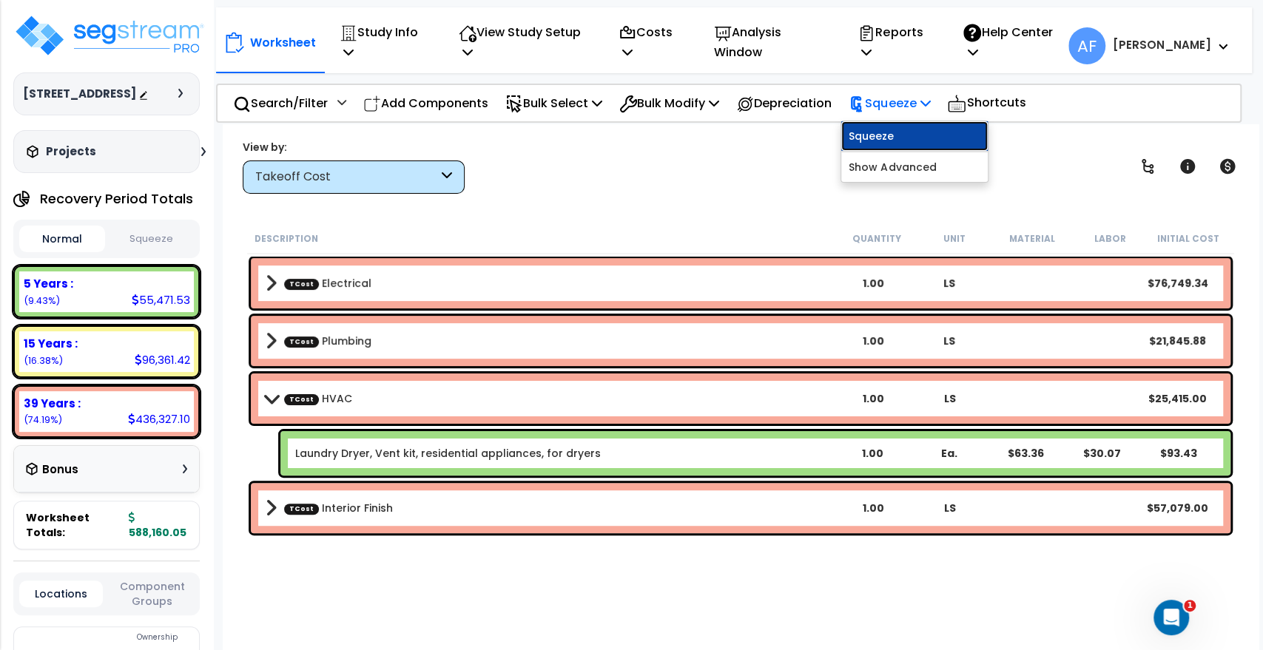
click at [899, 132] on link "Squeeze" at bounding box center [914, 136] width 147 height 30
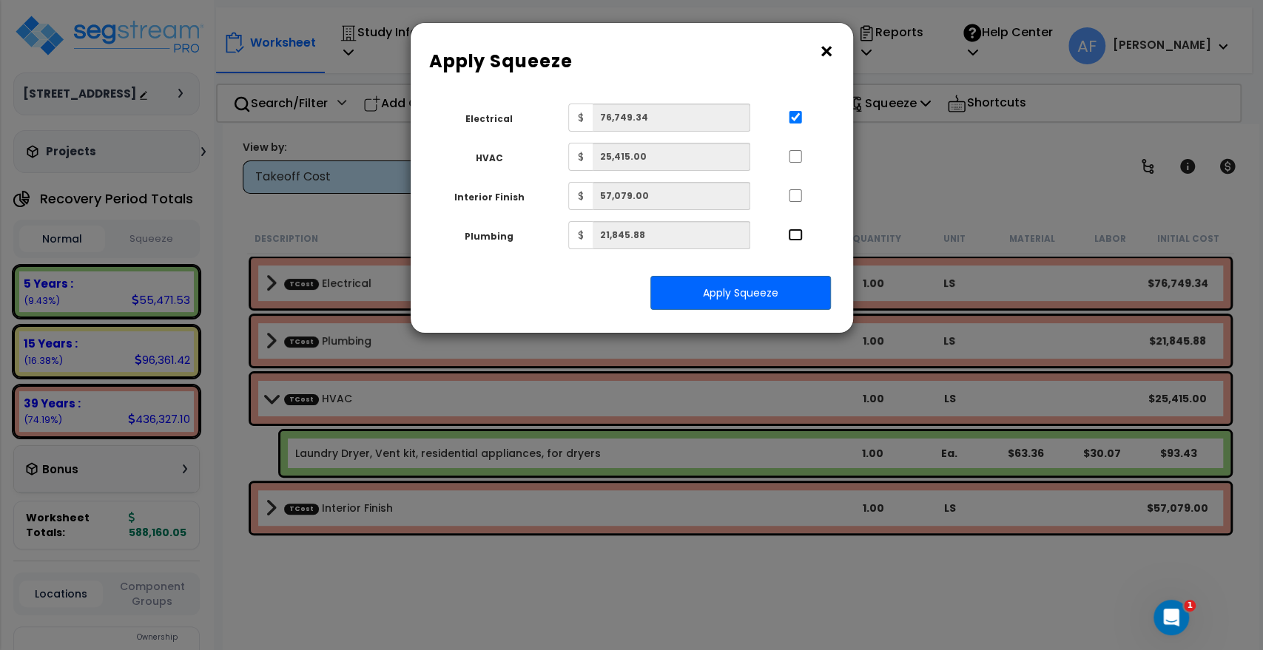
click at [793, 239] on input "..." at bounding box center [795, 235] width 15 height 13
checkbox input "true"
click at [738, 289] on button "Apply Squeeze" at bounding box center [740, 293] width 181 height 34
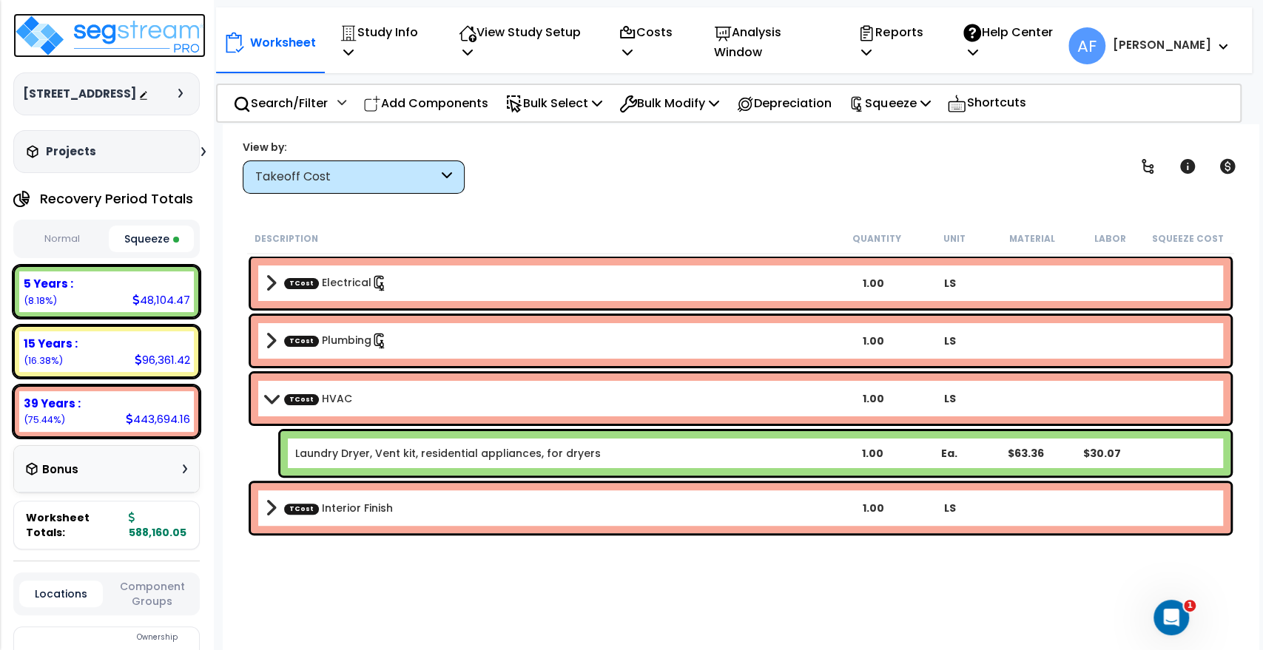
click at [154, 51] on img at bounding box center [109, 35] width 192 height 44
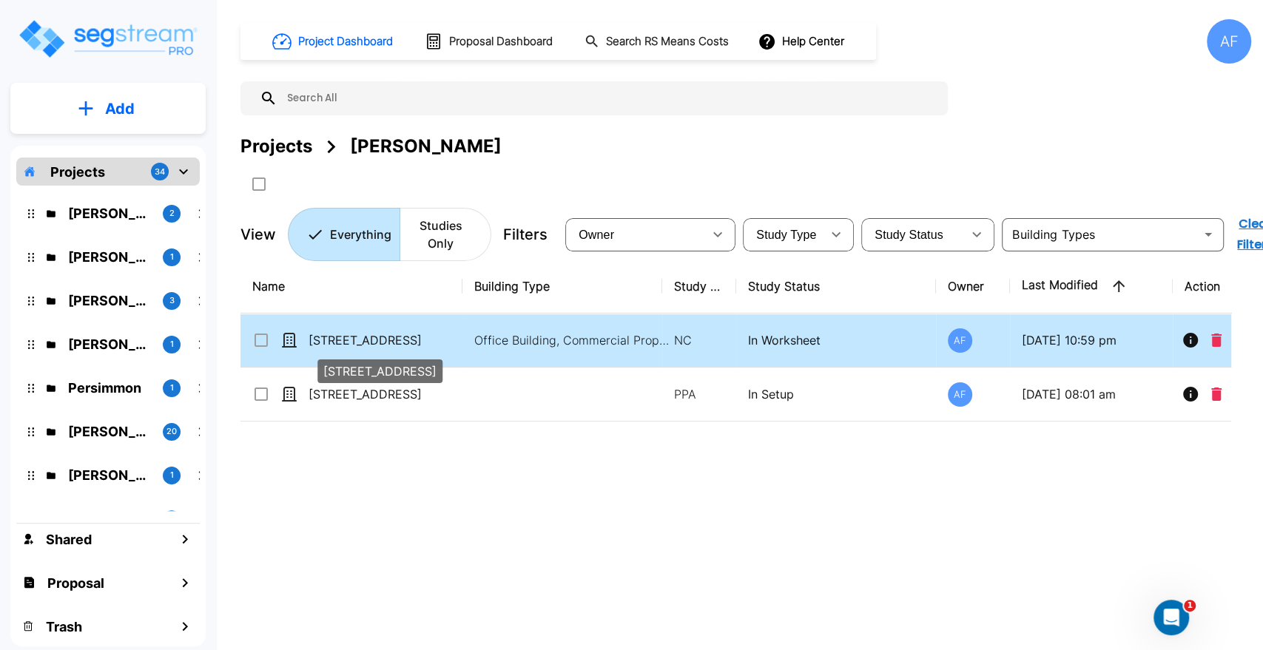
click at [337, 338] on p "[STREET_ADDRESS]" at bounding box center [383, 341] width 148 height 18
checkbox input "true"
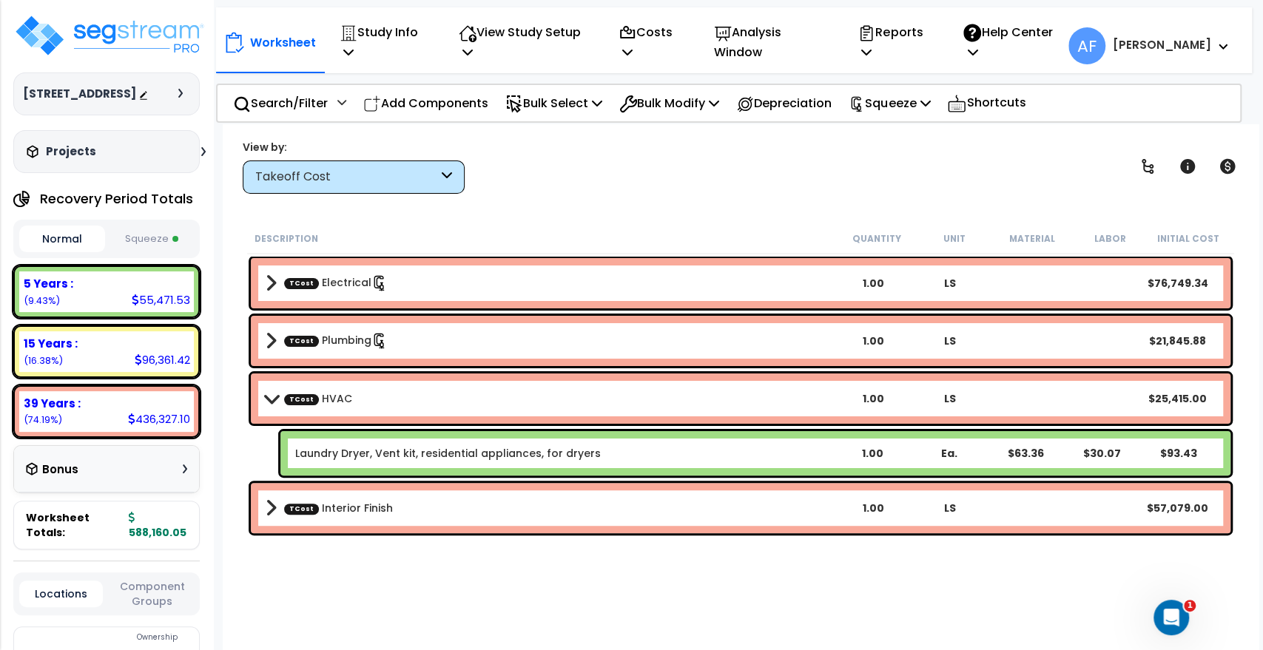
click at [161, 247] on button "Squeeze" at bounding box center [152, 239] width 86 height 26
click at [567, 181] on div "View by: Takeoff Cost Takeoff Cost" at bounding box center [741, 166] width 1006 height 55
click at [272, 407] on b "TCost HVAC" at bounding box center [551, 399] width 570 height 21
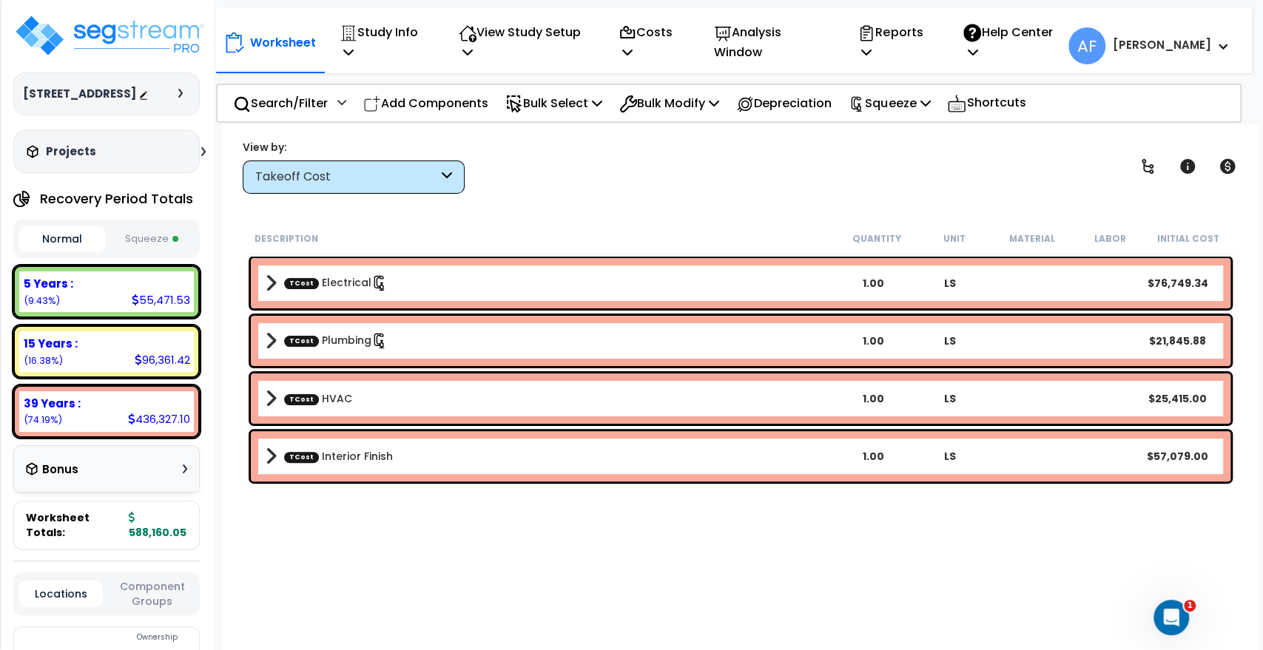
click at [317, 519] on div "Description Quantity Unit Material Labor Initial Cost TCost Electrical 1.00 LS …" at bounding box center [741, 441] width 992 height 436
click at [573, 212] on div "Worksheet Study Info Study Setup Add Property Unit Template study Clone study AF" at bounding box center [741, 449] width 1036 height 650
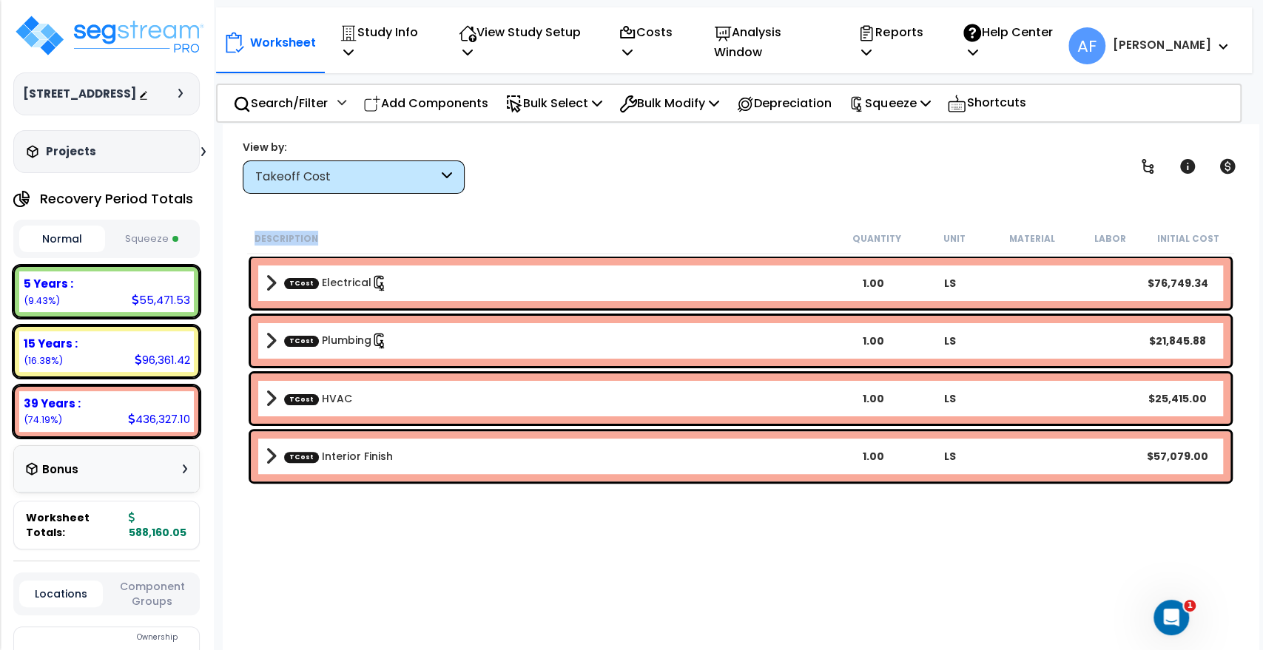
click at [573, 212] on div "Worksheet Study Info Study Setup Add Property Unit Template study Clone study AF" at bounding box center [741, 449] width 1036 height 650
drag, startPoint x: 394, startPoint y: 570, endPoint x: 148, endPoint y: 346, distance: 332.6
click at [396, 569] on div "Description Quantity Unit Material Labor Initial Cost TCost Electrical 1.00 LS …" at bounding box center [741, 441] width 992 height 436
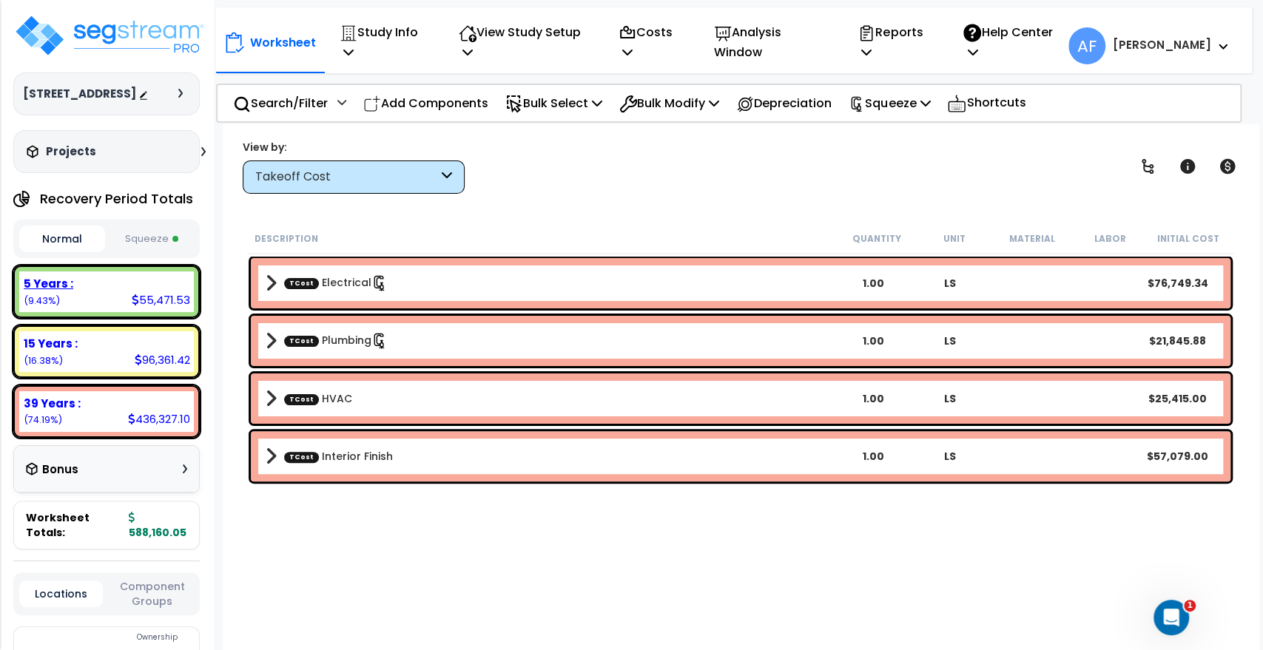
click at [84, 292] on div "5 Years :" at bounding box center [107, 284] width 166 height 16
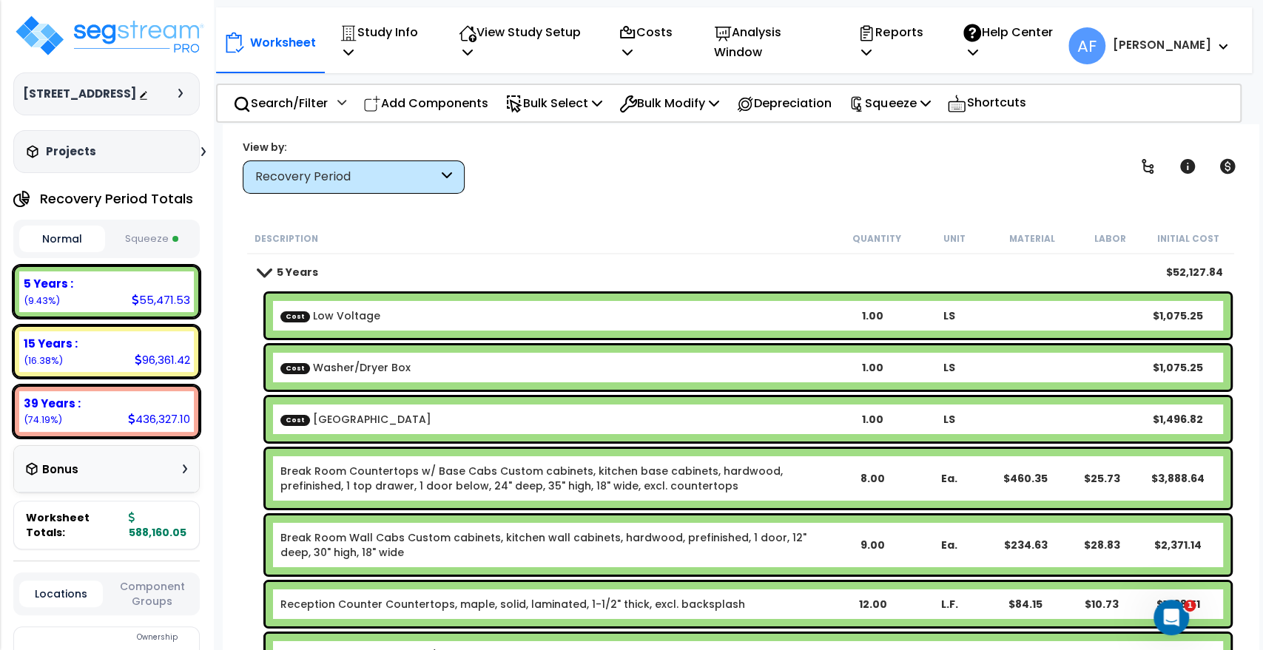
click at [264, 274] on span at bounding box center [264, 271] width 21 height 11
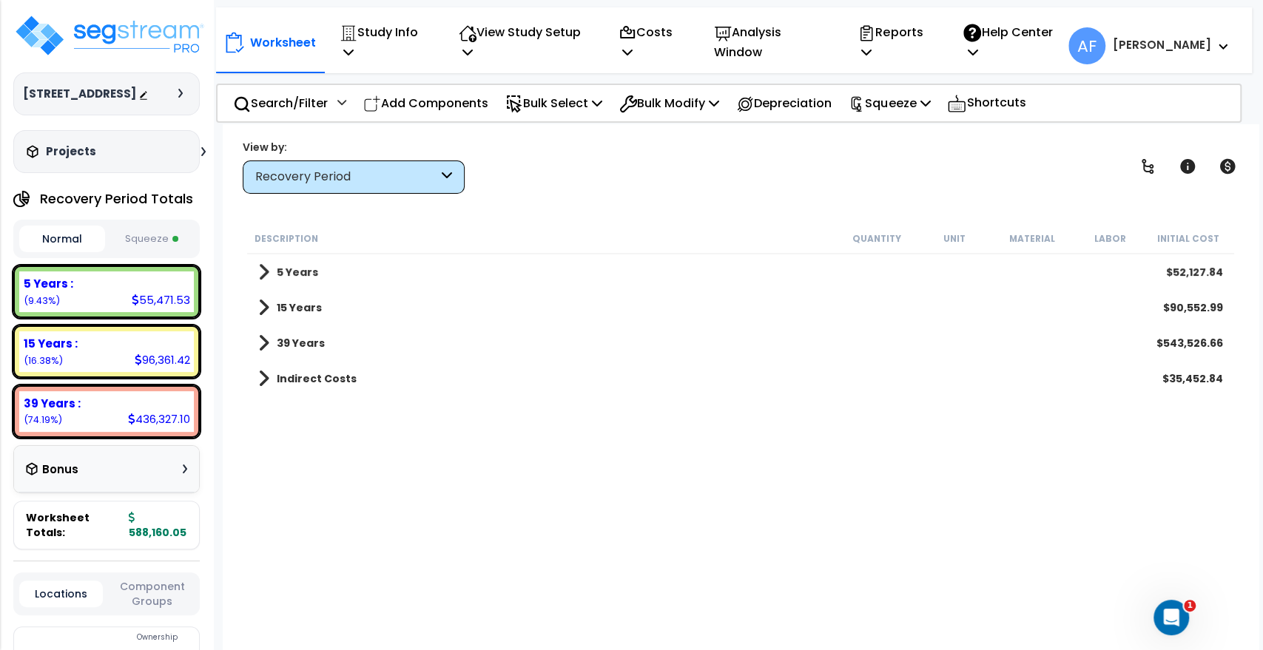
drag, startPoint x: 324, startPoint y: 496, endPoint x: 320, endPoint y: 476, distance: 20.3
click at [324, 494] on div "Description Quantity Unit Material Labor Initial Cost 5 Years $52,127.84 15 Yea…" at bounding box center [741, 441] width 992 height 436
click at [269, 349] on link "39 Years" at bounding box center [291, 343] width 67 height 21
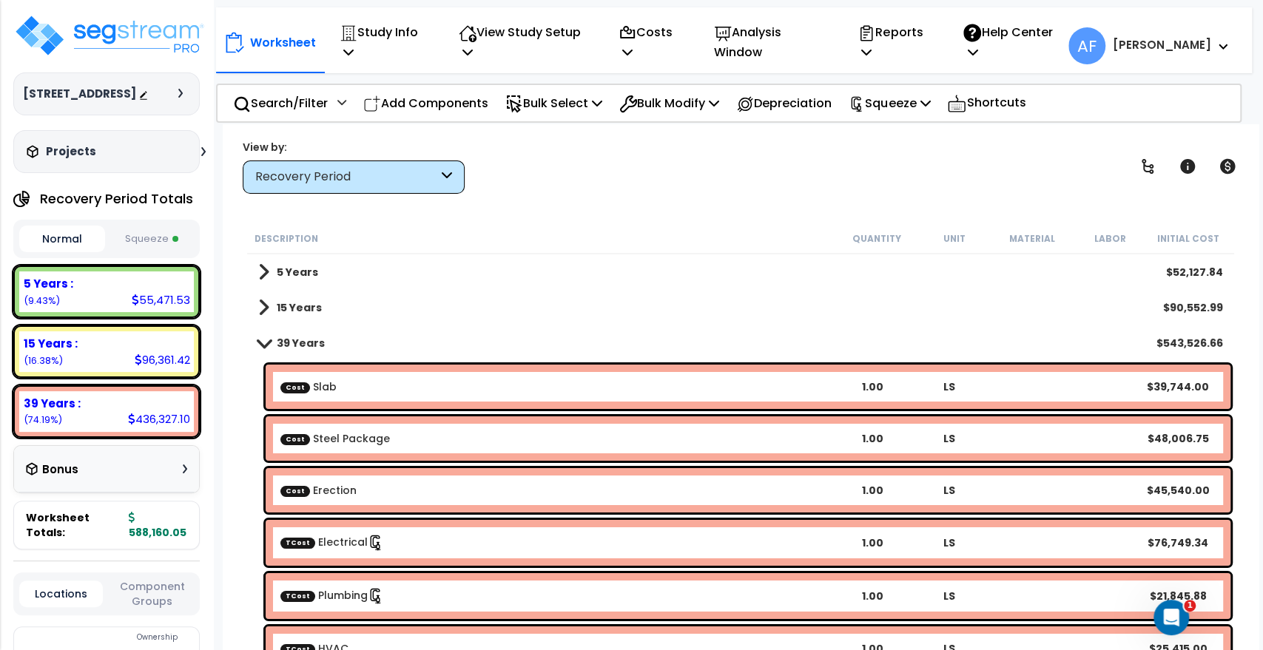
click at [289, 443] on span "Cost" at bounding box center [295, 439] width 30 height 11
click at [266, 348] on link "39 Years" at bounding box center [291, 343] width 67 height 21
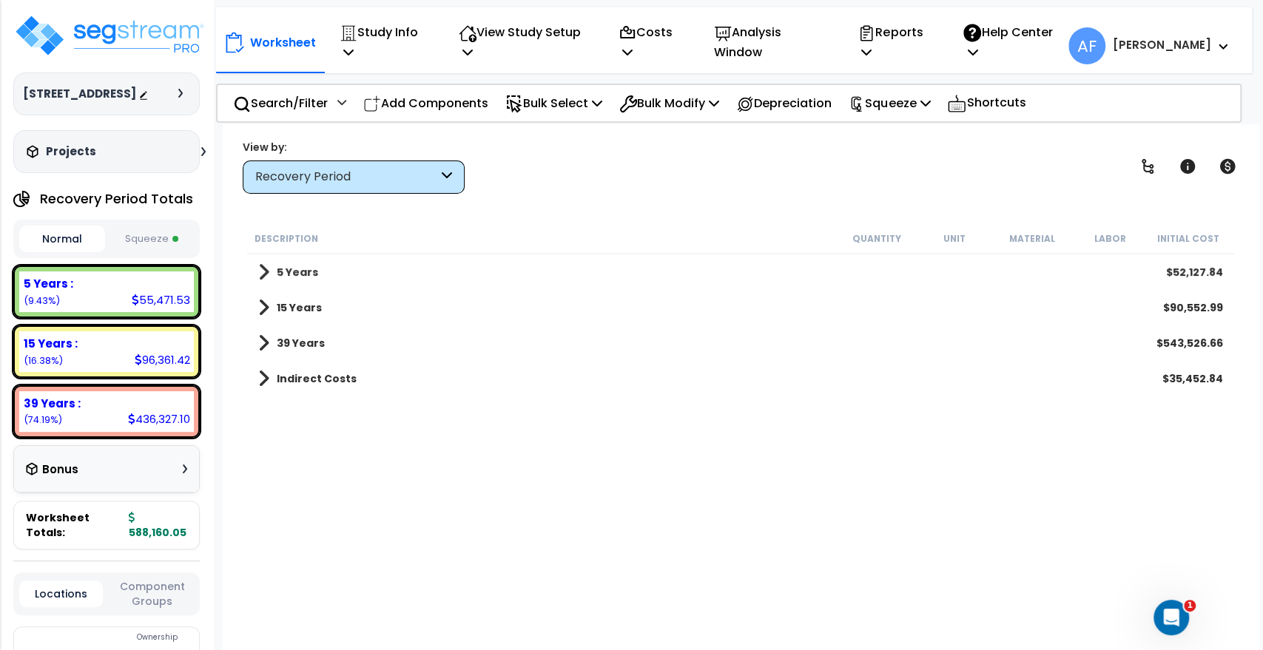
click at [355, 465] on div "Description Quantity Unit Material Labor Initial Cost 5 Years $52,127.84 15 Yea…" at bounding box center [741, 441] width 992 height 436
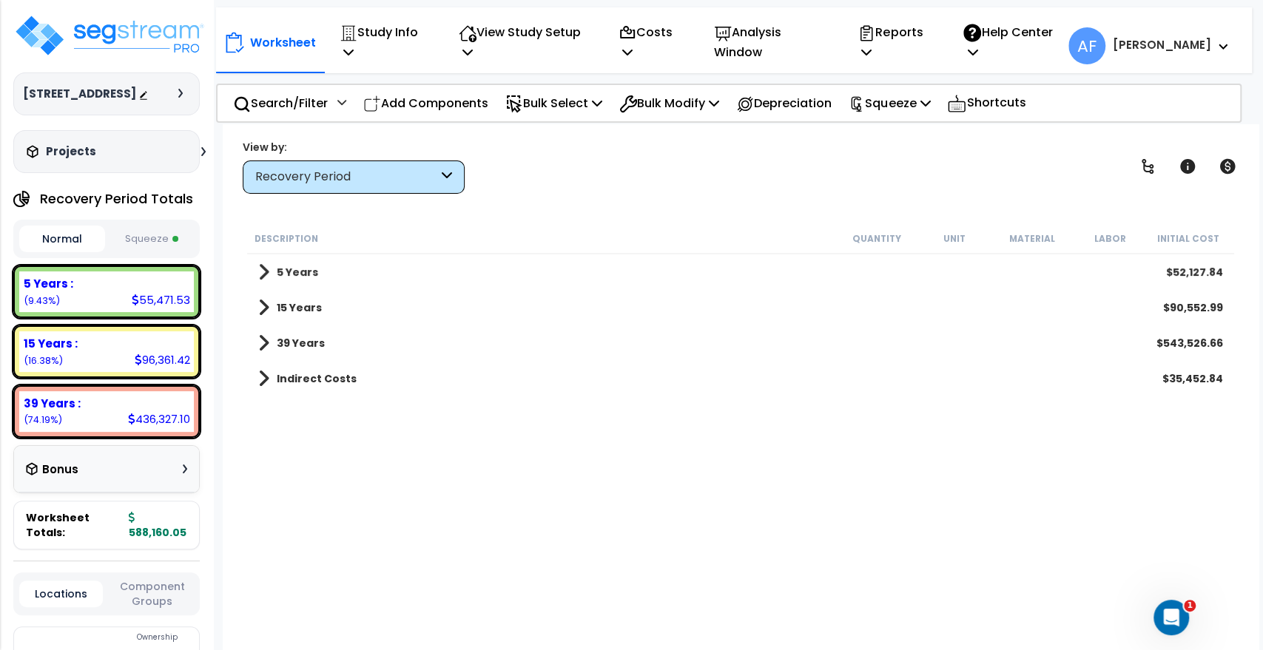
click at [680, 173] on div "View by: Recovery Period Takeoff Cost" at bounding box center [741, 166] width 1006 height 55
click at [608, 222] on div "Worksheet Study Info Study Setup Add Property Unit Template study Clone study AF" at bounding box center [741, 449] width 1036 height 650
click at [924, 101] on p "Squeeze" at bounding box center [889, 103] width 81 height 20
click at [716, 178] on div "View by: Recovery Period Takeoff Cost" at bounding box center [741, 166] width 1006 height 55
click at [558, 41] on p "View Study Setup" at bounding box center [523, 42] width 128 height 40
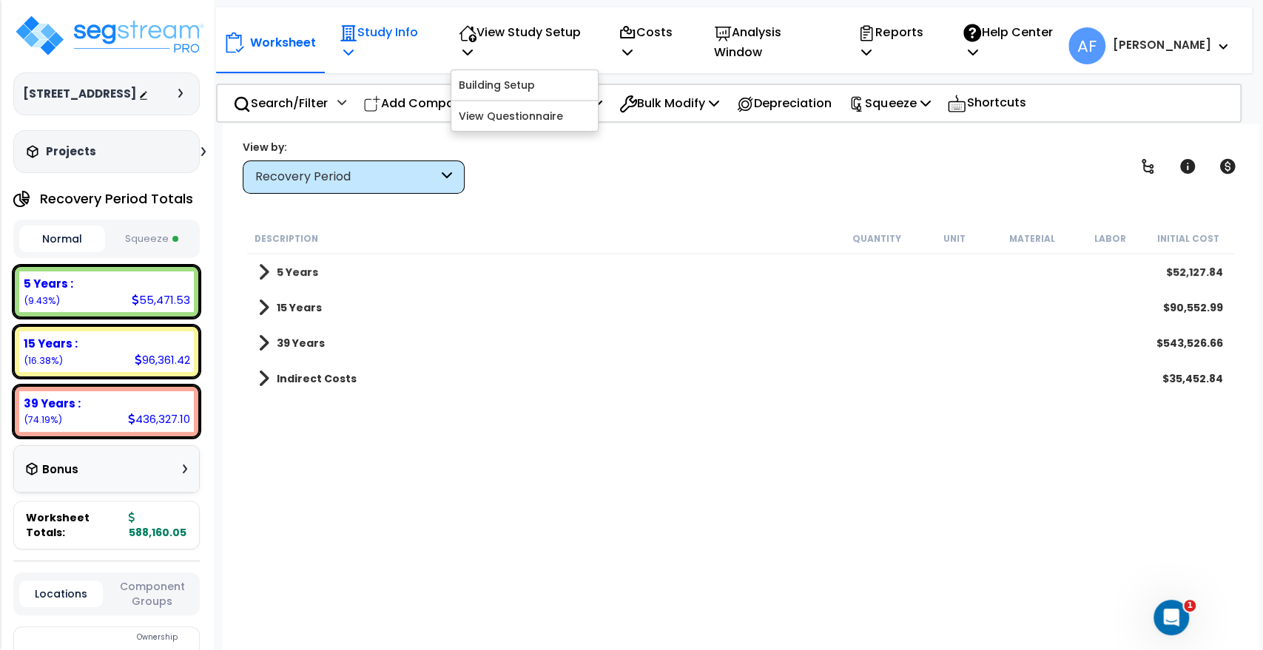
drag, startPoint x: 408, startPoint y: 40, endPoint x: 428, endPoint y: 61, distance: 29.3
click at [408, 39] on p "Study Info" at bounding box center [383, 42] width 87 height 40
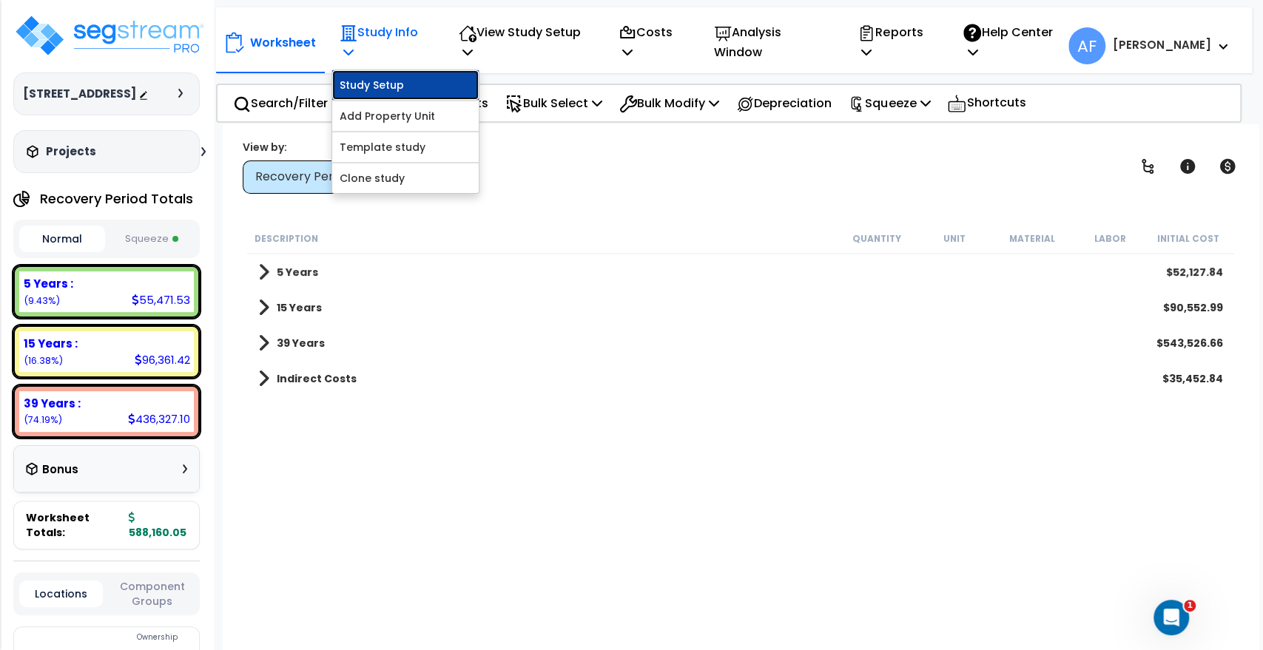
click at [416, 70] on link "Study Setup" at bounding box center [405, 85] width 147 height 30
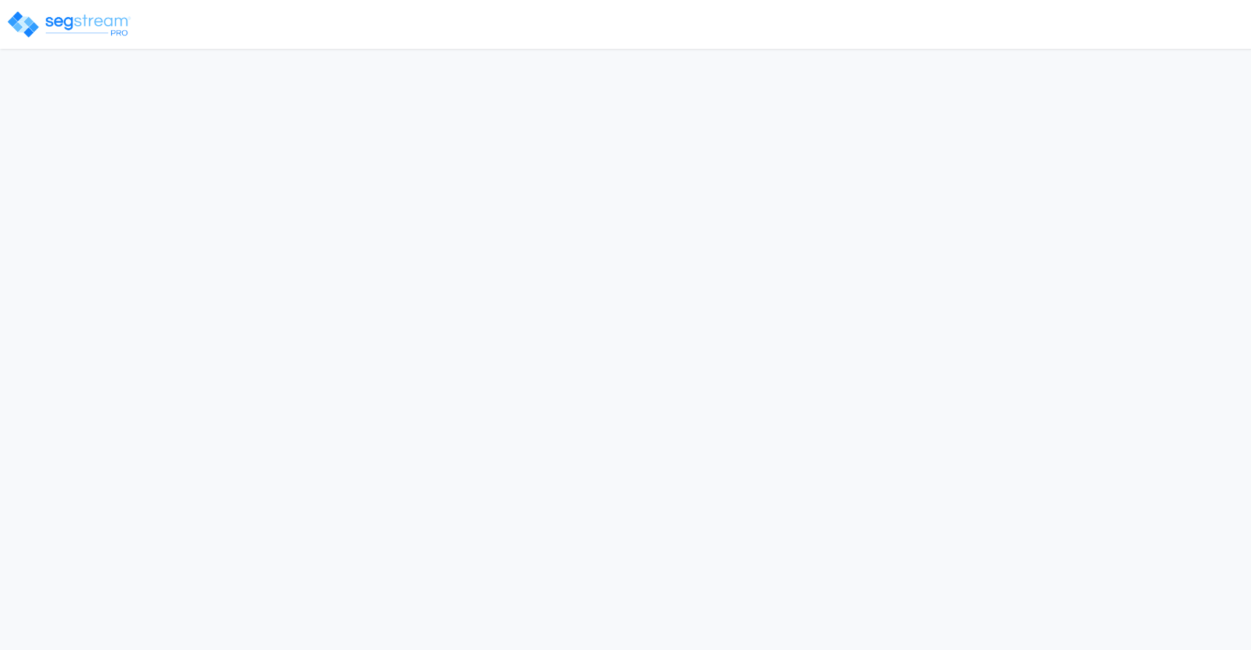
select select "2020"
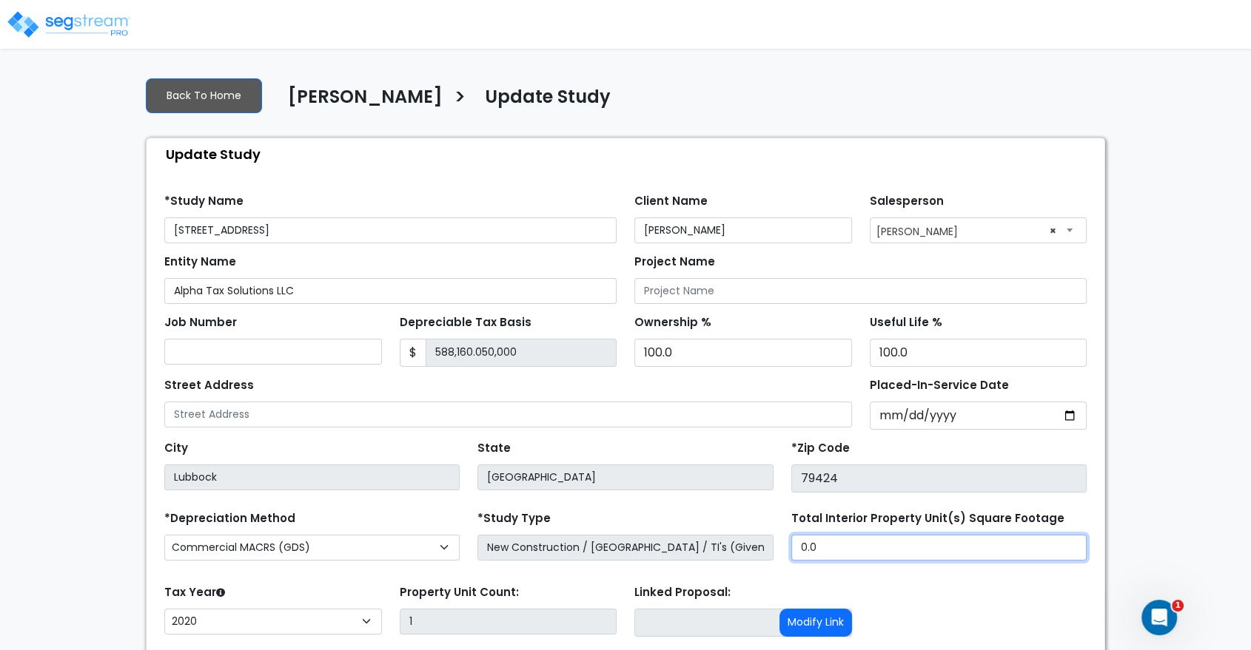
drag, startPoint x: 780, startPoint y: 541, endPoint x: 740, endPoint y: 533, distance: 40.8
click at [740, 533] on div "*Depreciation Method Commercial MACRS (GDS) Residential Rental MACRS (GDS) Comm…" at bounding box center [625, 537] width 940 height 59
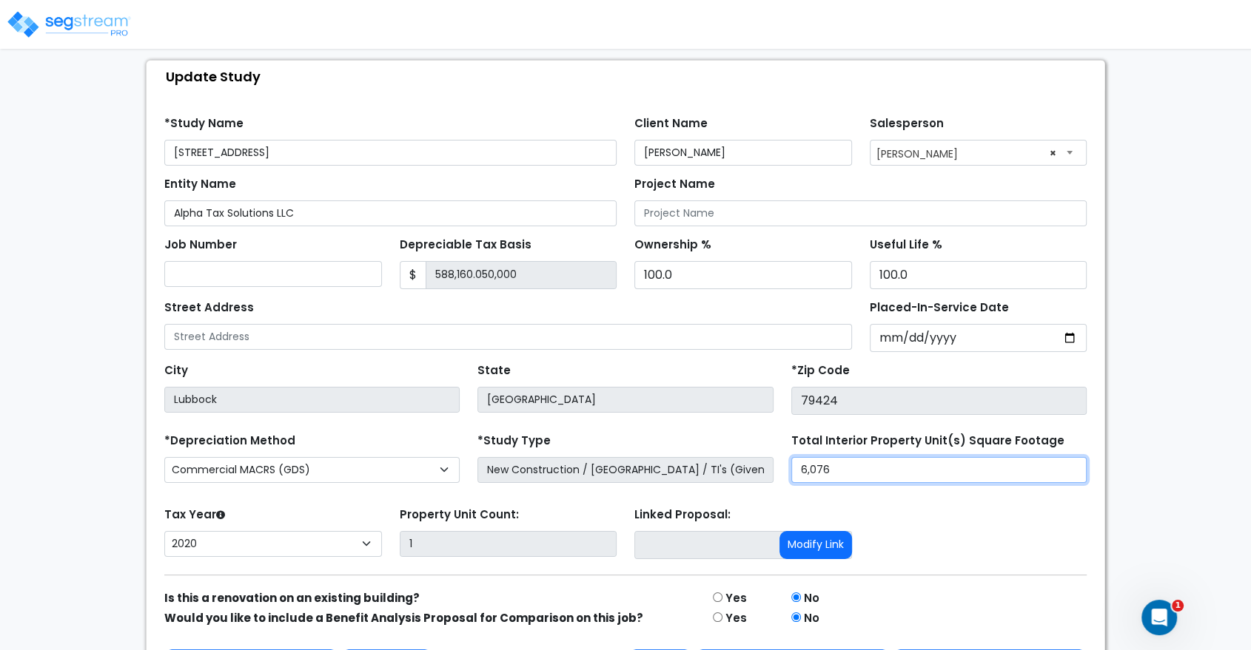
scroll to position [125, 0]
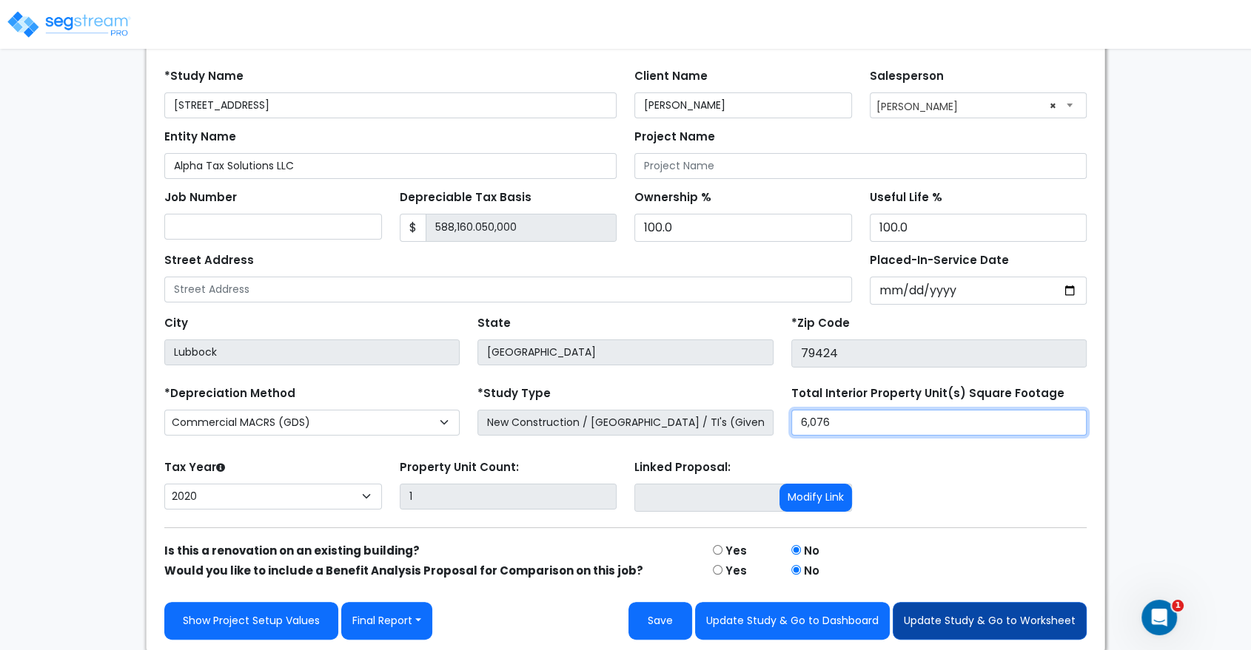
type input "6,076"
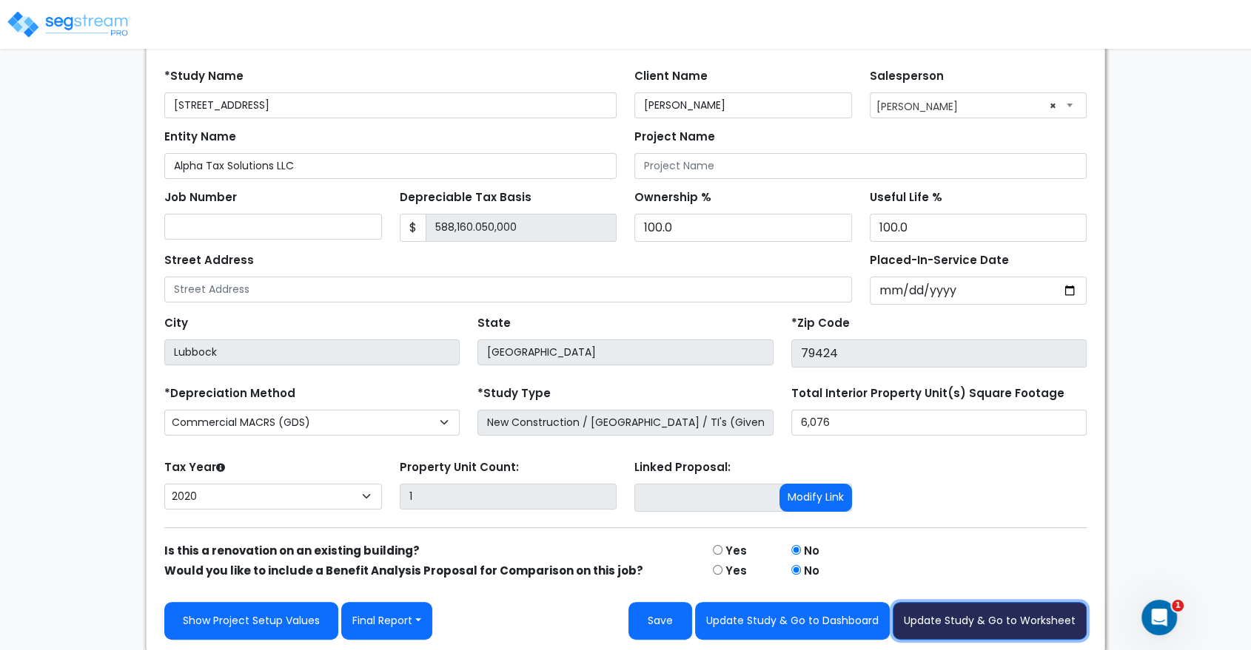
click at [951, 607] on button "Update Study & Go to Worksheet" at bounding box center [989, 621] width 194 height 38
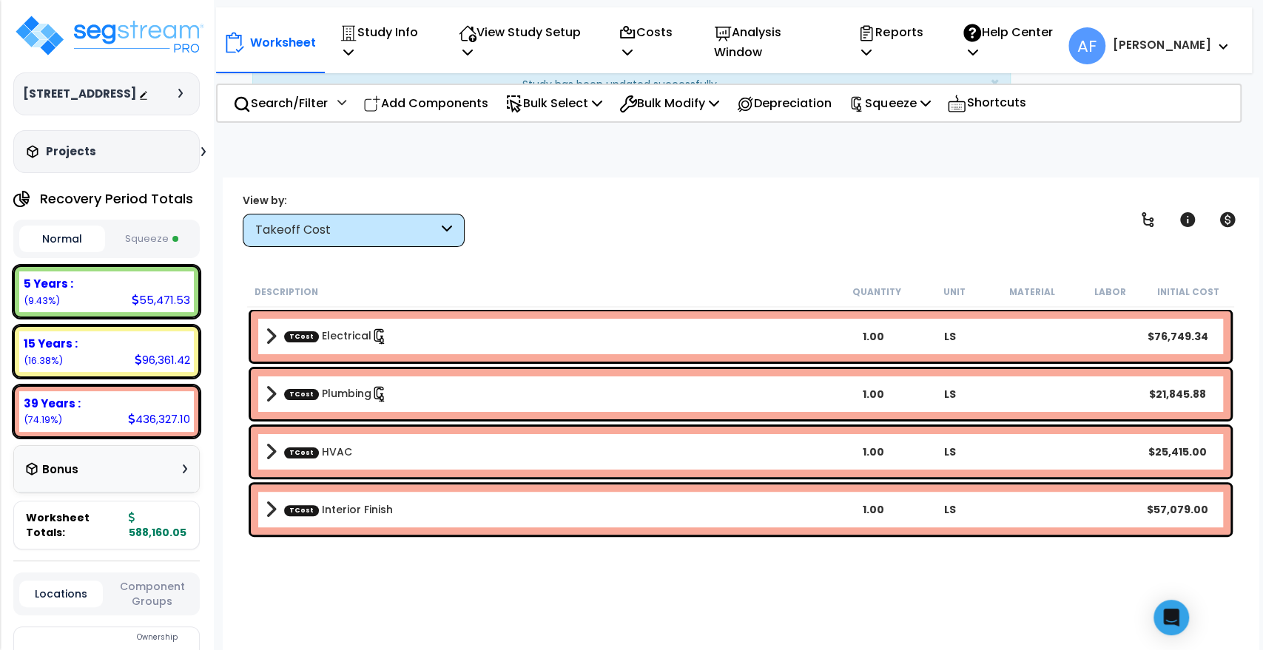
click at [685, 203] on div "View by: Takeoff Cost Takeoff Cost" at bounding box center [741, 219] width 1006 height 55
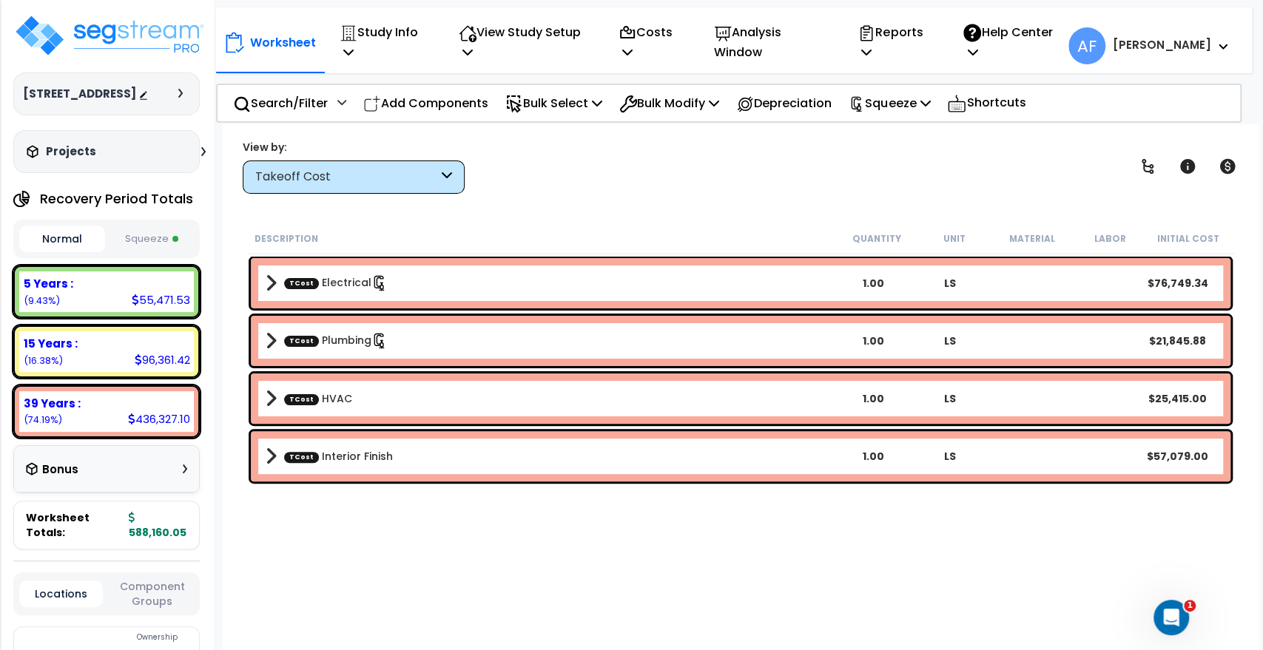
click at [429, 552] on div "Description Quantity Unit Material Labor Initial Cost TCost Electrical 1.00 LS …" at bounding box center [741, 441] width 992 height 436
click at [160, 252] on button "Squeeze" at bounding box center [152, 239] width 86 height 26
click at [75, 252] on button "Normal" at bounding box center [62, 239] width 86 height 26
click at [162, 252] on button "Squeeze" at bounding box center [152, 239] width 86 height 26
click at [397, 596] on div "Description Quantity Unit Material Labor Squeeze Cost TCost Electrical 1.00 LS …" at bounding box center [741, 441] width 992 height 436
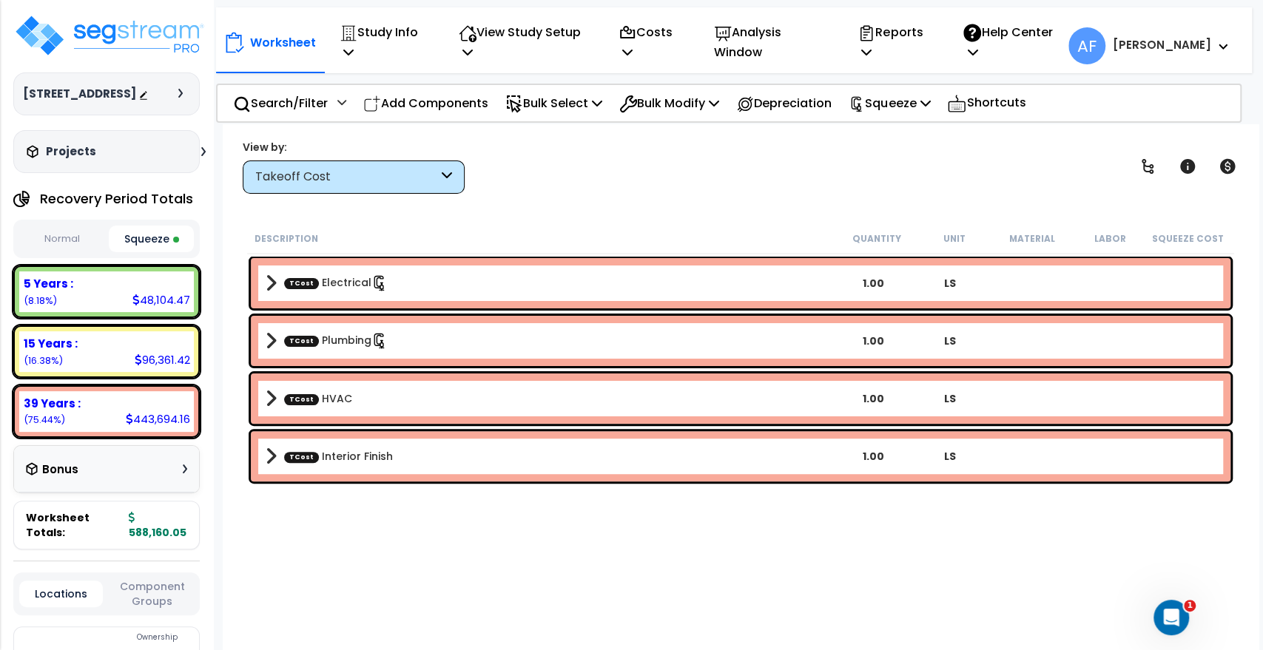
click at [52, 252] on button "Normal" at bounding box center [62, 239] width 86 height 26
click at [158, 252] on button "Squeeze" at bounding box center [152, 239] width 86 height 26
click at [45, 244] on button "Normal" at bounding box center [62, 239] width 86 height 26
click at [145, 252] on button "Squeeze" at bounding box center [152, 239] width 86 height 26
click at [365, 569] on div "Description Quantity Unit Material Labor Squeeze Cost TCost Electrical 1.00 LS …" at bounding box center [741, 441] width 992 height 436
